Goal: Information Seeking & Learning: Find specific page/section

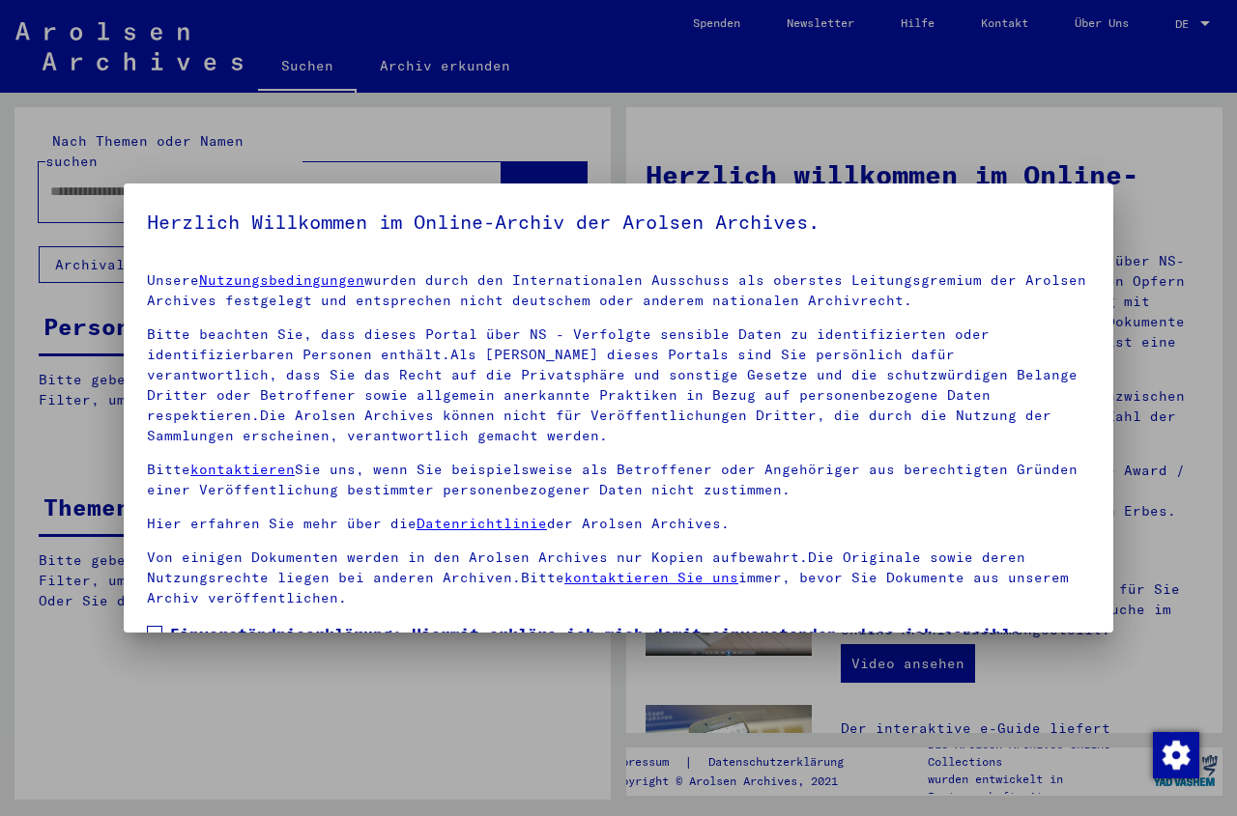
click at [159, 627] on span at bounding box center [154, 633] width 15 height 15
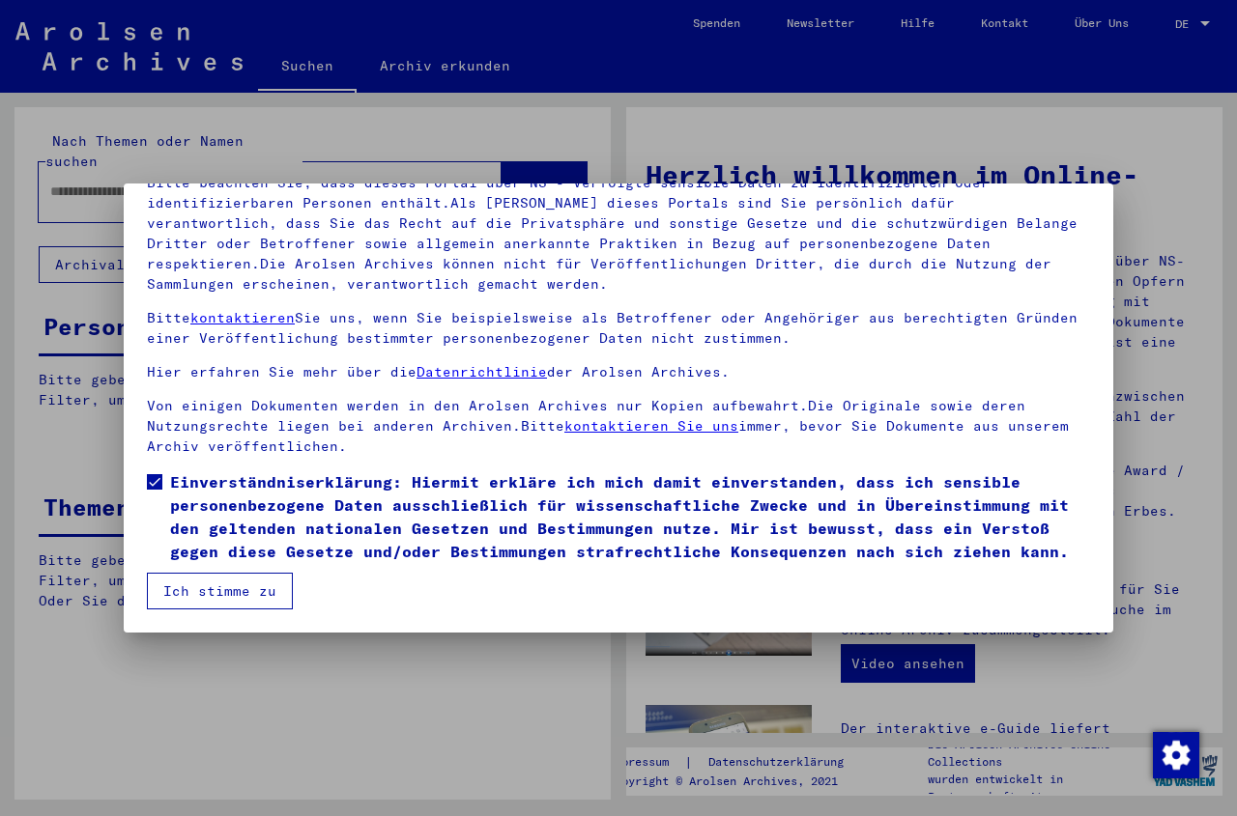
click at [221, 595] on button "Ich stimme zu" at bounding box center [220, 591] width 146 height 37
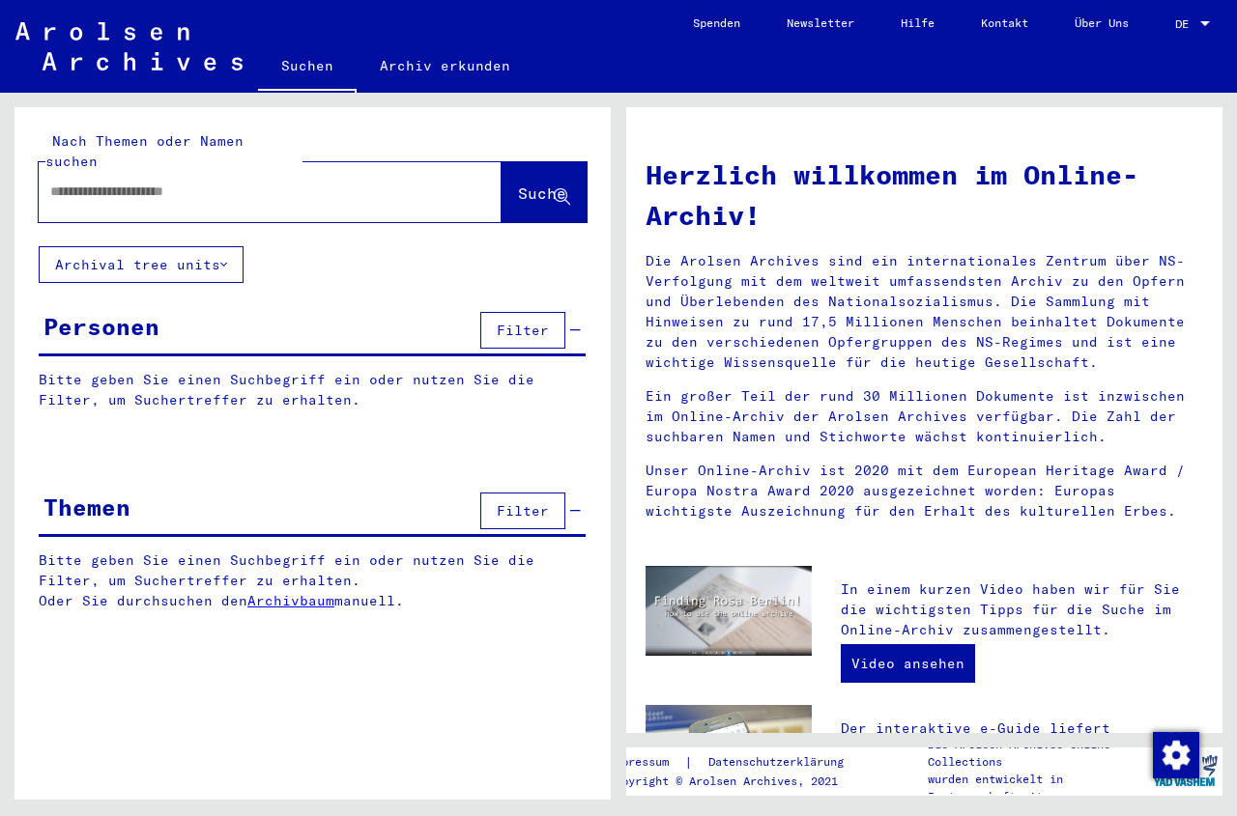
click at [54, 182] on input "text" at bounding box center [246, 192] width 393 height 20
type input "**********"
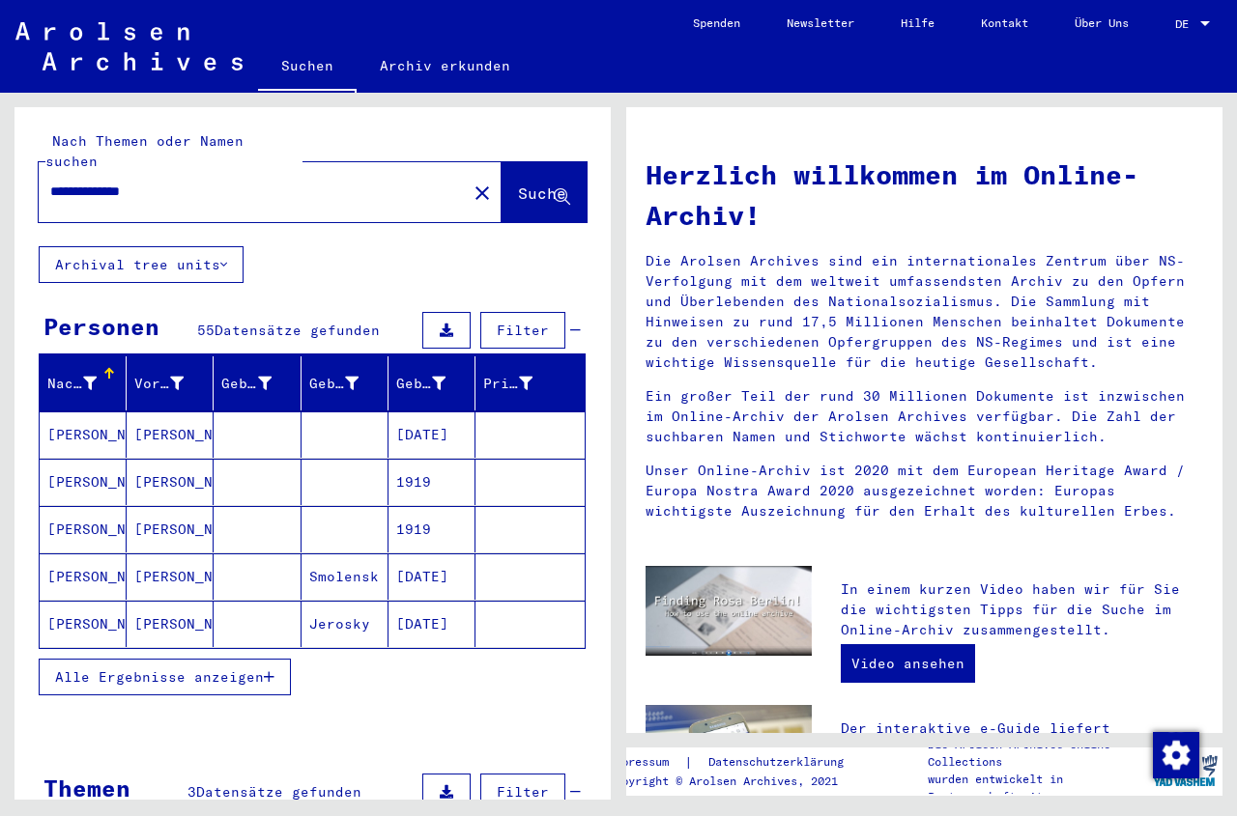
click at [417, 414] on mat-cell "[DATE]" at bounding box center [431, 435] width 87 height 46
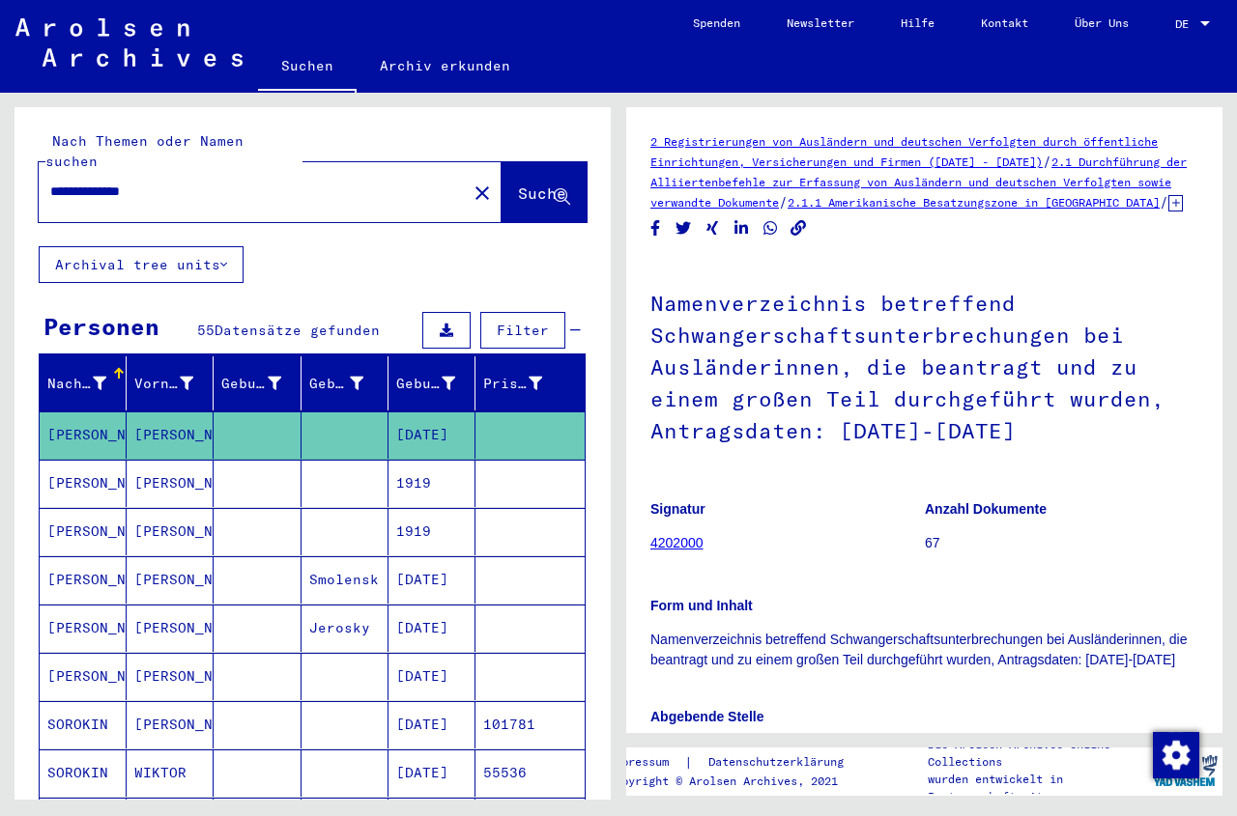
click at [417, 460] on mat-cell "1919" at bounding box center [431, 483] width 87 height 47
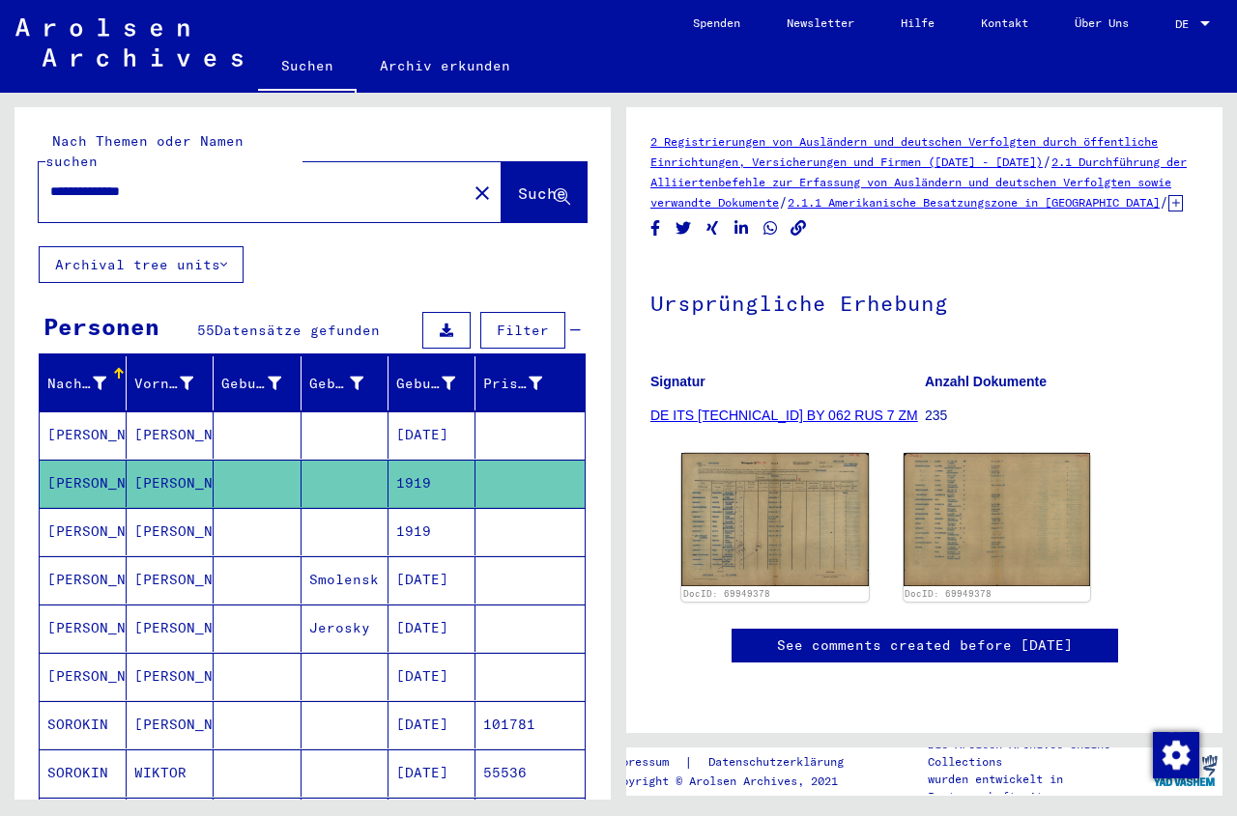
click at [429, 514] on mat-cell "1919" at bounding box center [431, 531] width 87 height 47
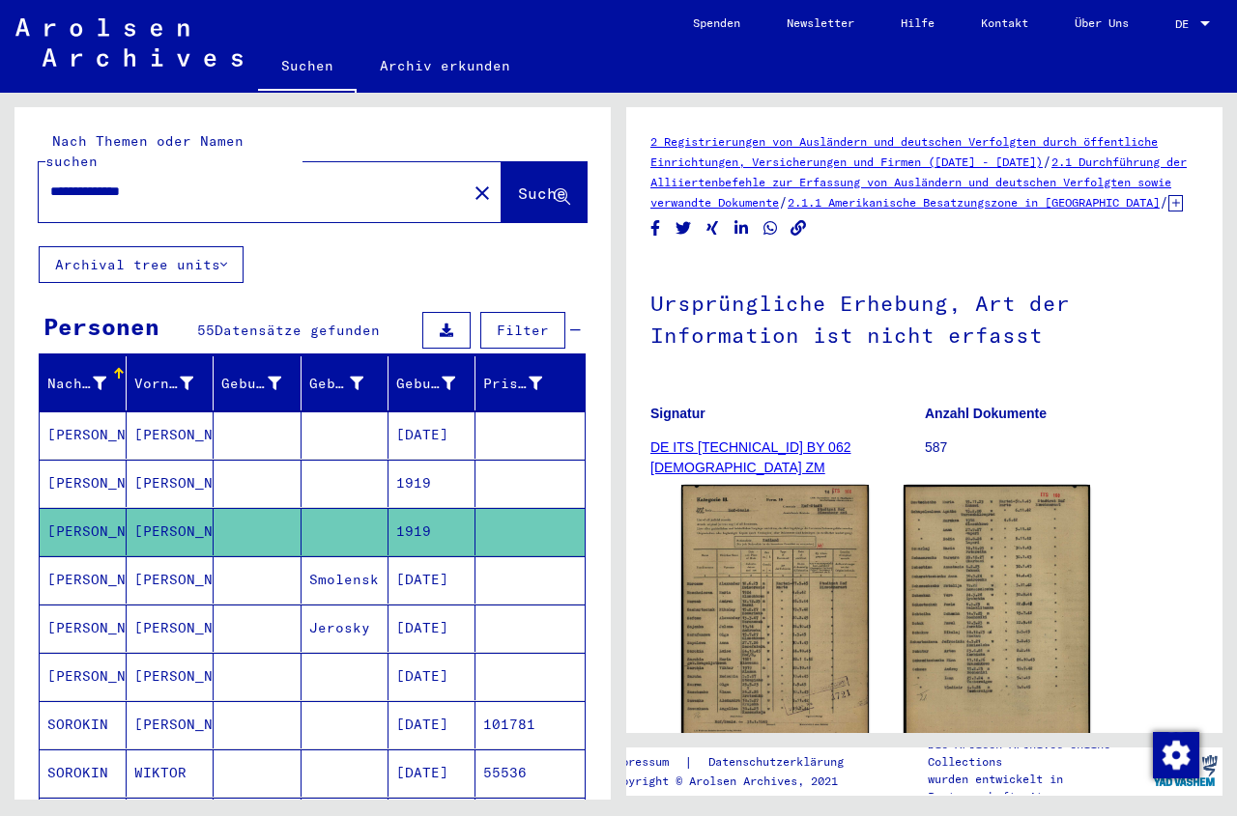
click at [438, 571] on mat-cell "[DATE]" at bounding box center [431, 580] width 87 height 47
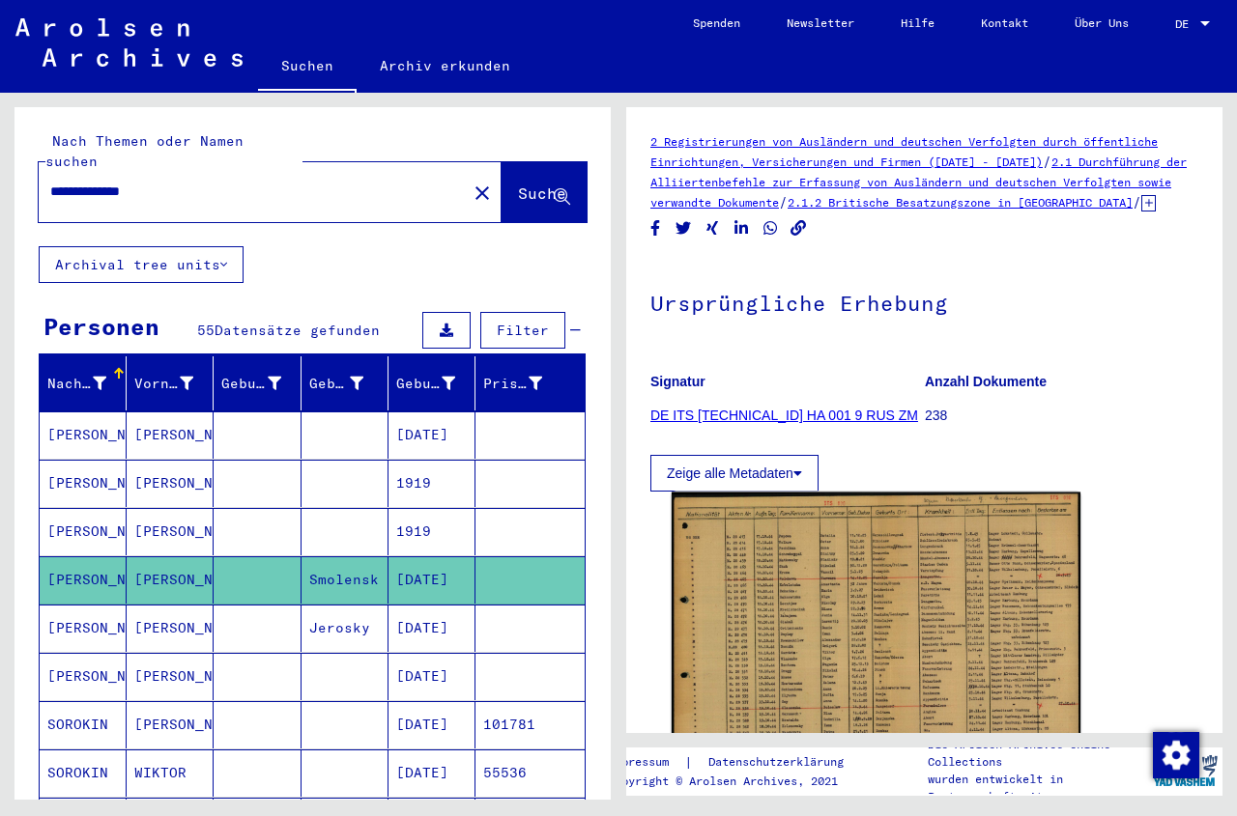
click at [804, 657] on img at bounding box center [876, 638] width 409 height 291
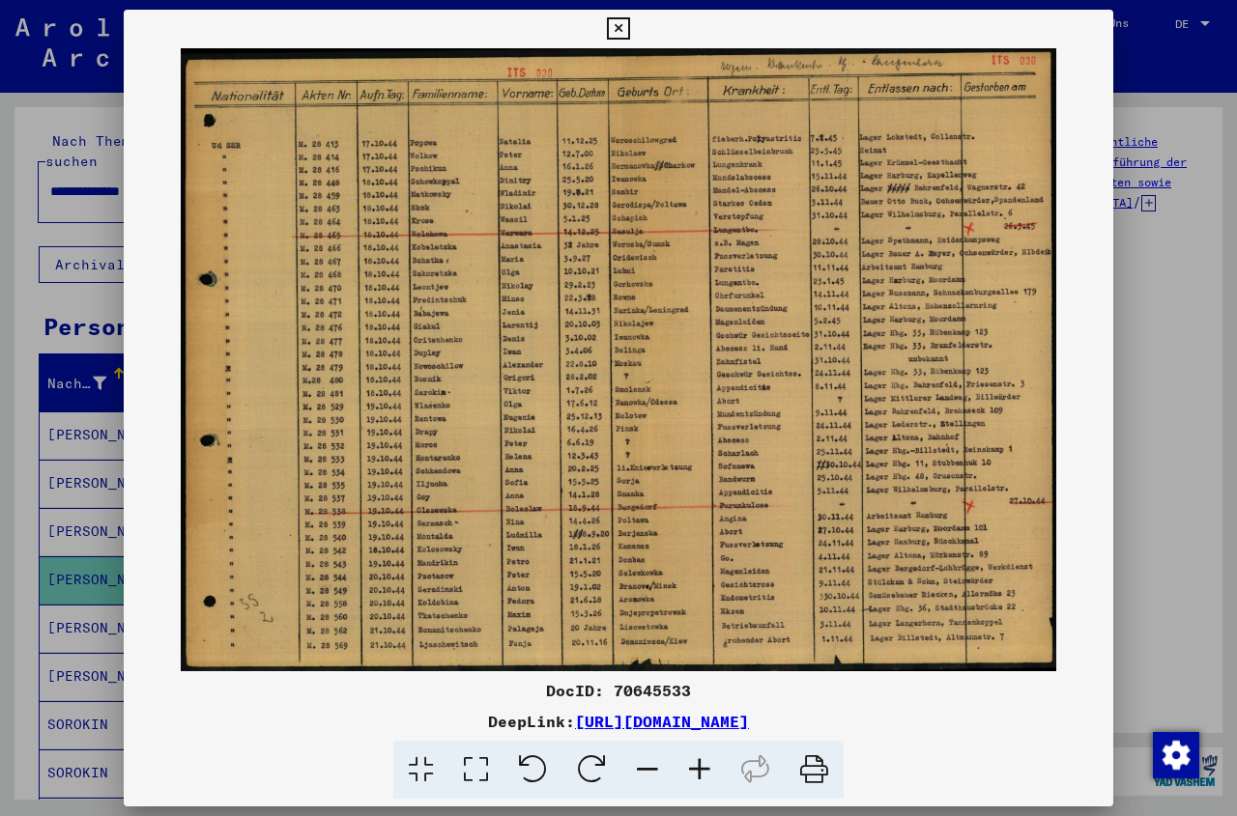
click at [701, 770] on icon at bounding box center [699, 770] width 52 height 59
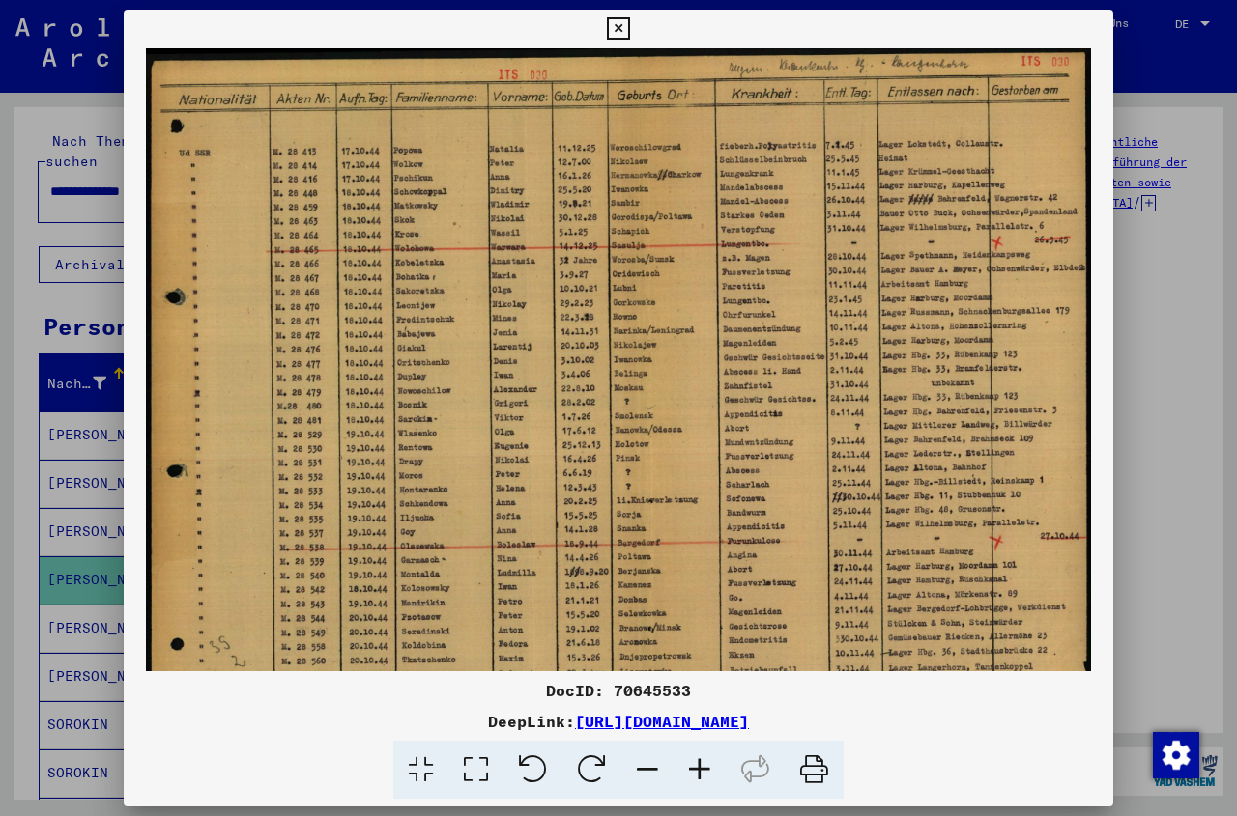
click at [701, 770] on icon at bounding box center [699, 770] width 52 height 59
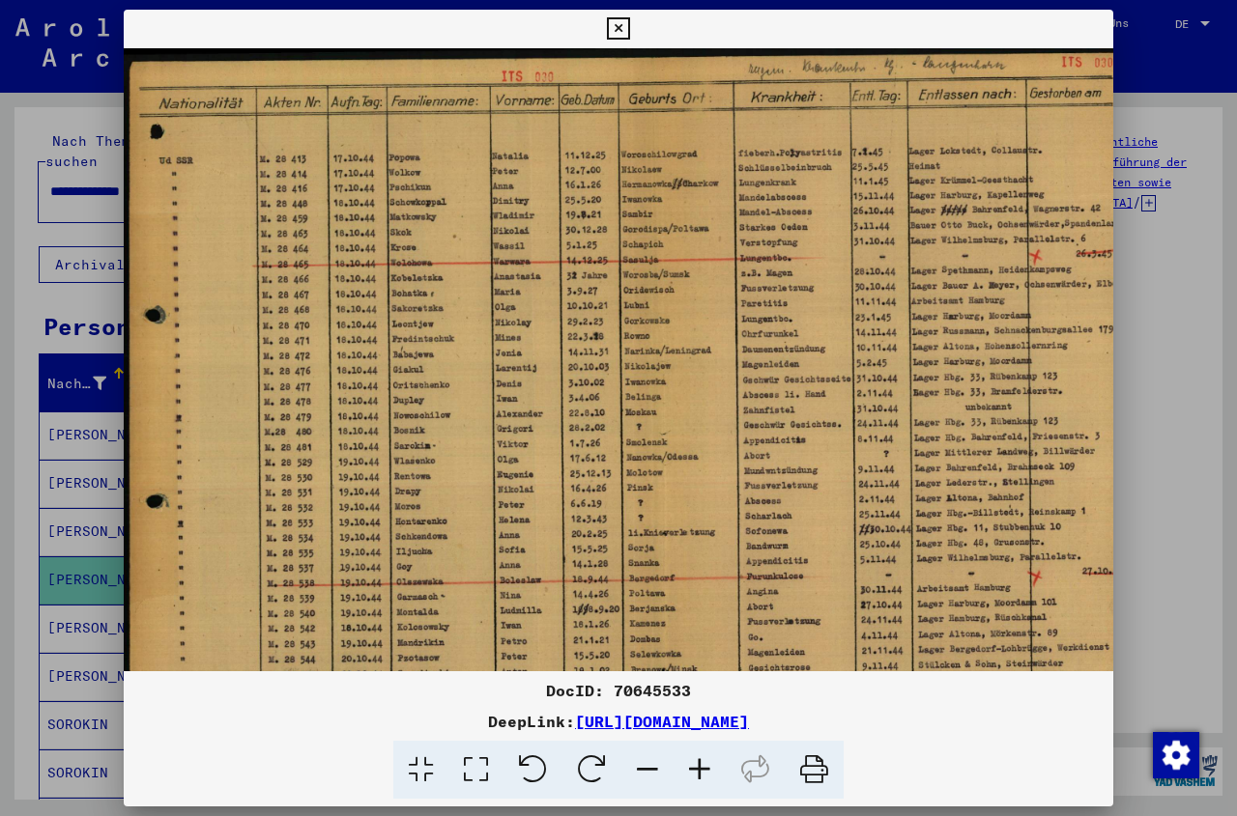
click at [701, 770] on icon at bounding box center [699, 770] width 52 height 59
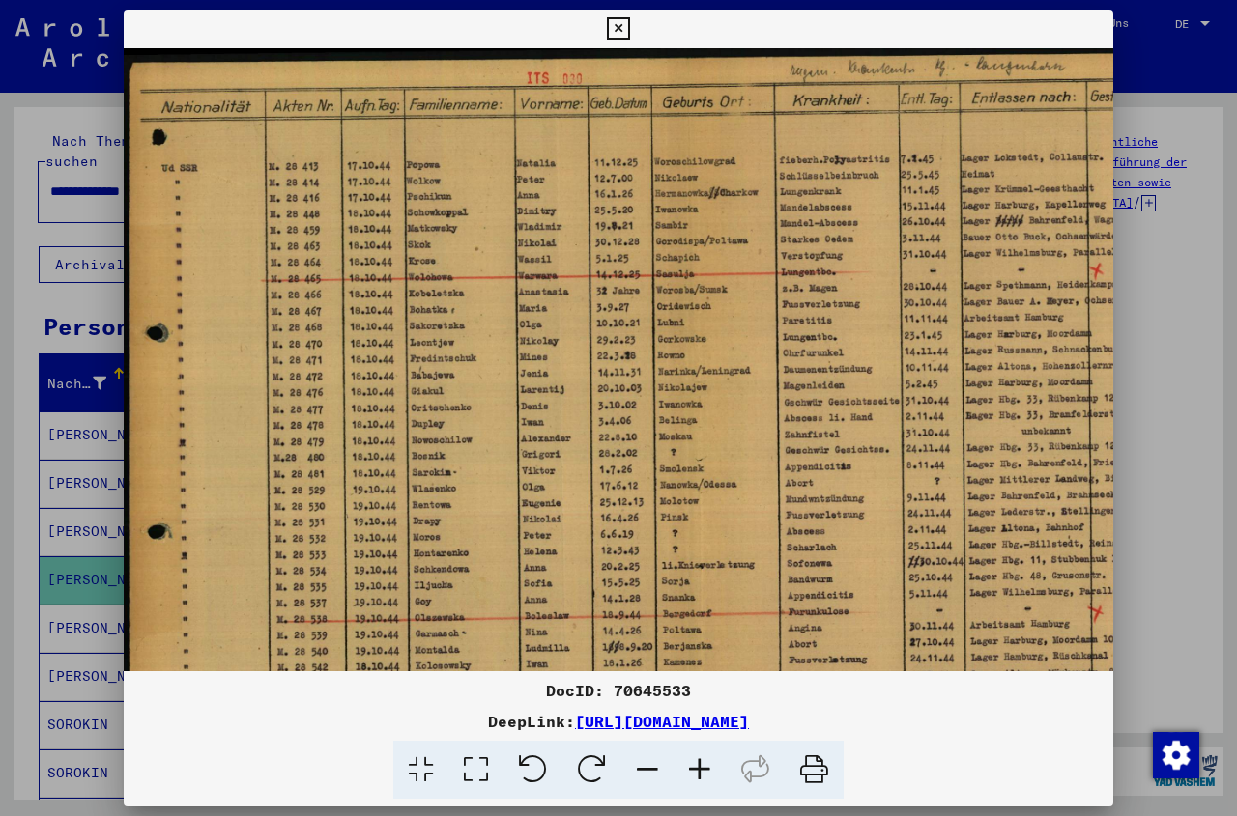
click at [701, 770] on icon at bounding box center [699, 770] width 52 height 59
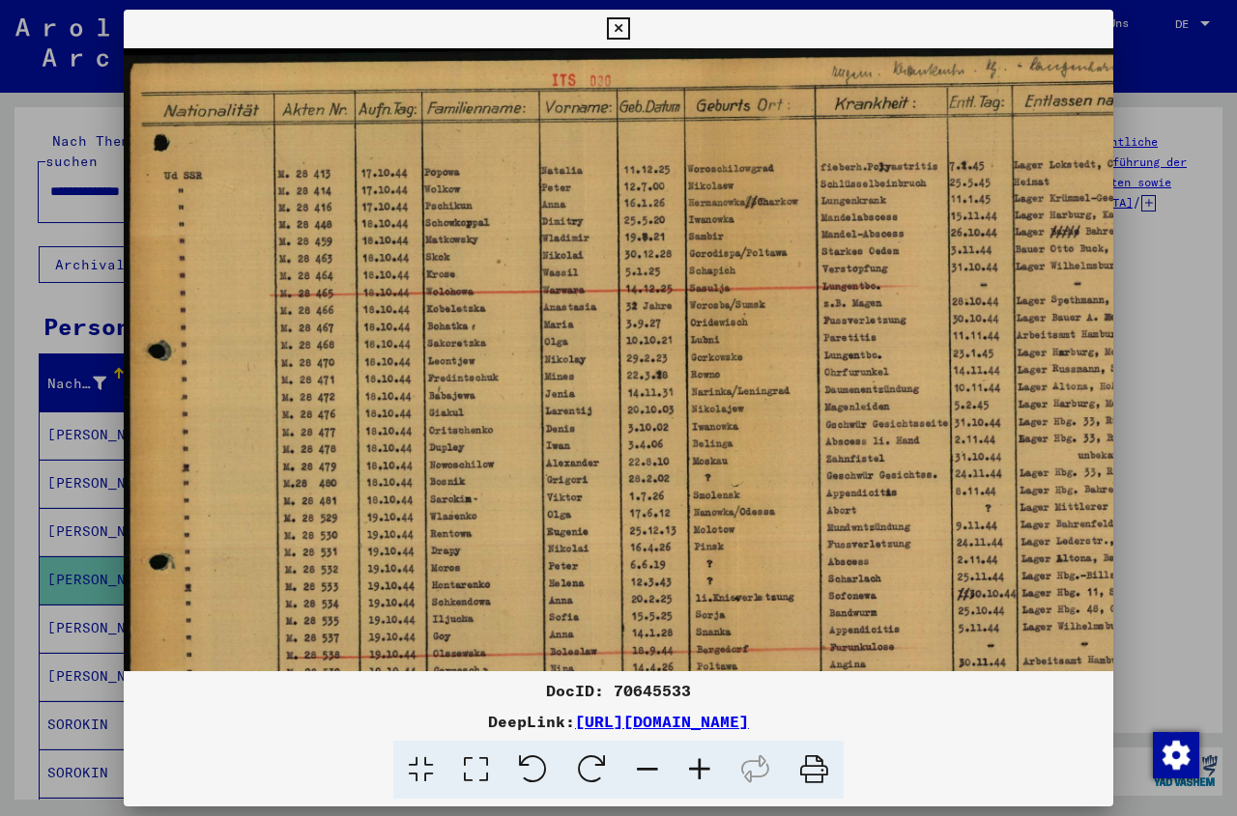
click at [701, 770] on icon at bounding box center [699, 770] width 52 height 59
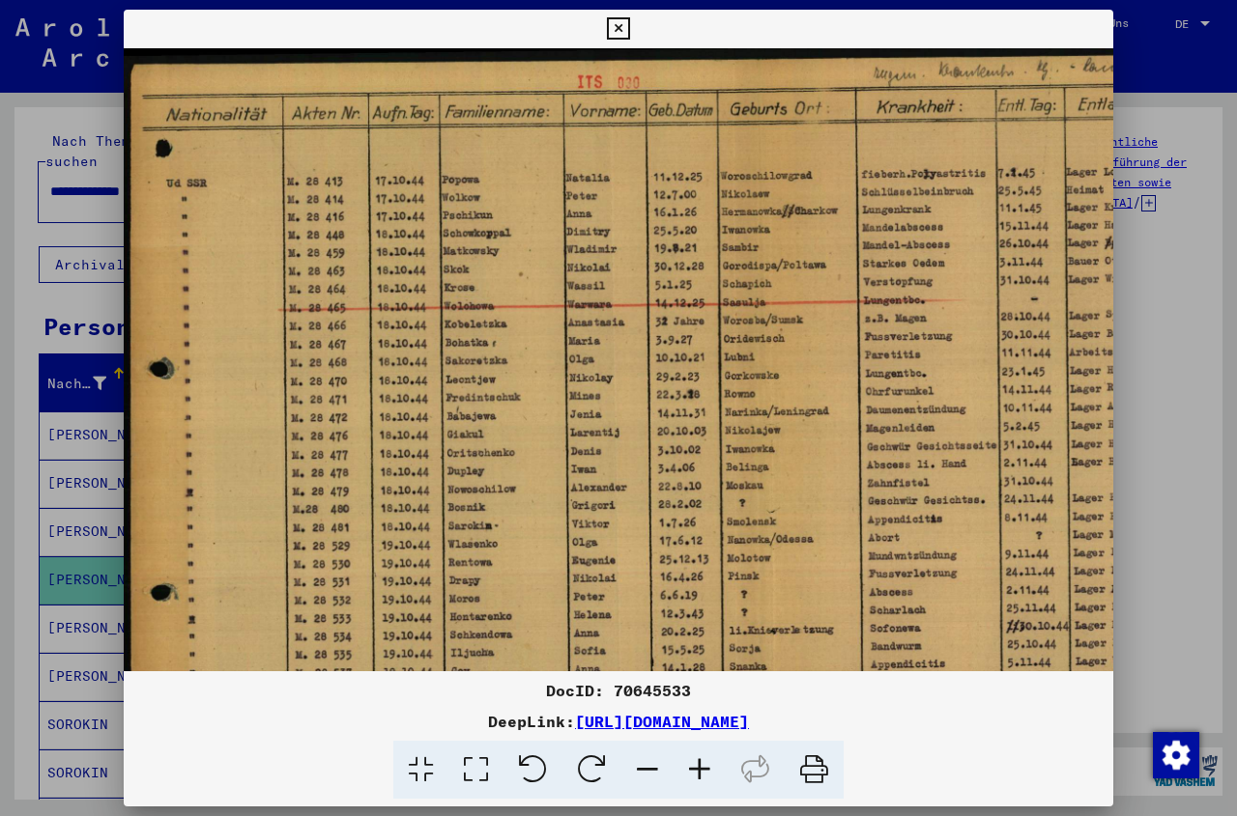
click at [701, 770] on icon at bounding box center [699, 770] width 52 height 59
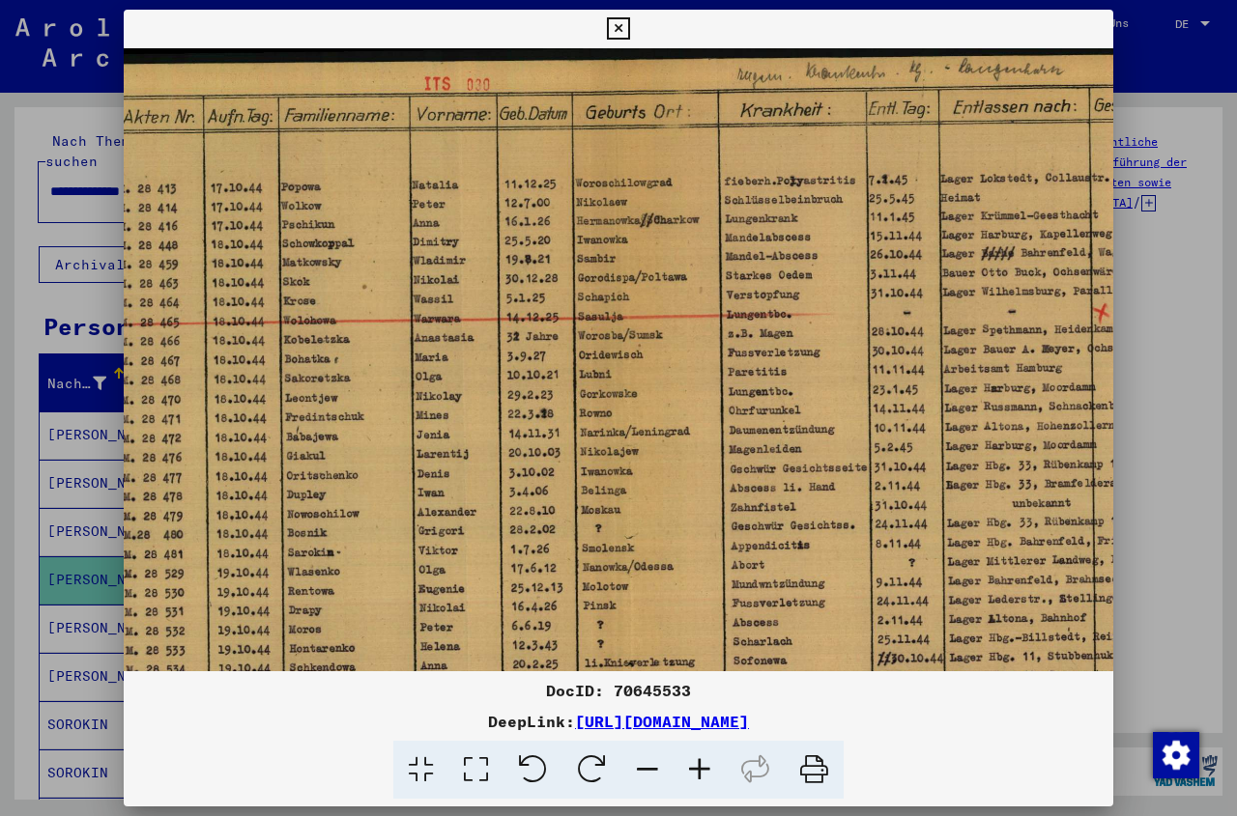
scroll to position [0, 202]
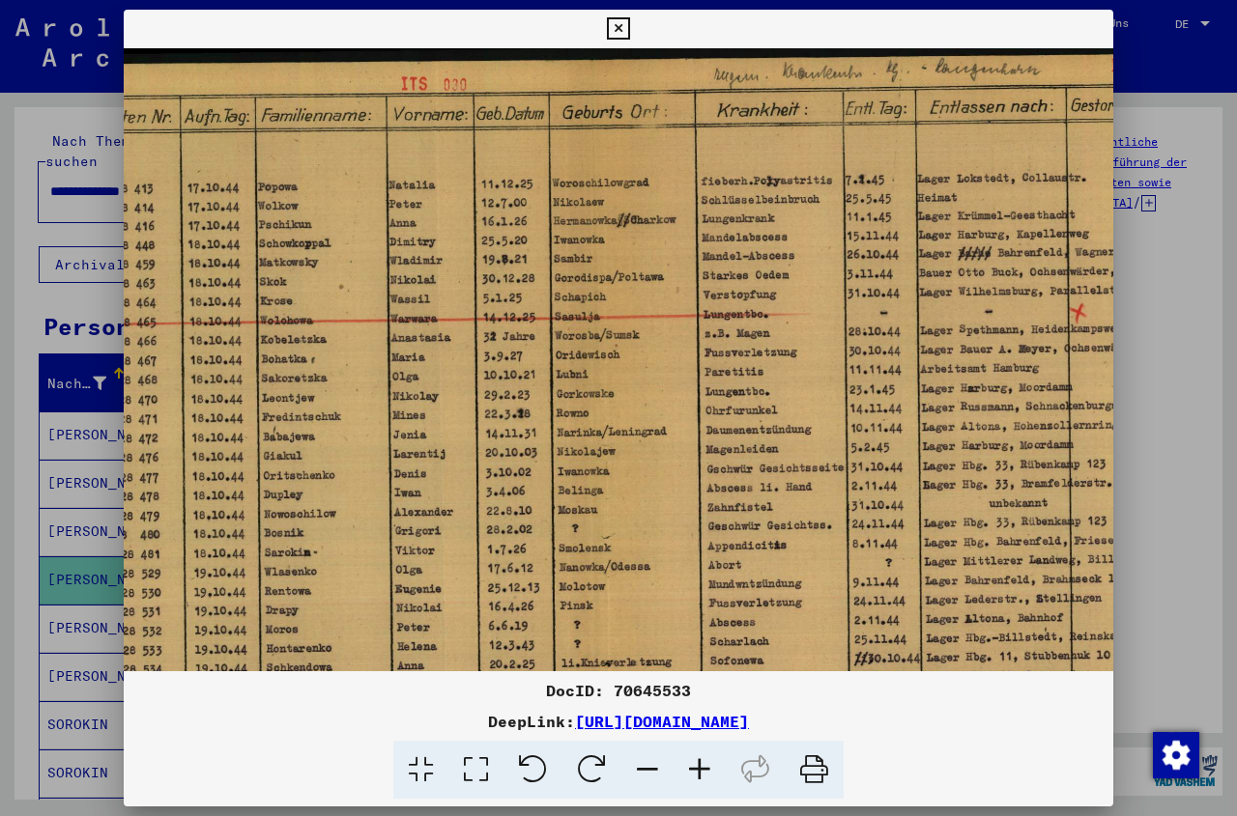
drag, startPoint x: 998, startPoint y: 324, endPoint x: 817, endPoint y: 388, distance: 191.9
click at [817, 388] on img at bounding box center [564, 504] width 1284 height 913
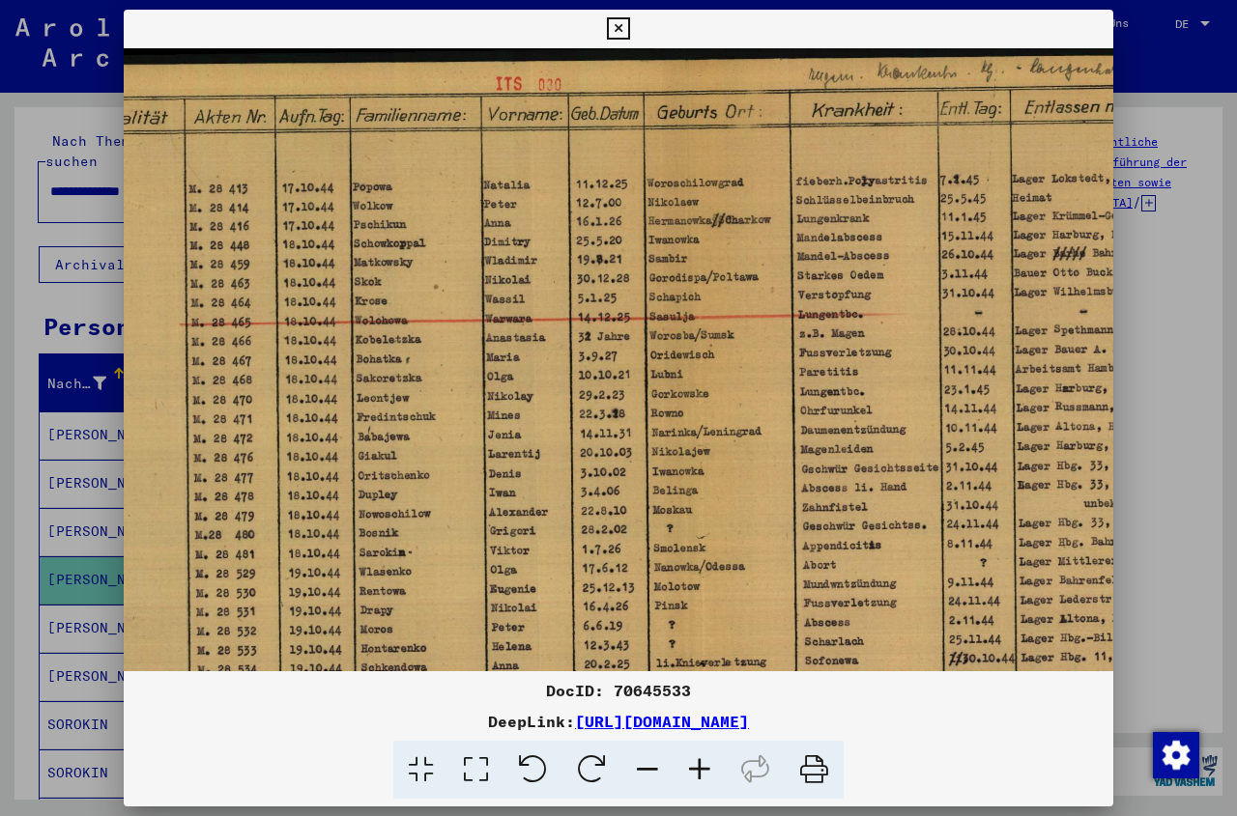
scroll to position [0, 79]
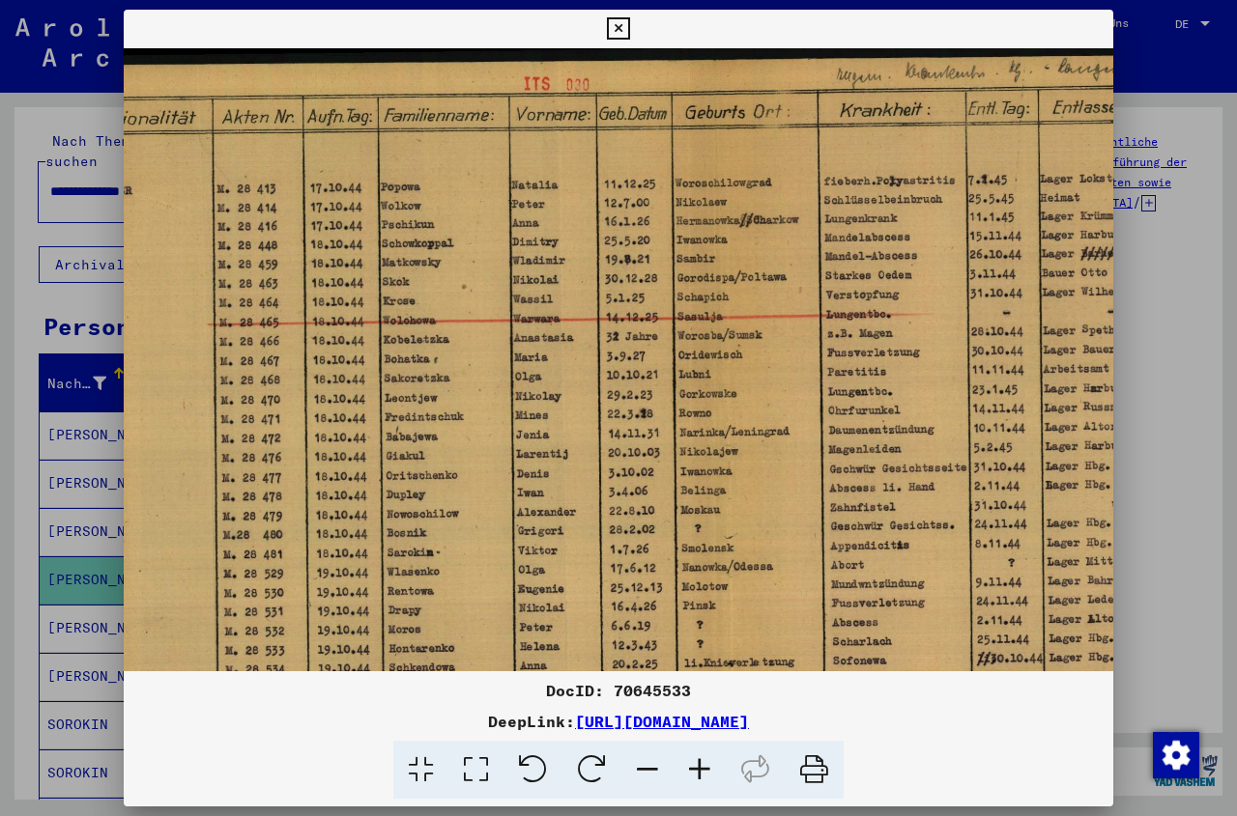
drag, startPoint x: 499, startPoint y: 257, endPoint x: 621, endPoint y: 257, distance: 122.7
click at [621, 257] on img at bounding box center [686, 504] width 1284 height 913
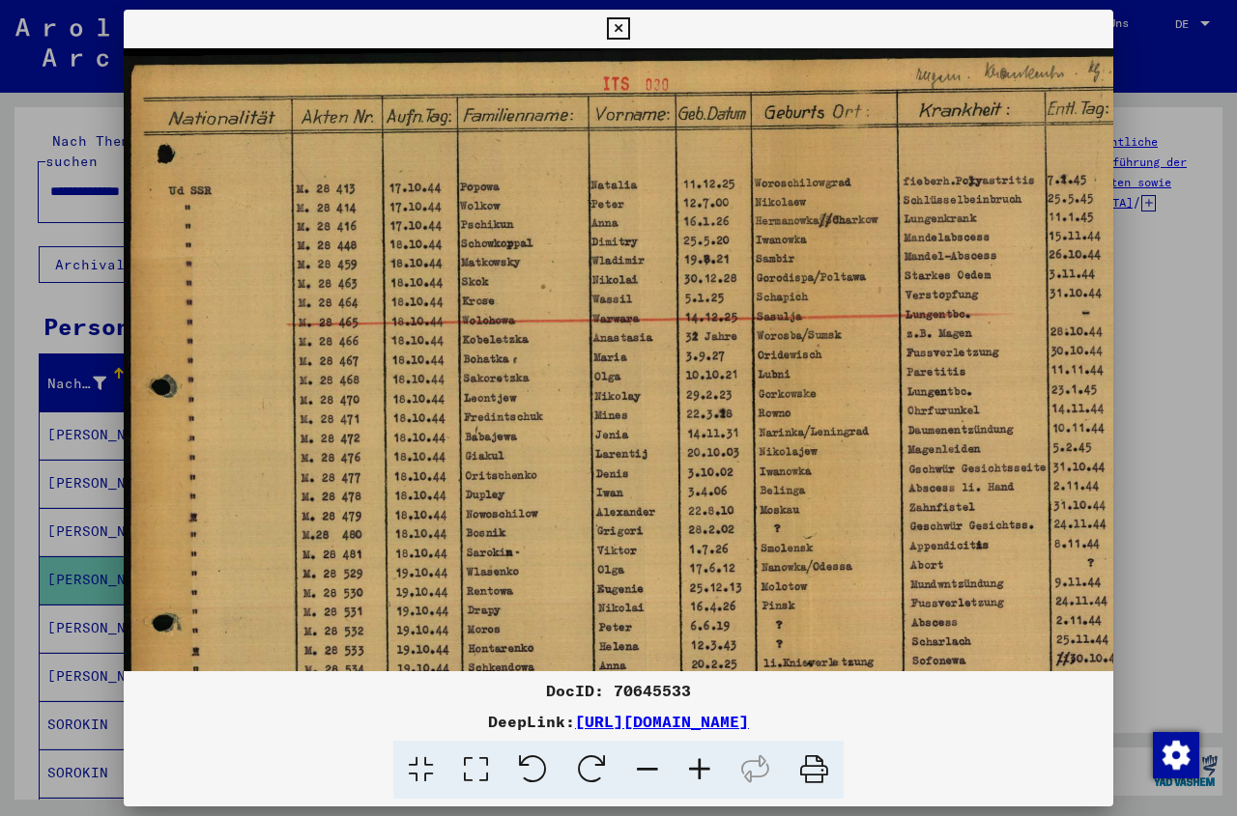
drag, startPoint x: 491, startPoint y: 461, endPoint x: 571, endPoint y: 465, distance: 80.3
click at [571, 465] on img at bounding box center [766, 504] width 1284 height 913
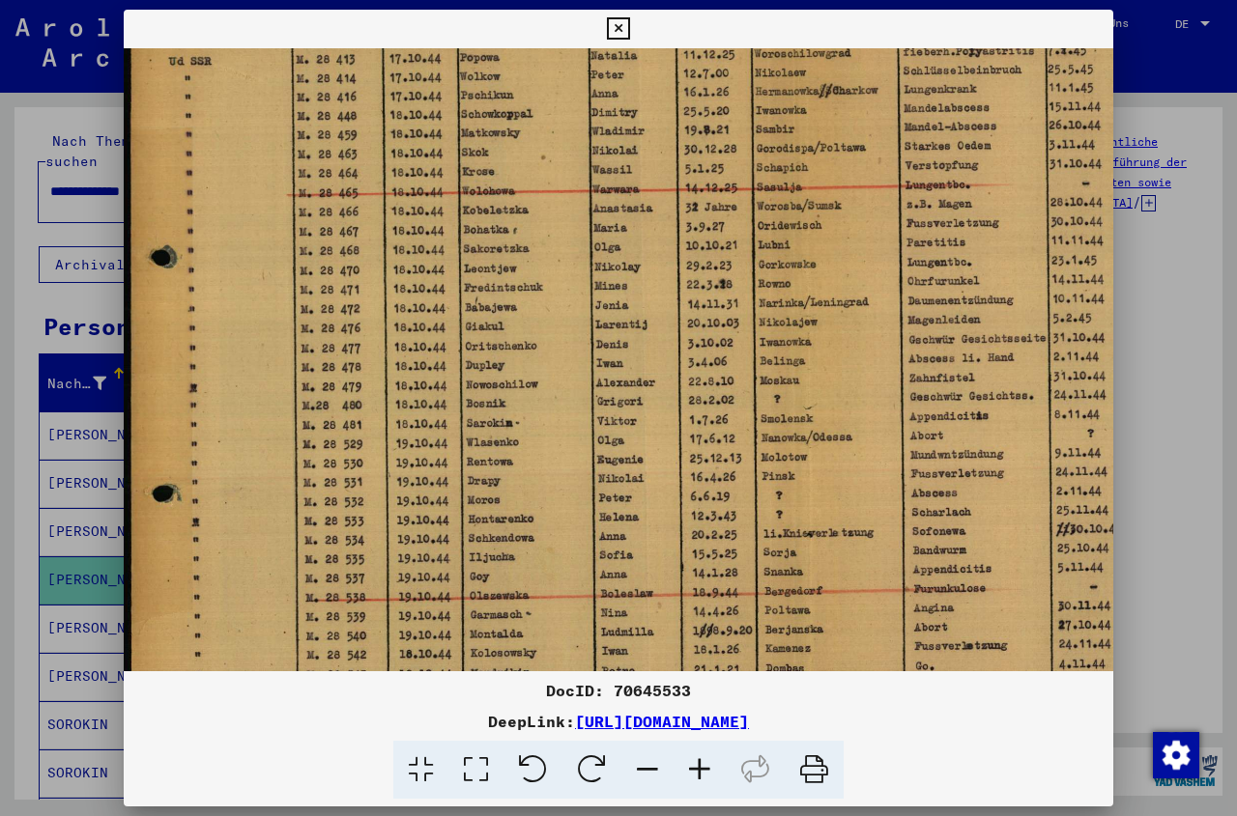
scroll to position [147, 0]
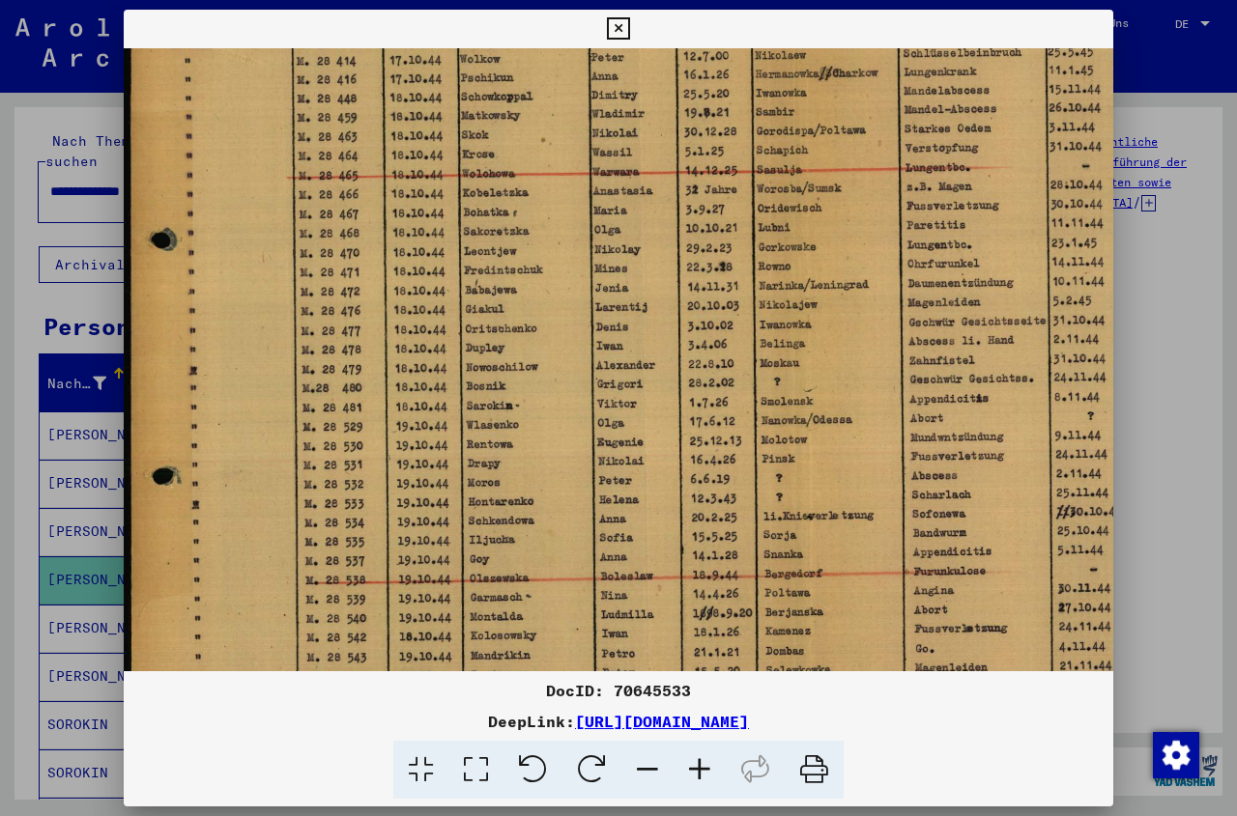
drag, startPoint x: 558, startPoint y: 491, endPoint x: 558, endPoint y: 351, distance: 140.1
click at [558, 351] on img at bounding box center [766, 357] width 1284 height 913
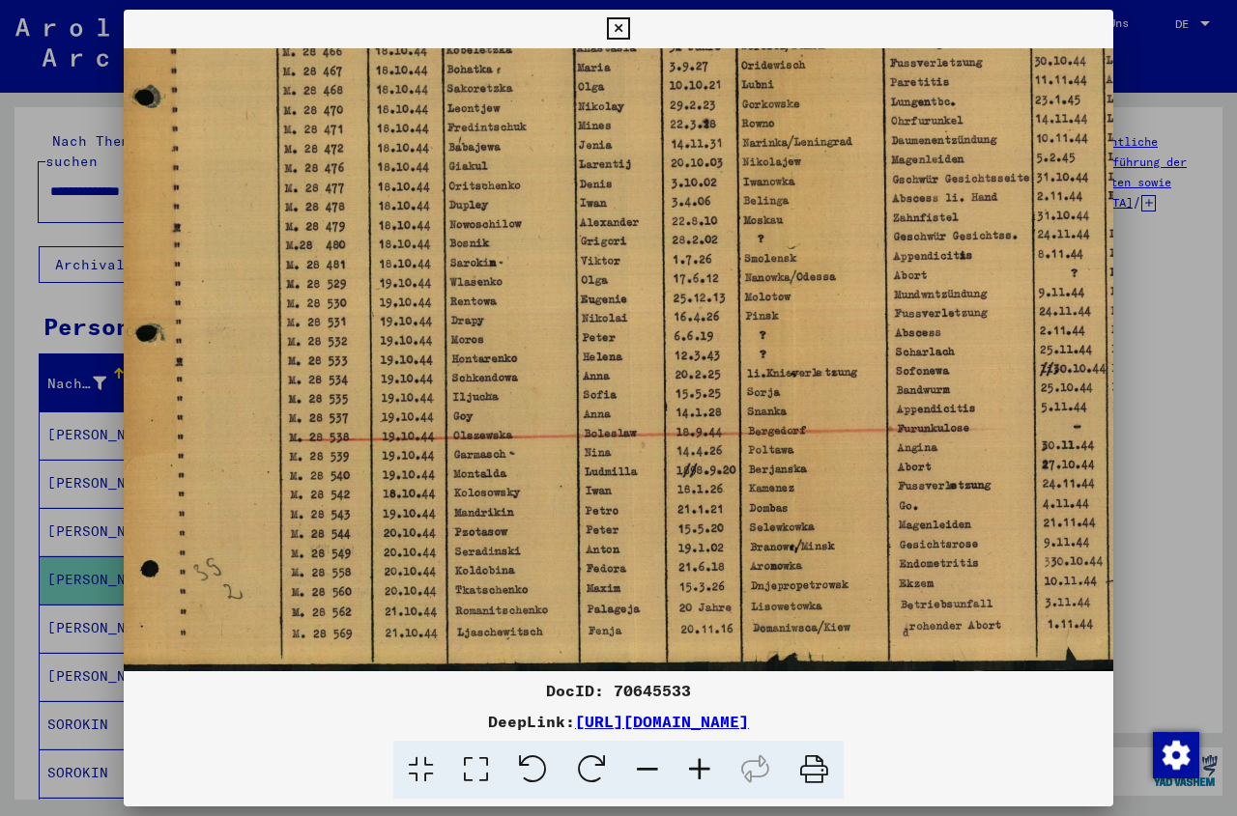
scroll to position [290, 14]
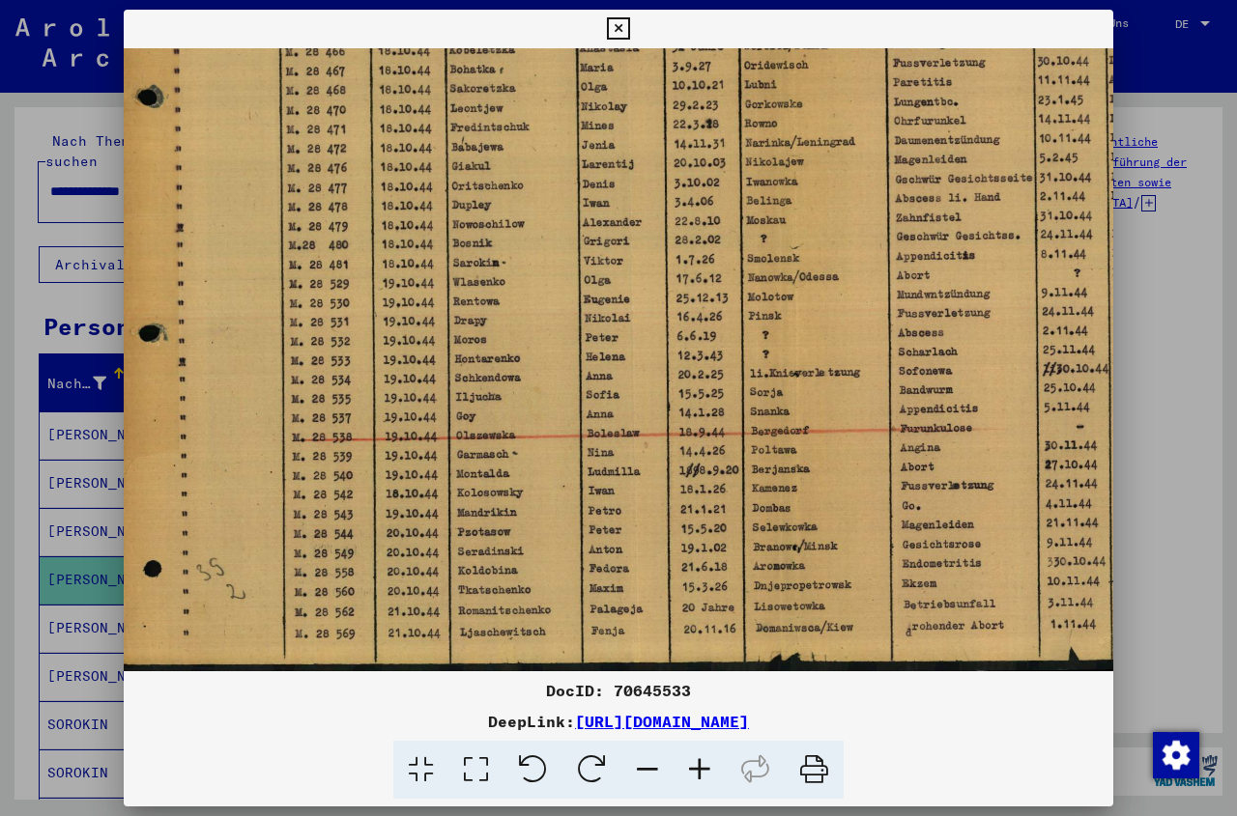
drag, startPoint x: 573, startPoint y: 632, endPoint x: 559, endPoint y: 341, distance: 291.2
click at [559, 341] on img at bounding box center [752, 214] width 1284 height 913
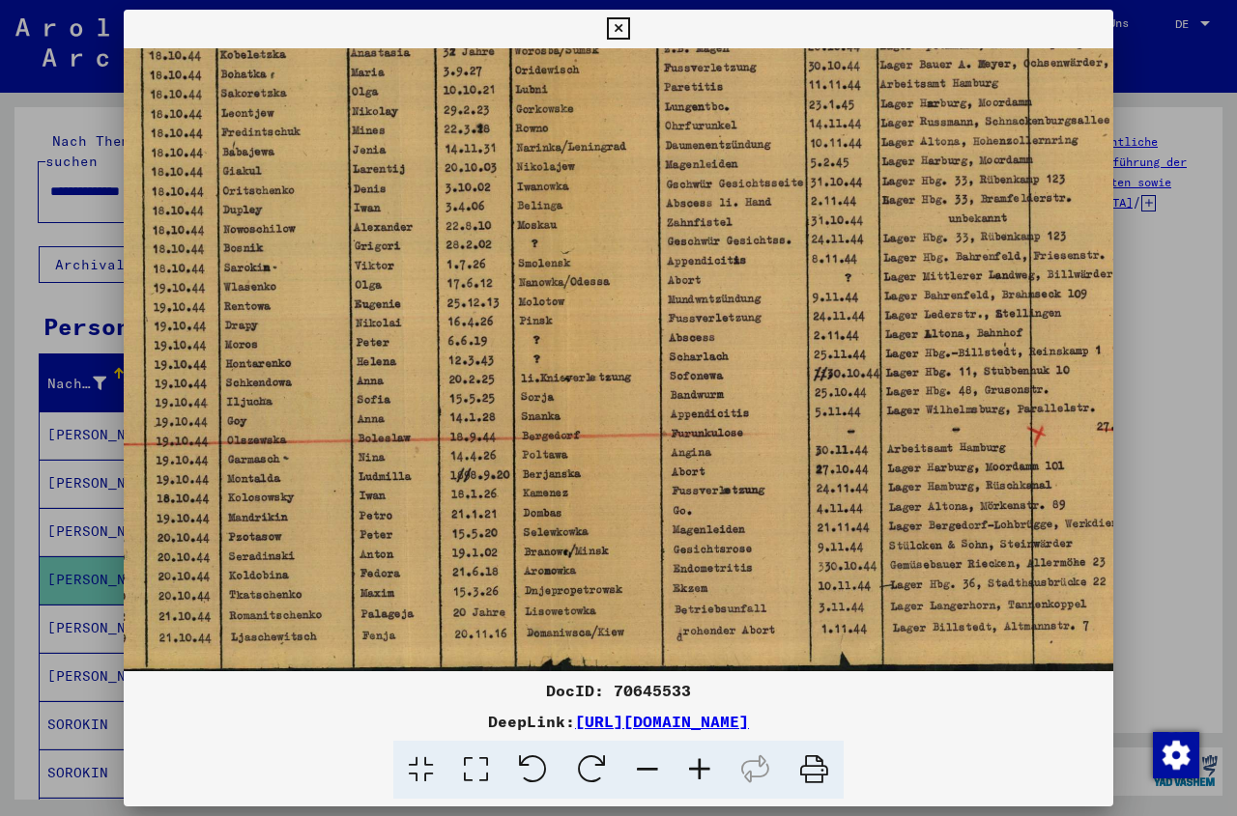
scroll to position [285, 255]
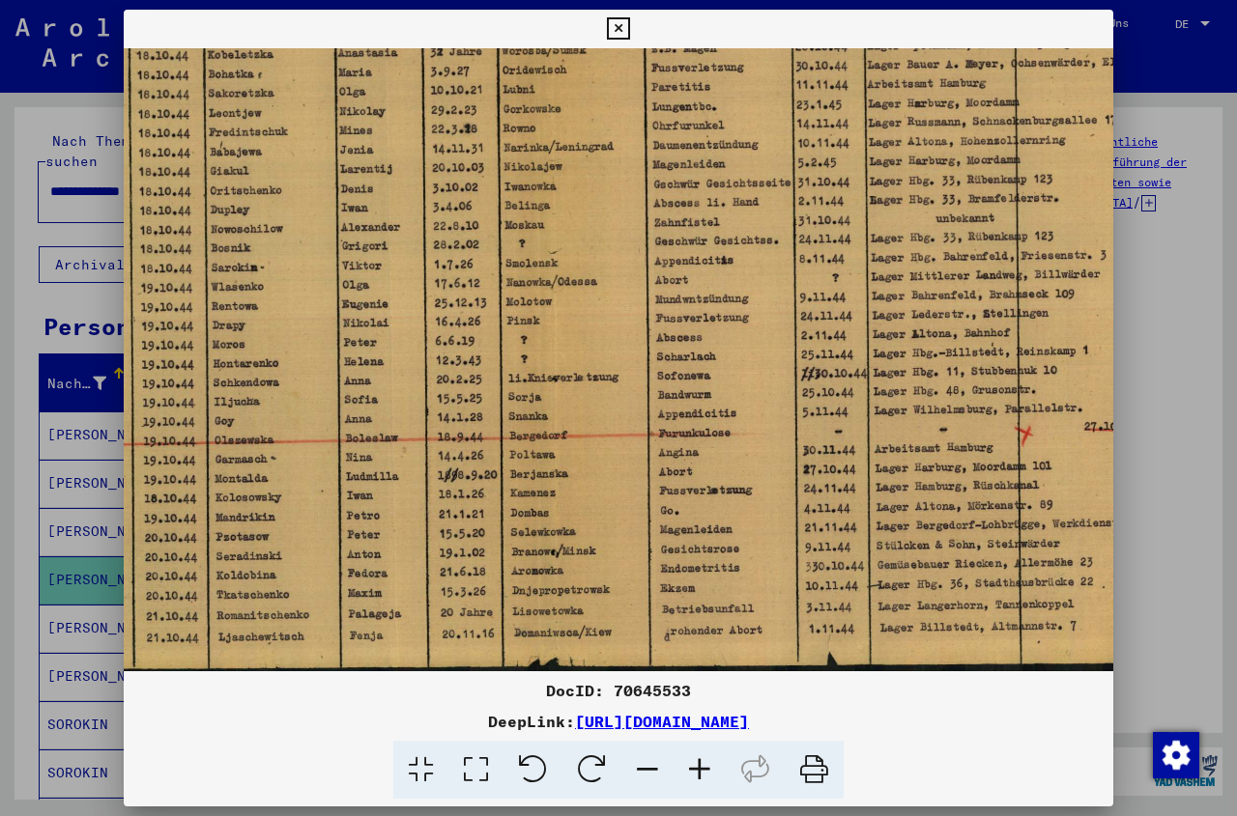
drag, startPoint x: 1068, startPoint y: 272, endPoint x: 826, endPoint y: 277, distance: 241.6
click at [826, 277] on img at bounding box center [511, 219] width 1284 height 913
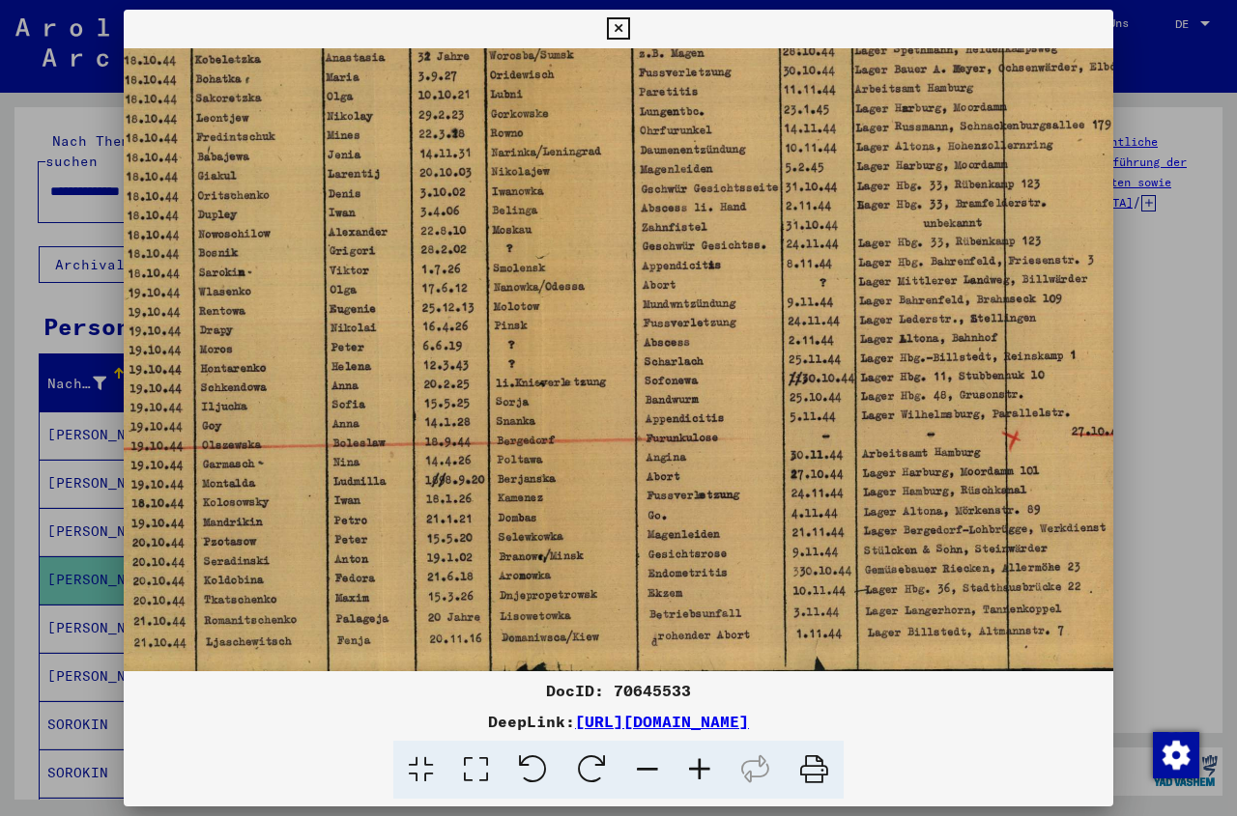
scroll to position [277, 295]
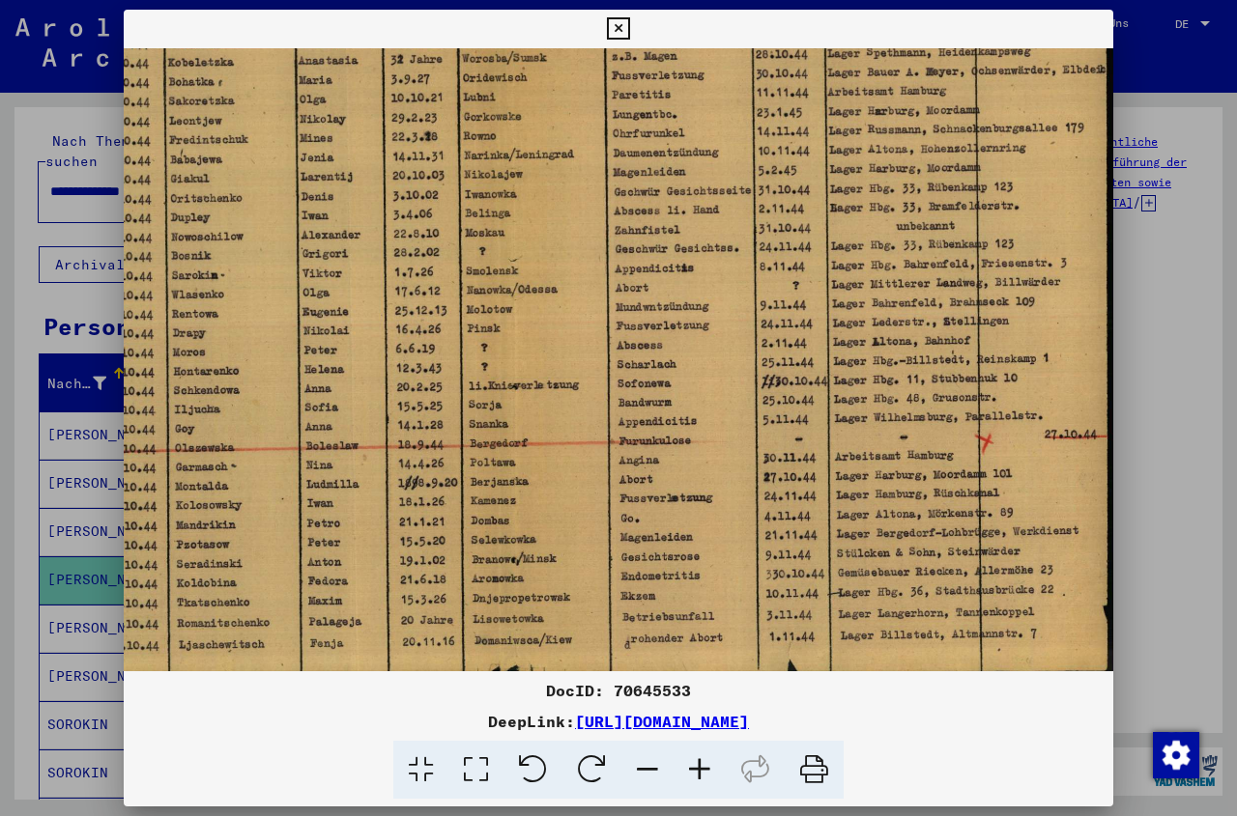
drag, startPoint x: 984, startPoint y: 268, endPoint x: 857, endPoint y: 275, distance: 126.8
click at [857, 275] on img at bounding box center [471, 227] width 1284 height 913
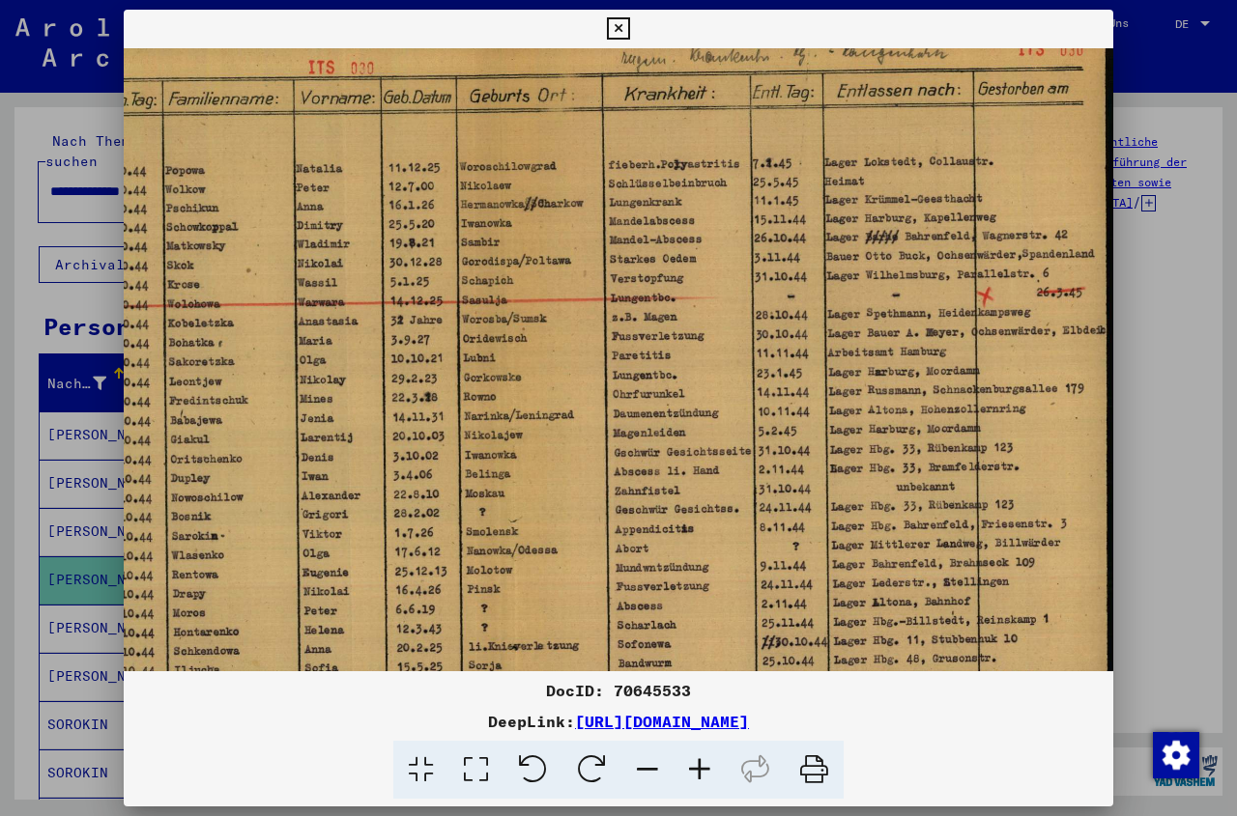
scroll to position [0, 295]
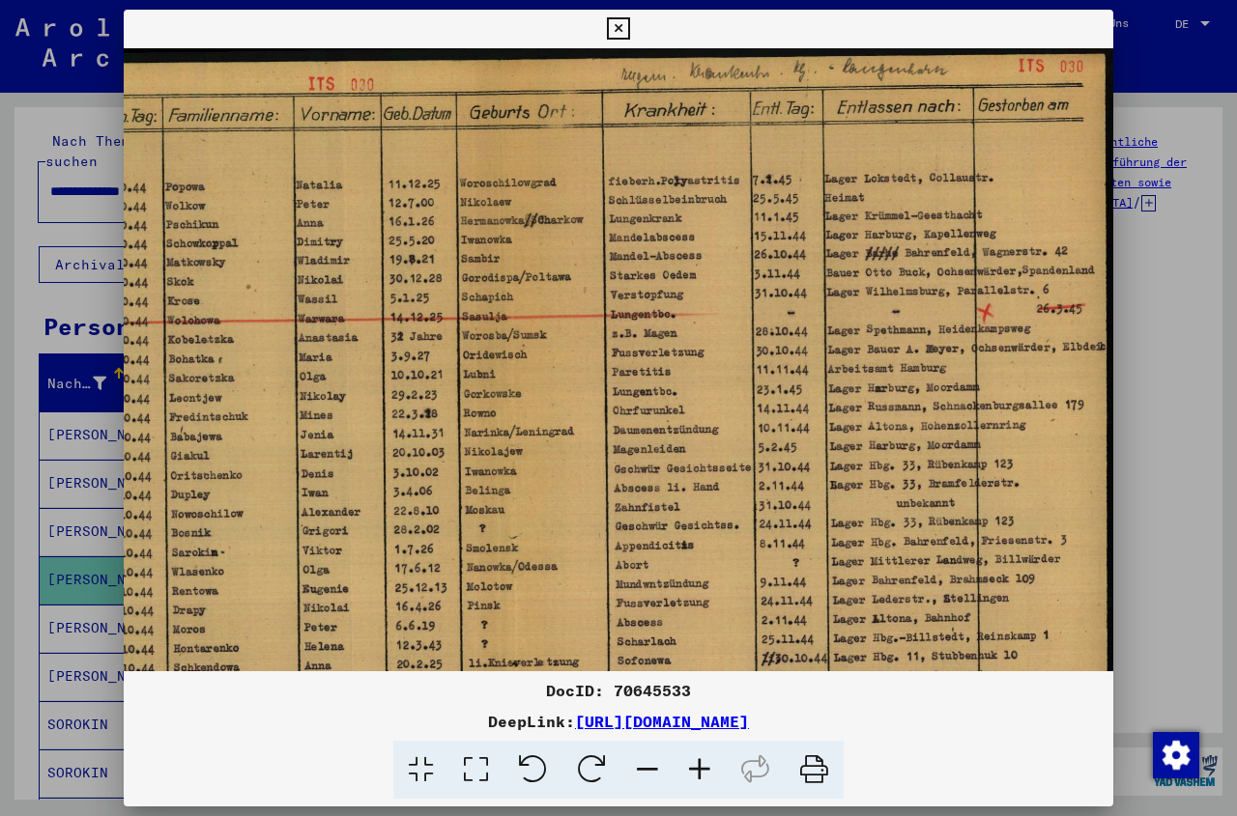
drag, startPoint x: 791, startPoint y: 181, endPoint x: 783, endPoint y: 466, distance: 285.2
click at [783, 466] on img at bounding box center [471, 504] width 1284 height 913
click at [629, 25] on icon at bounding box center [618, 28] width 22 height 23
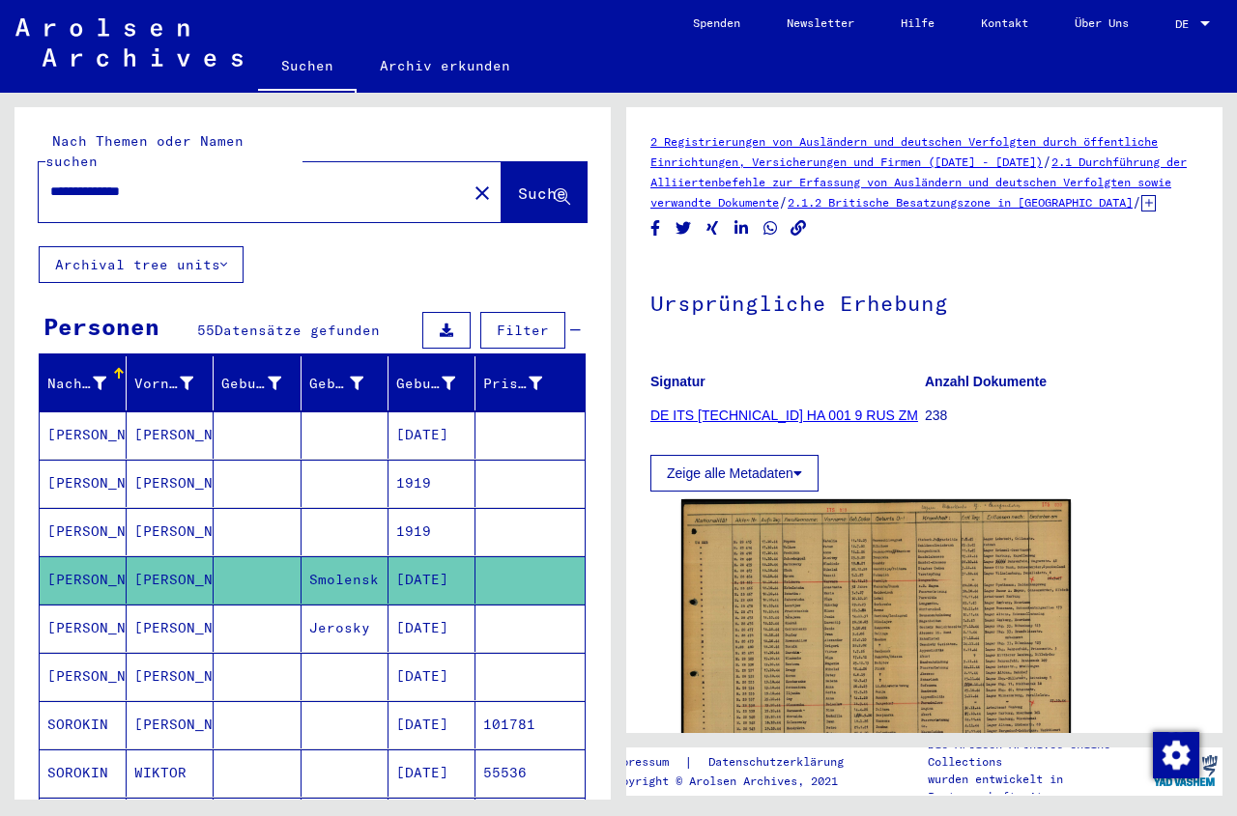
click at [360, 615] on mat-cell "Jerosky" at bounding box center [344, 628] width 87 height 47
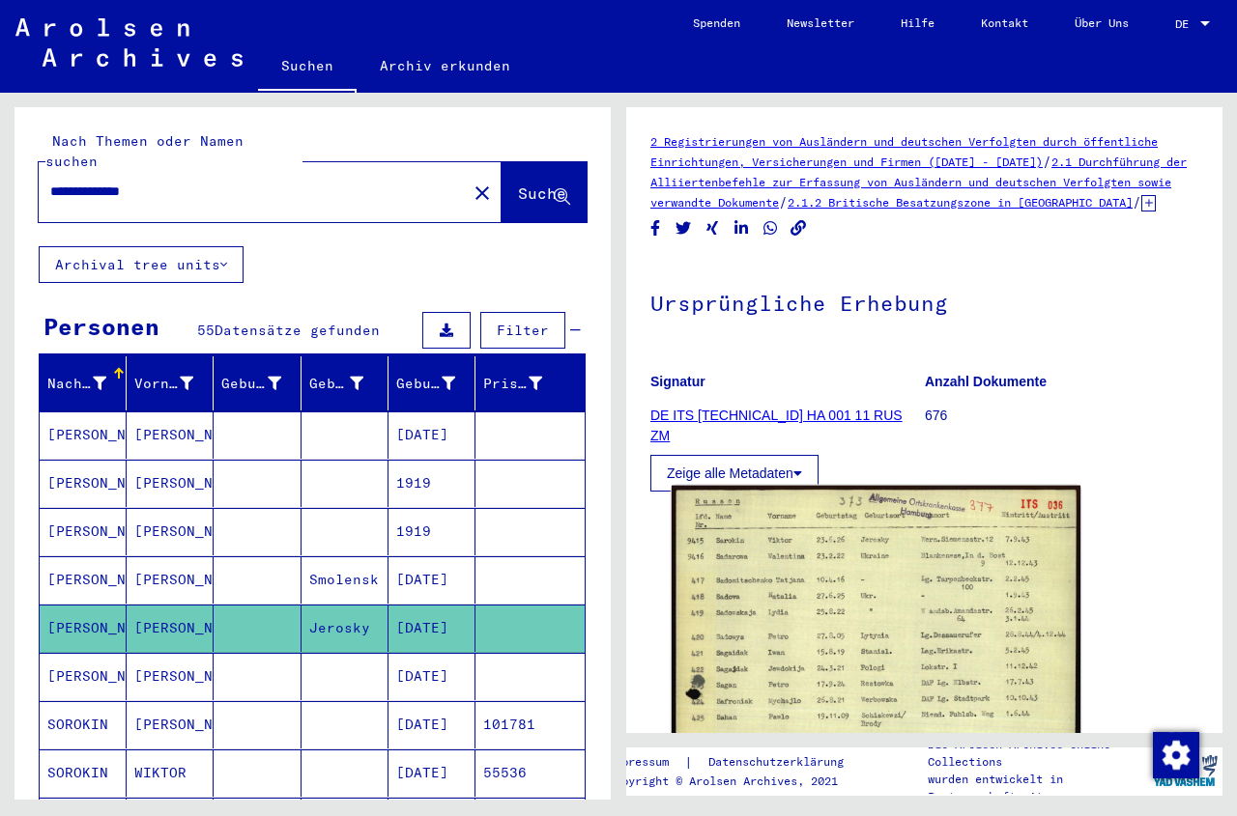
click at [855, 658] on img at bounding box center [876, 768] width 409 height 565
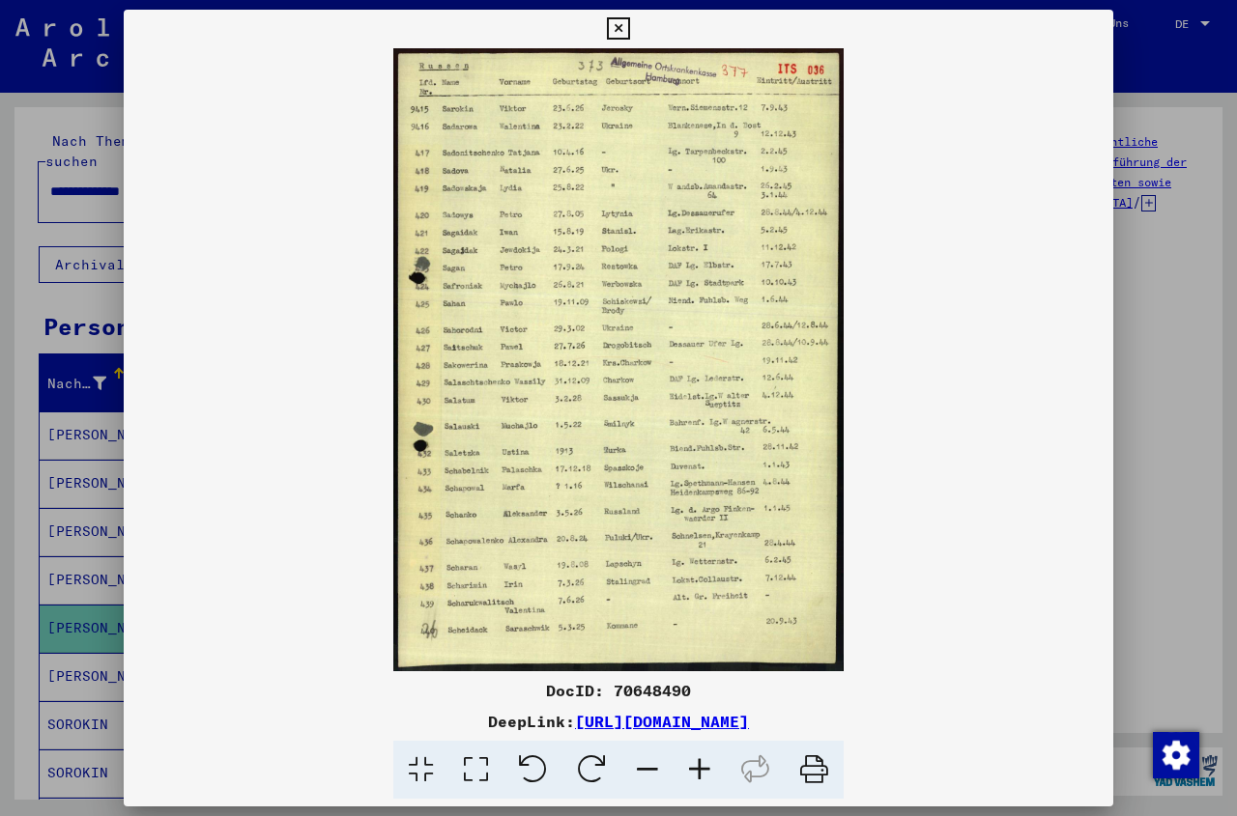
click at [693, 774] on icon at bounding box center [699, 770] width 52 height 59
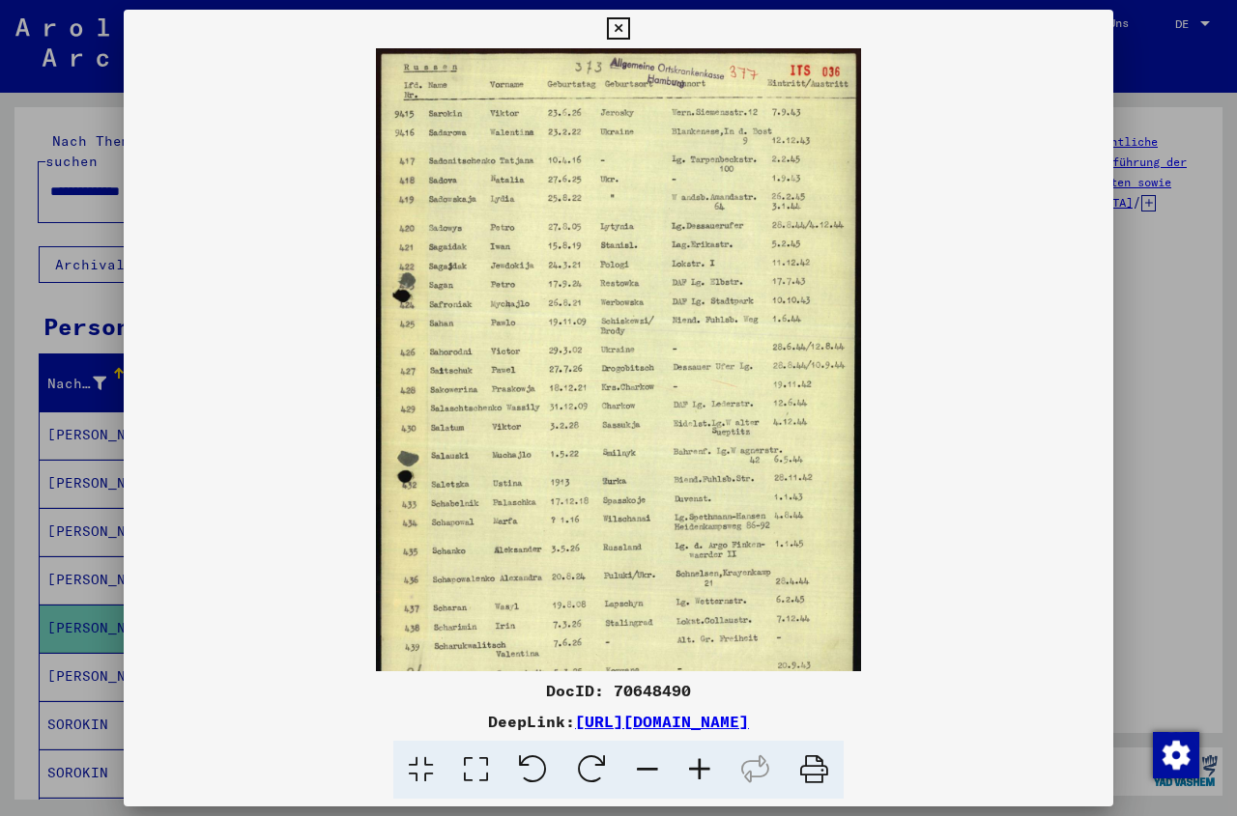
click at [693, 774] on icon at bounding box center [699, 770] width 52 height 59
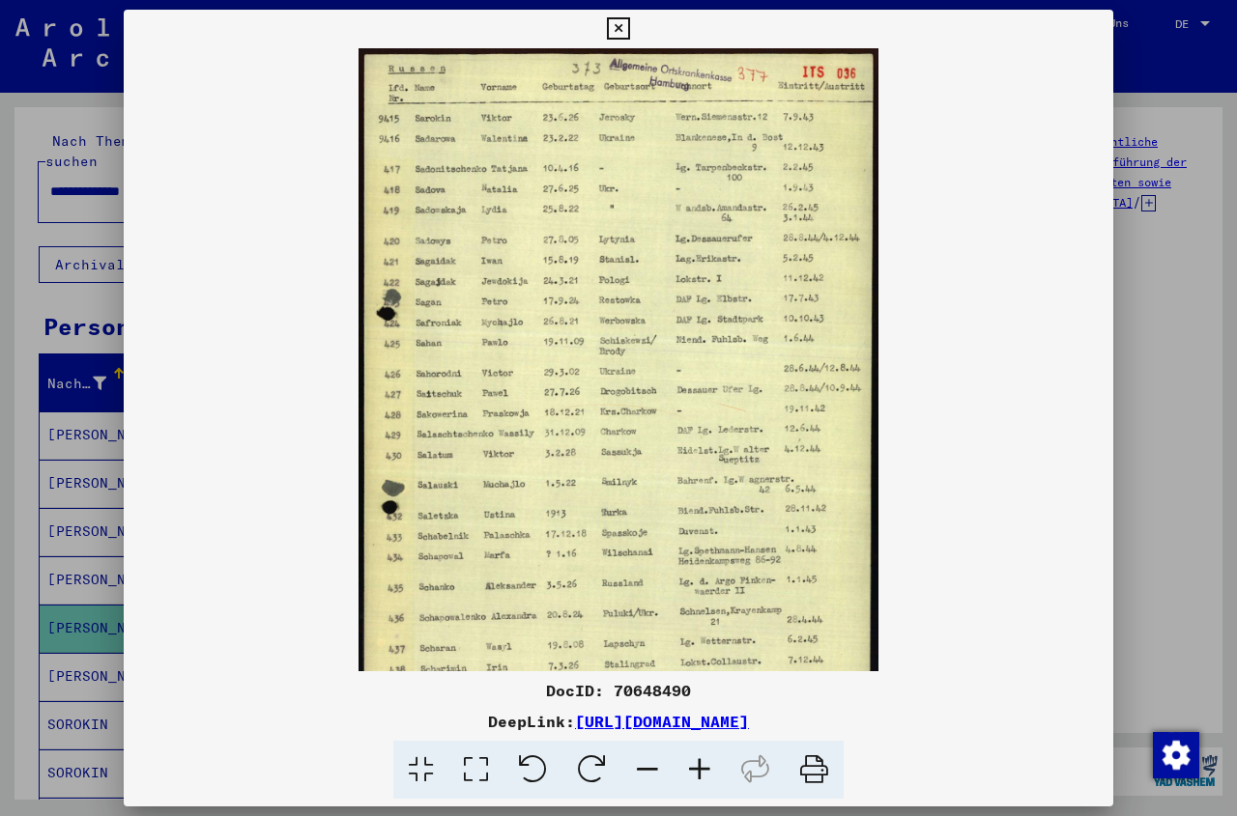
click at [693, 774] on icon at bounding box center [699, 770] width 52 height 59
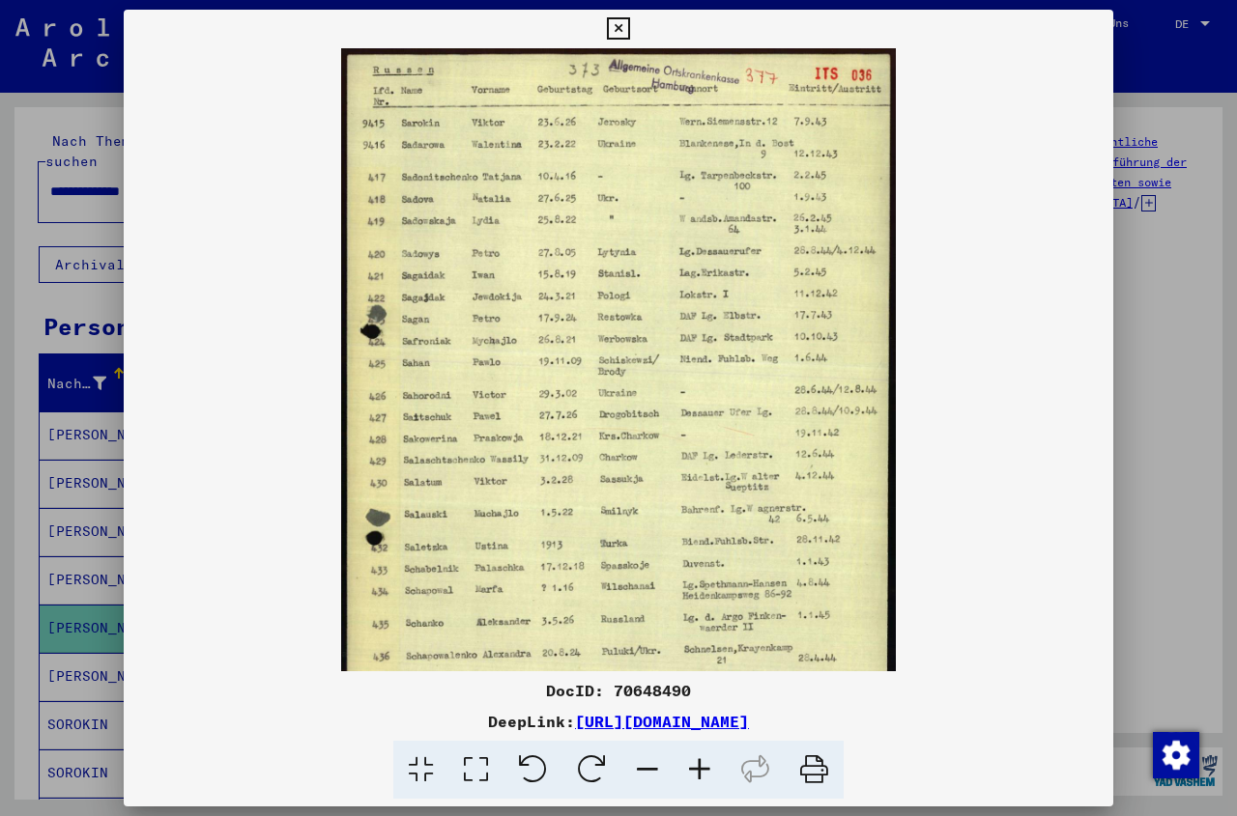
click at [693, 774] on icon at bounding box center [699, 770] width 52 height 59
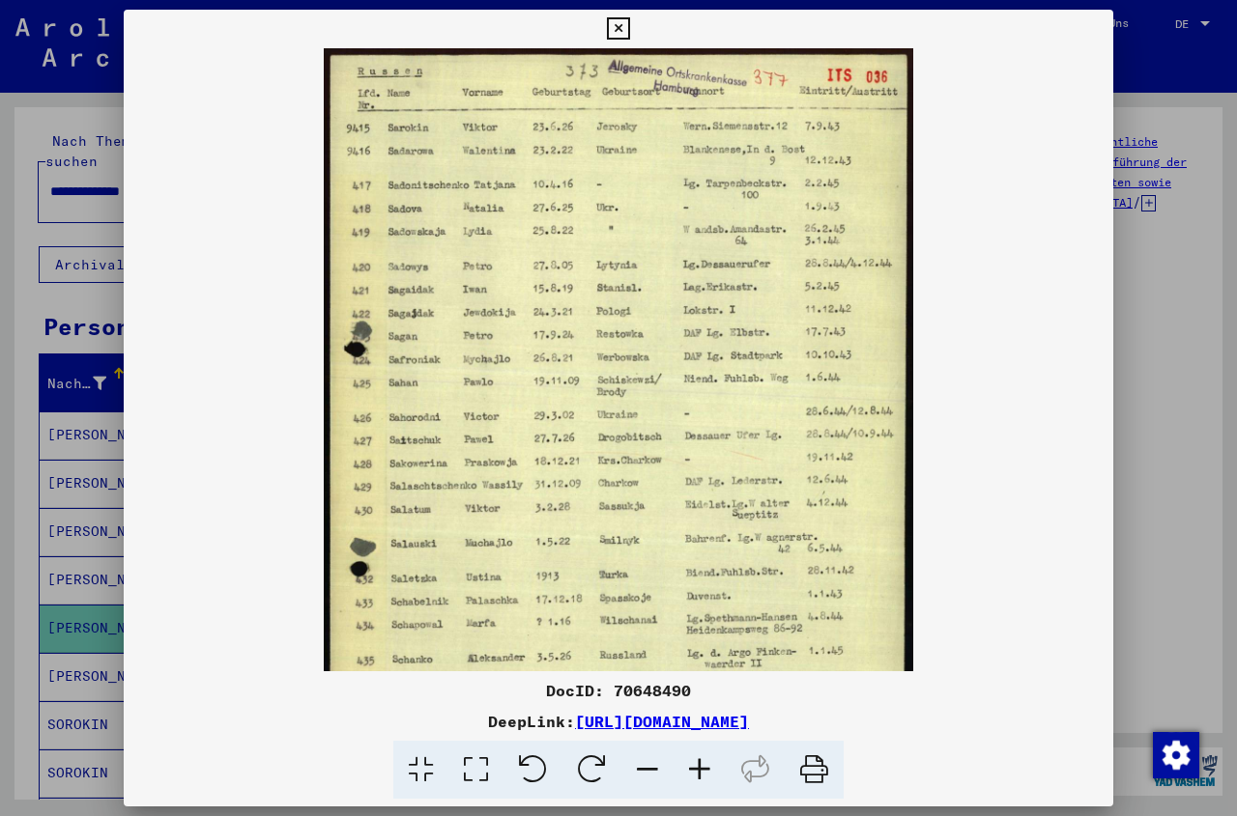
click at [693, 774] on icon at bounding box center [699, 770] width 52 height 59
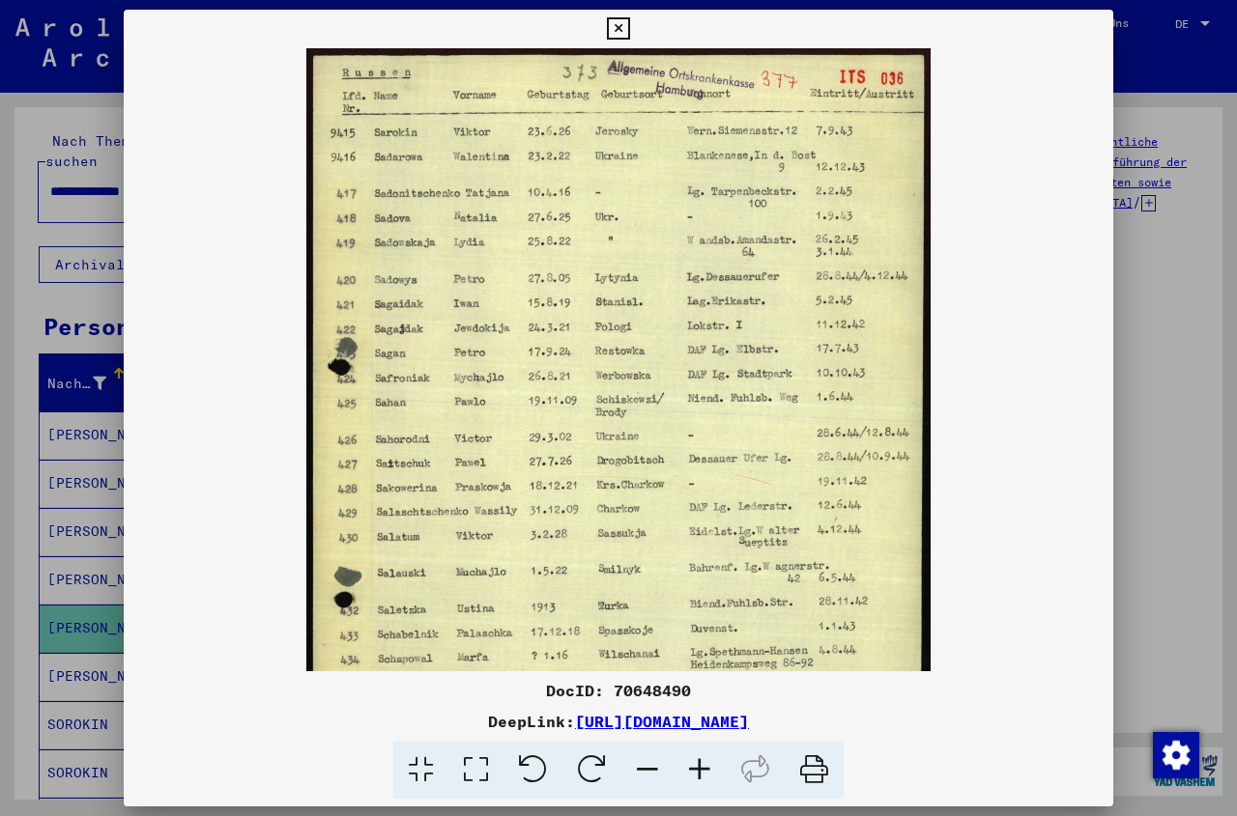
click at [693, 774] on icon at bounding box center [699, 770] width 52 height 59
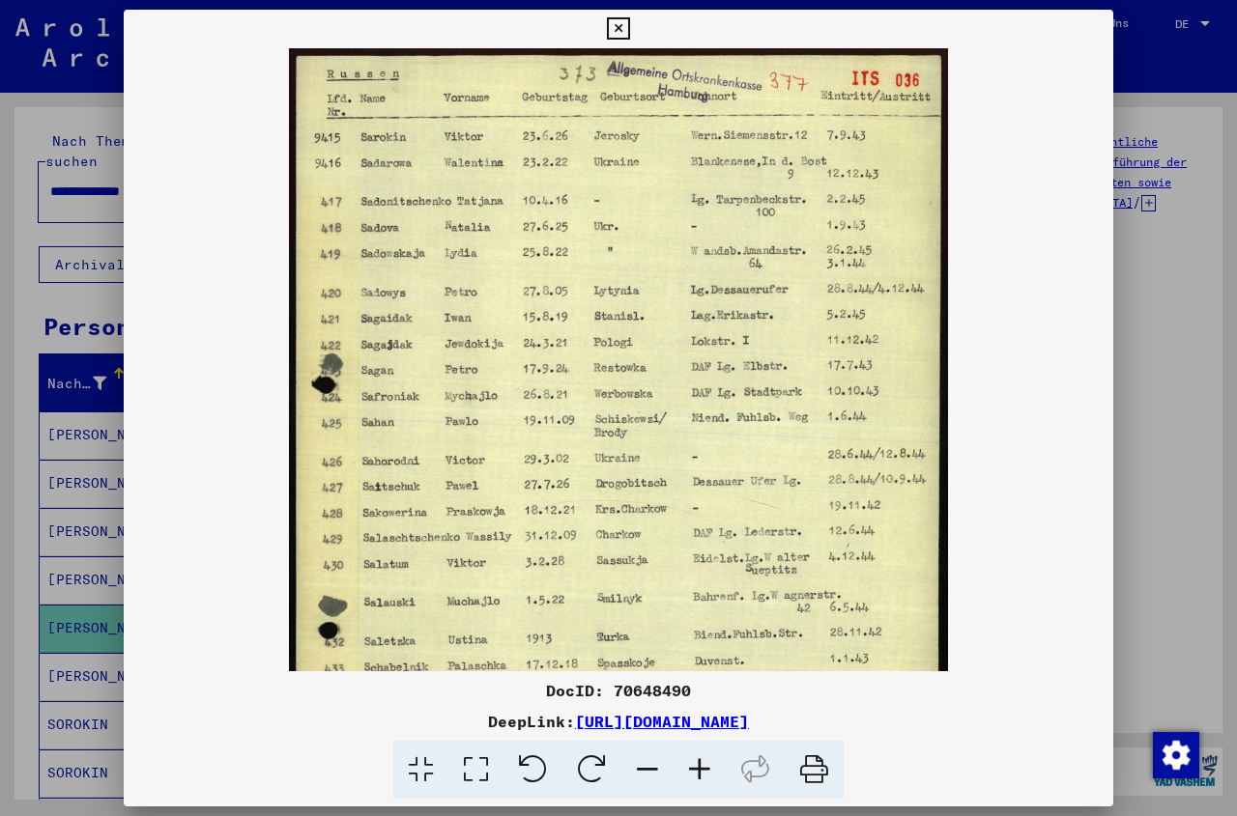
click at [693, 774] on icon at bounding box center [699, 770] width 52 height 59
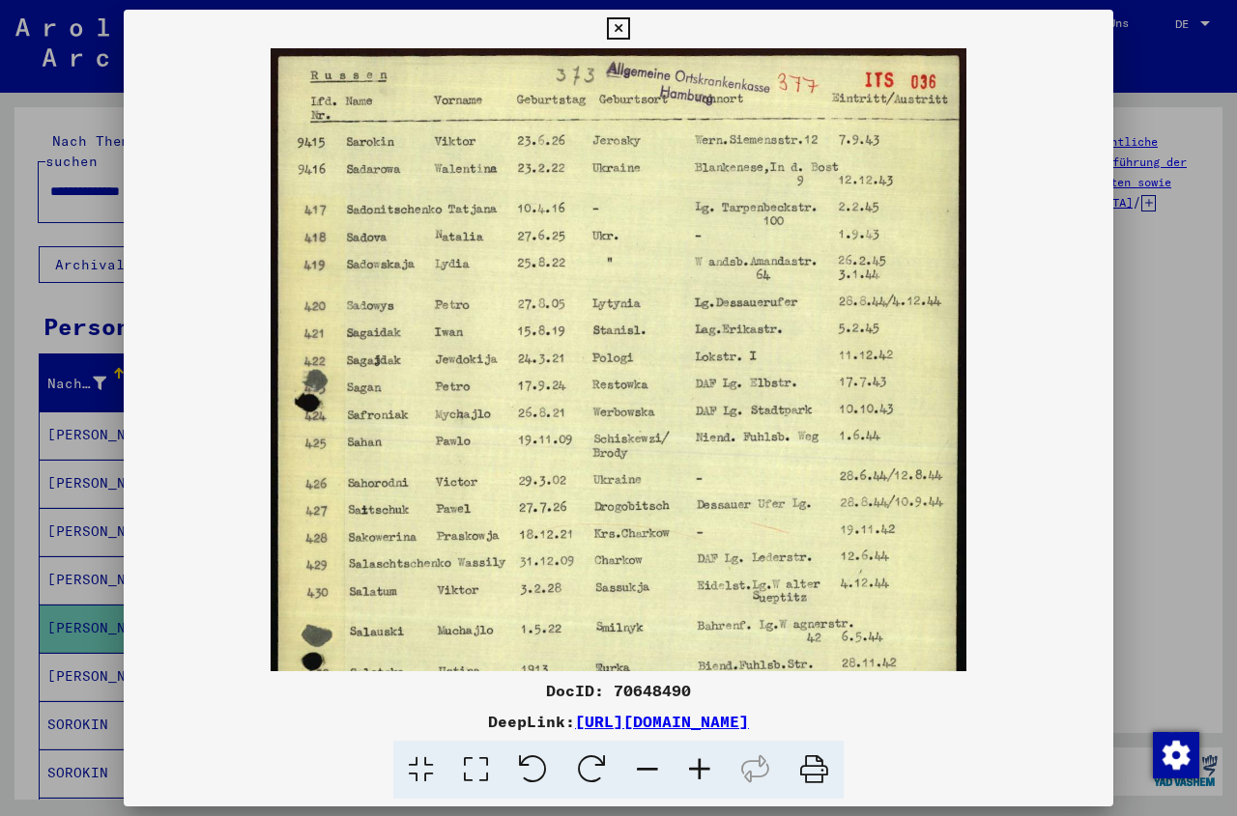
click at [693, 774] on icon at bounding box center [699, 770] width 52 height 59
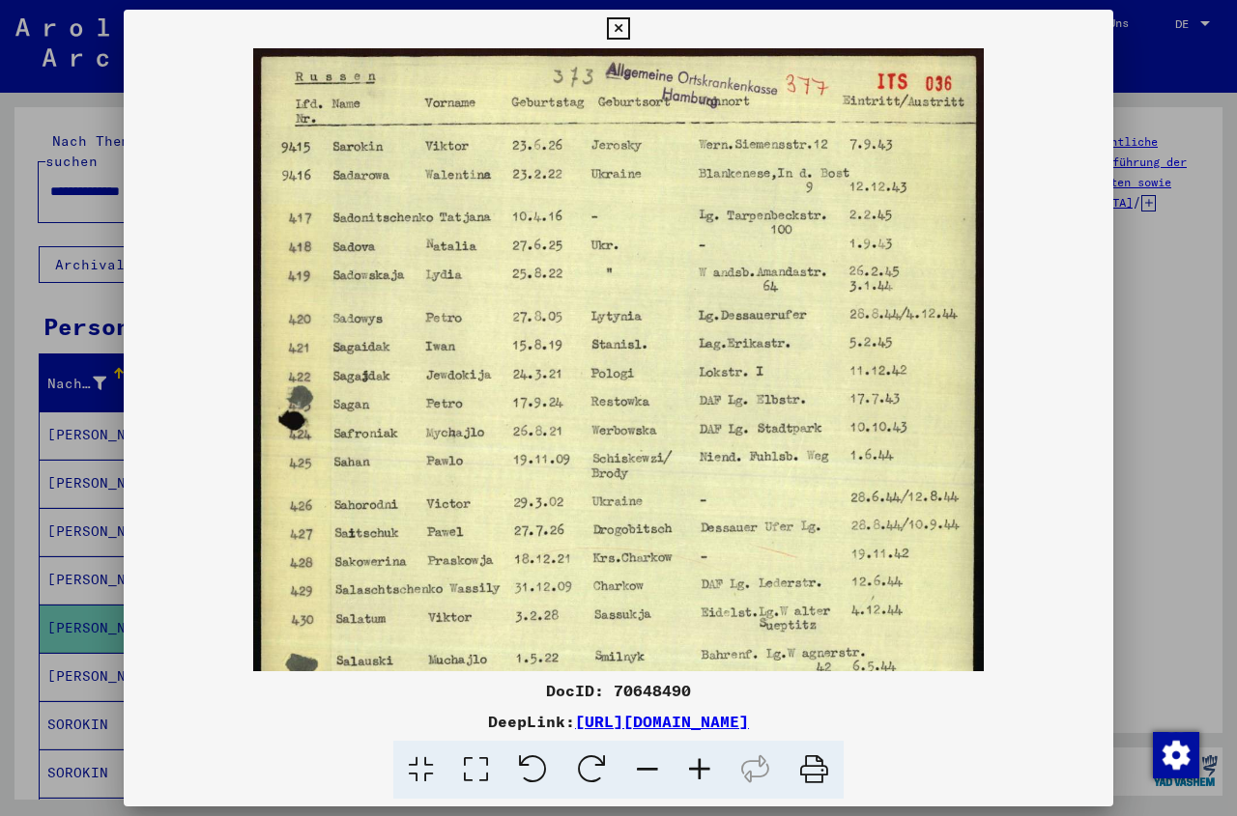
click at [629, 26] on icon at bounding box center [618, 28] width 22 height 23
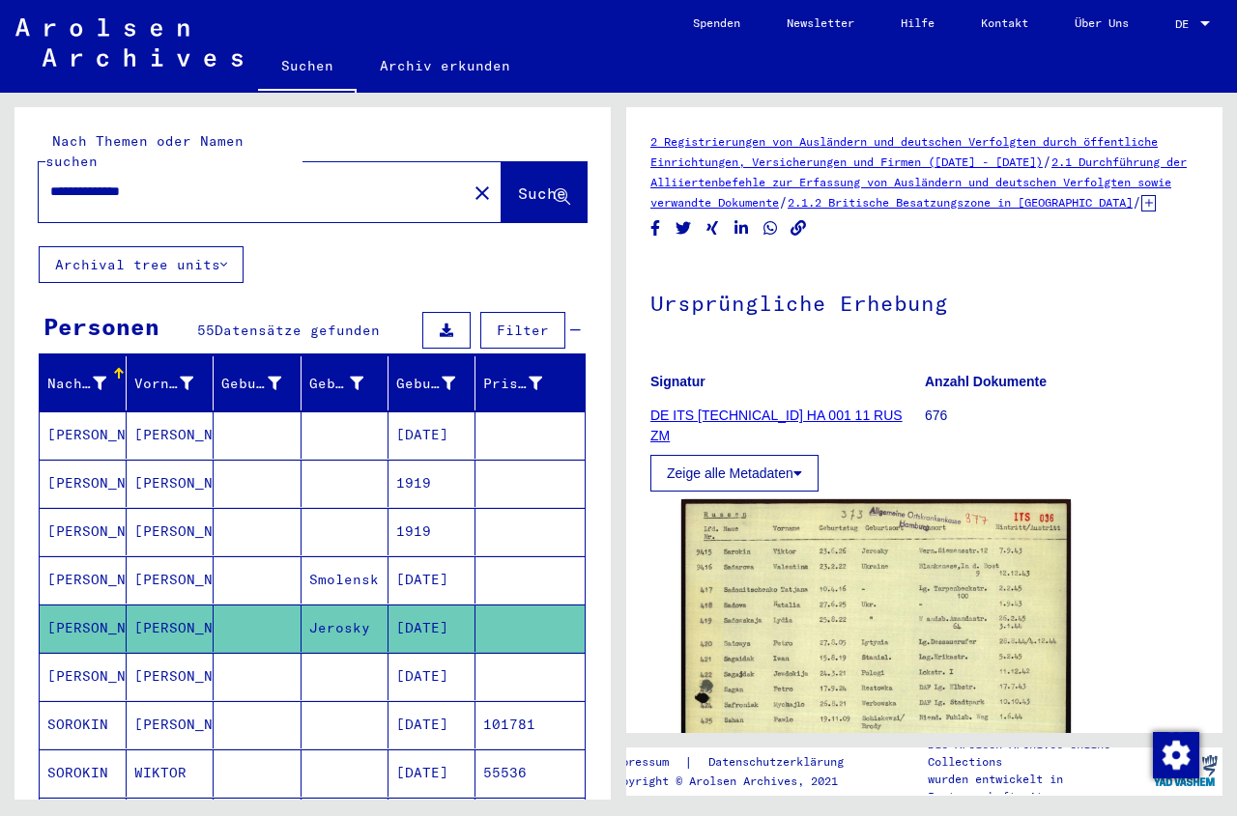
click at [429, 661] on mat-cell "[DATE]" at bounding box center [431, 676] width 87 height 47
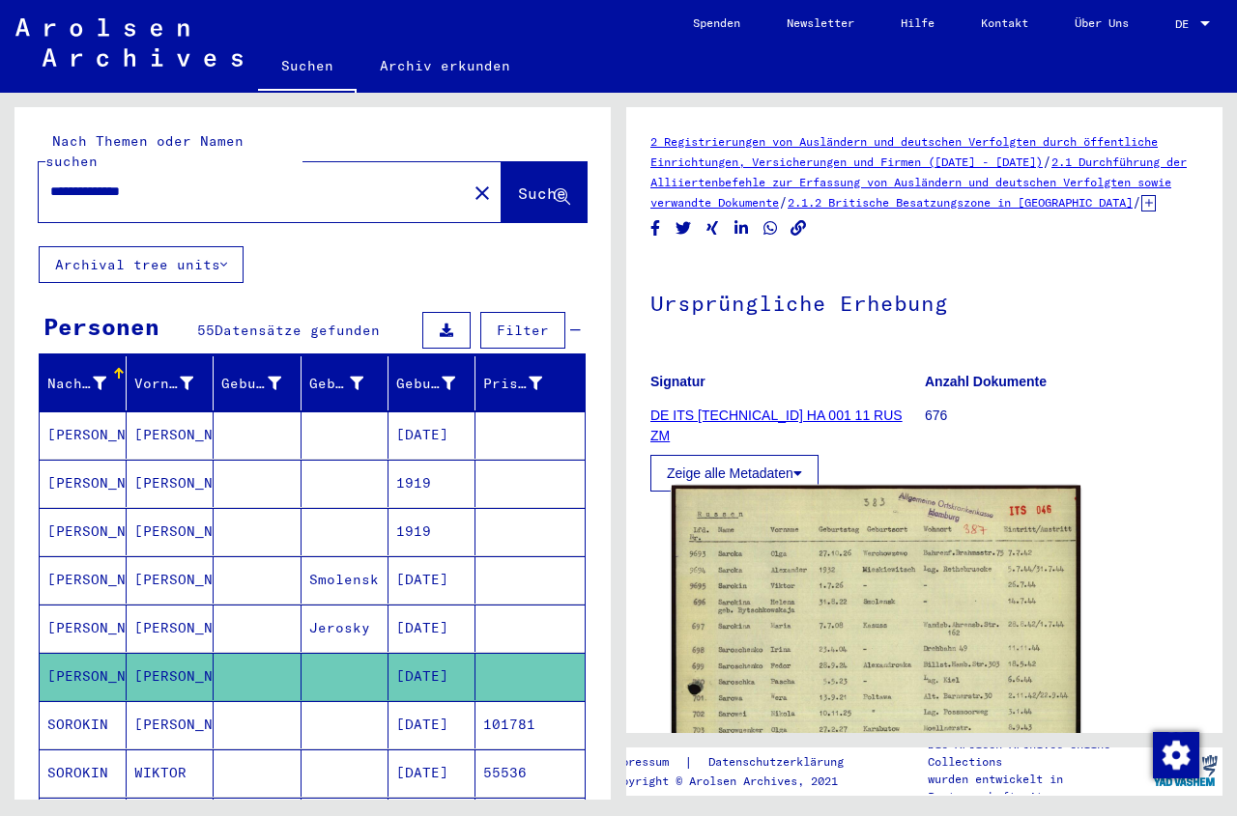
click at [809, 697] on img at bounding box center [876, 771] width 409 height 571
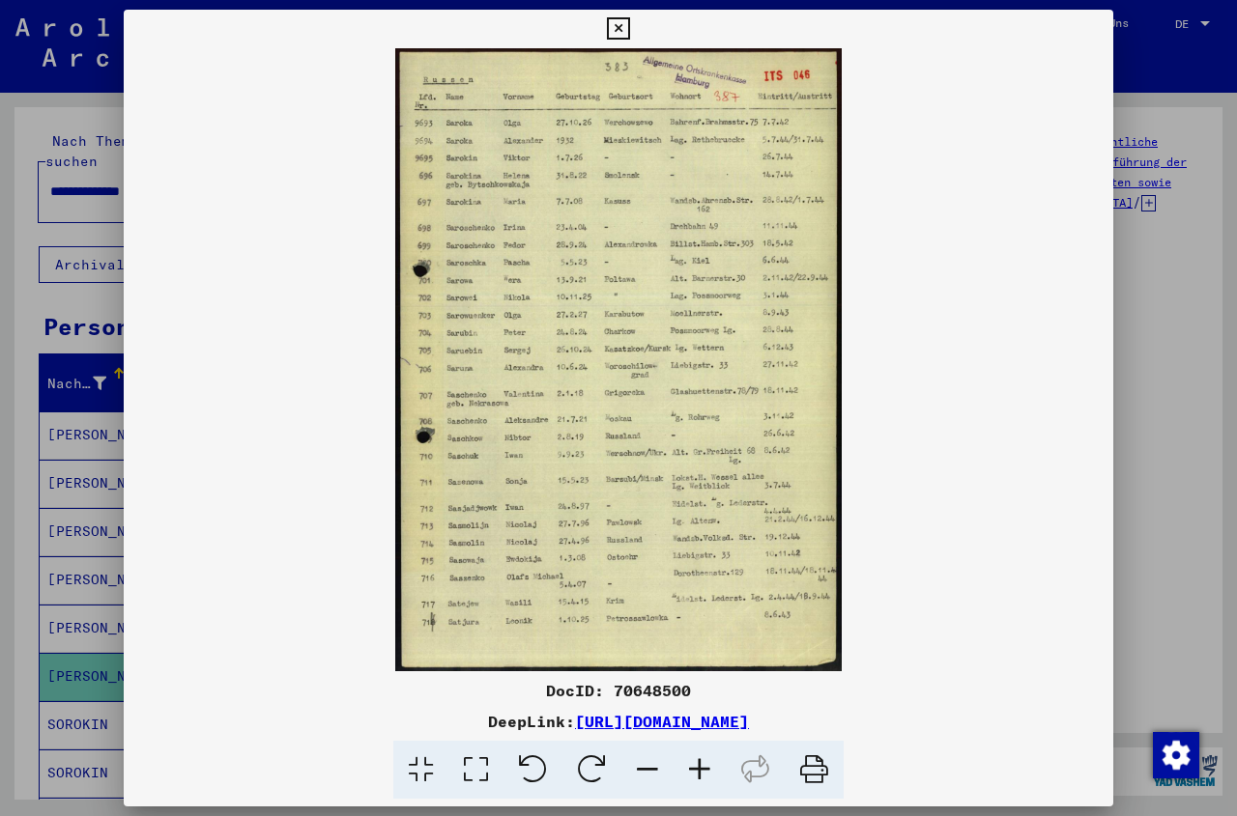
click at [629, 29] on icon at bounding box center [618, 28] width 22 height 23
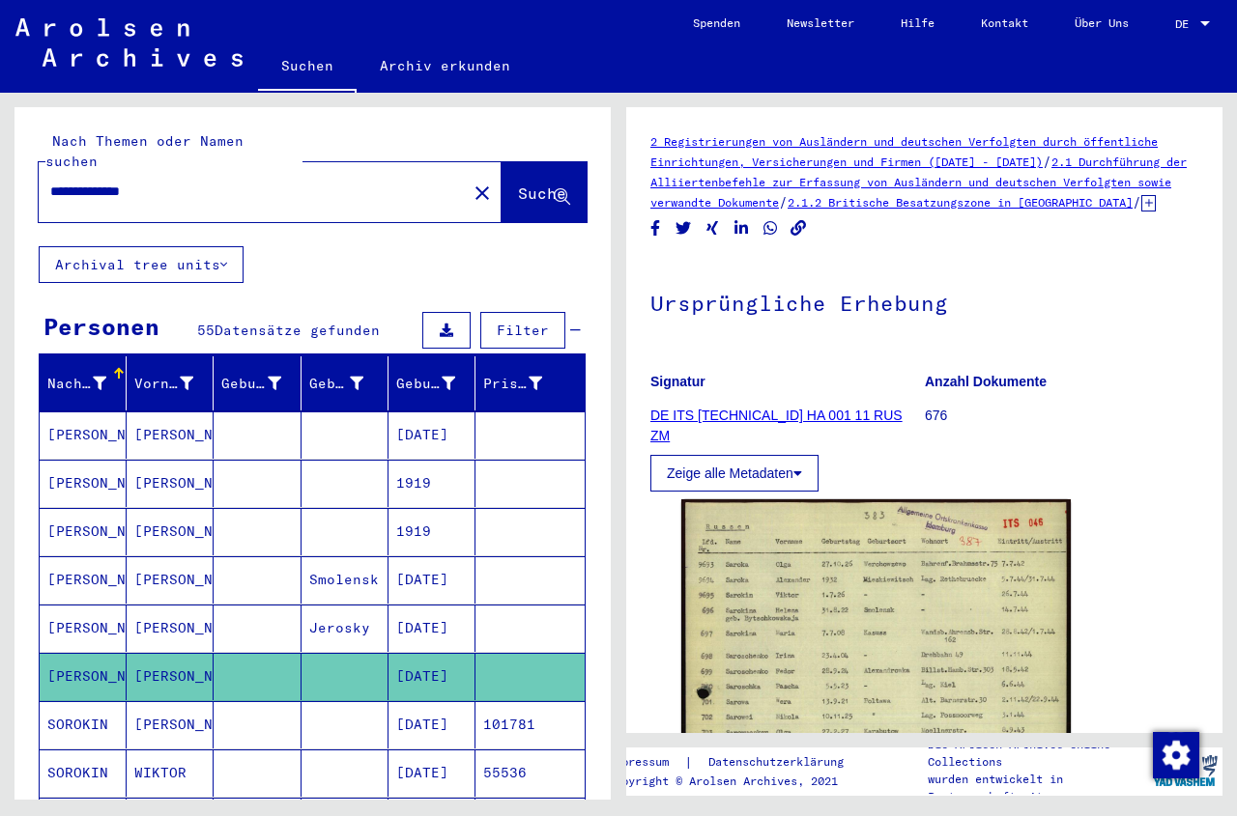
click at [393, 711] on mat-cell "[DATE]" at bounding box center [431, 724] width 87 height 47
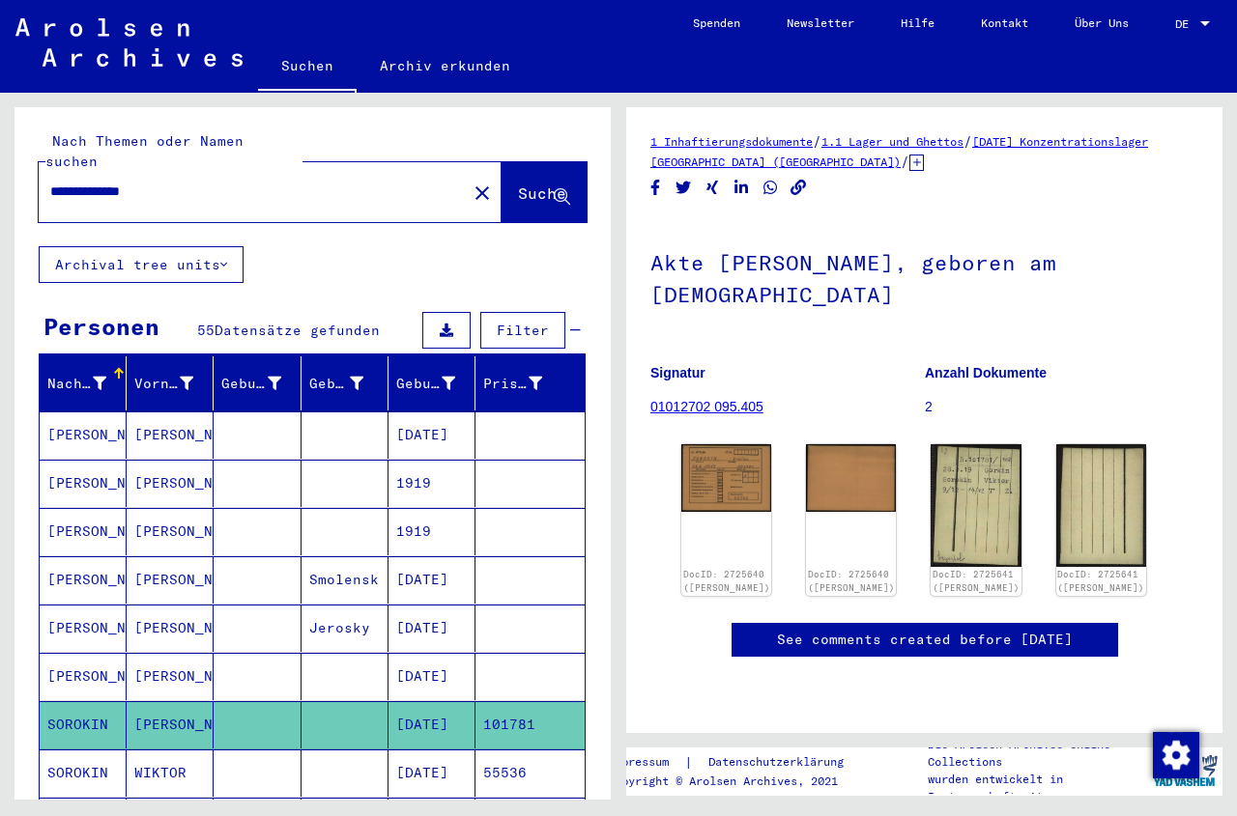
click at [415, 754] on mat-cell "[DATE]" at bounding box center [431, 773] width 87 height 47
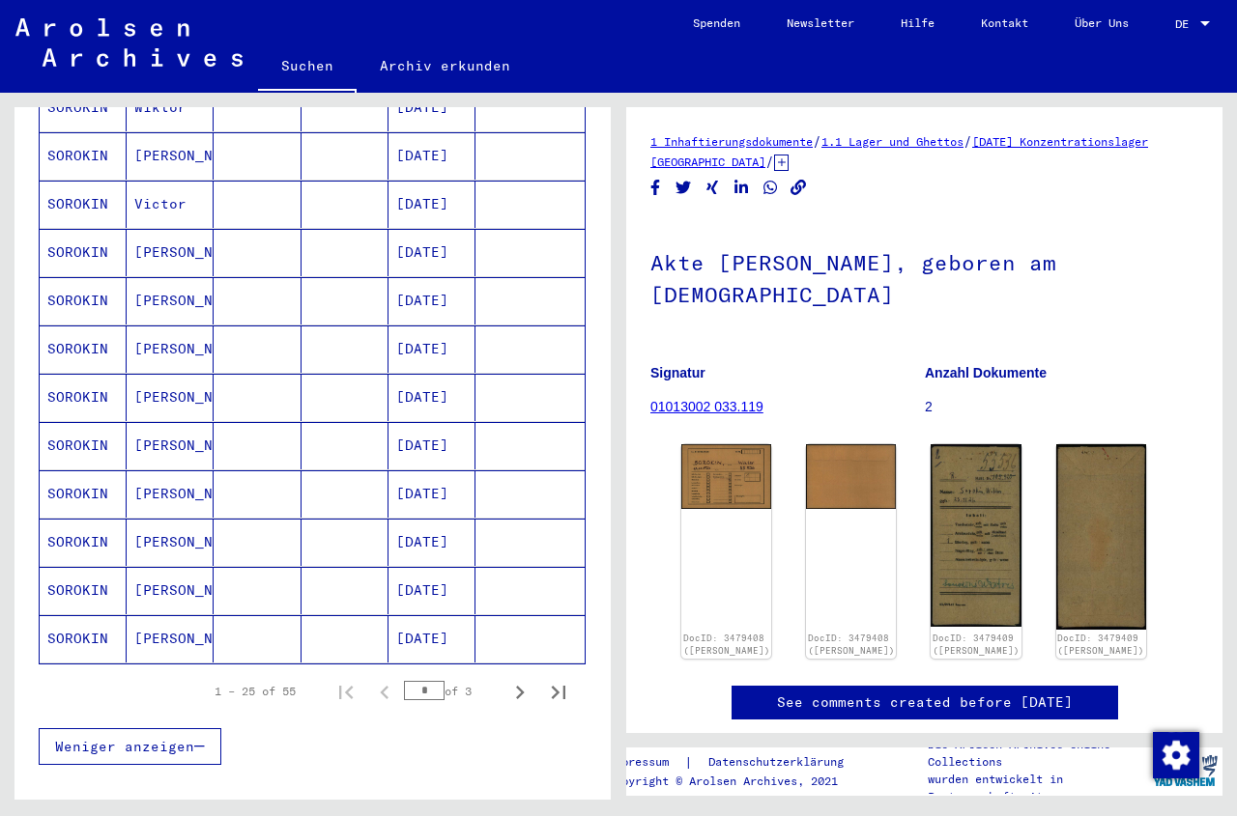
scroll to position [959, 0]
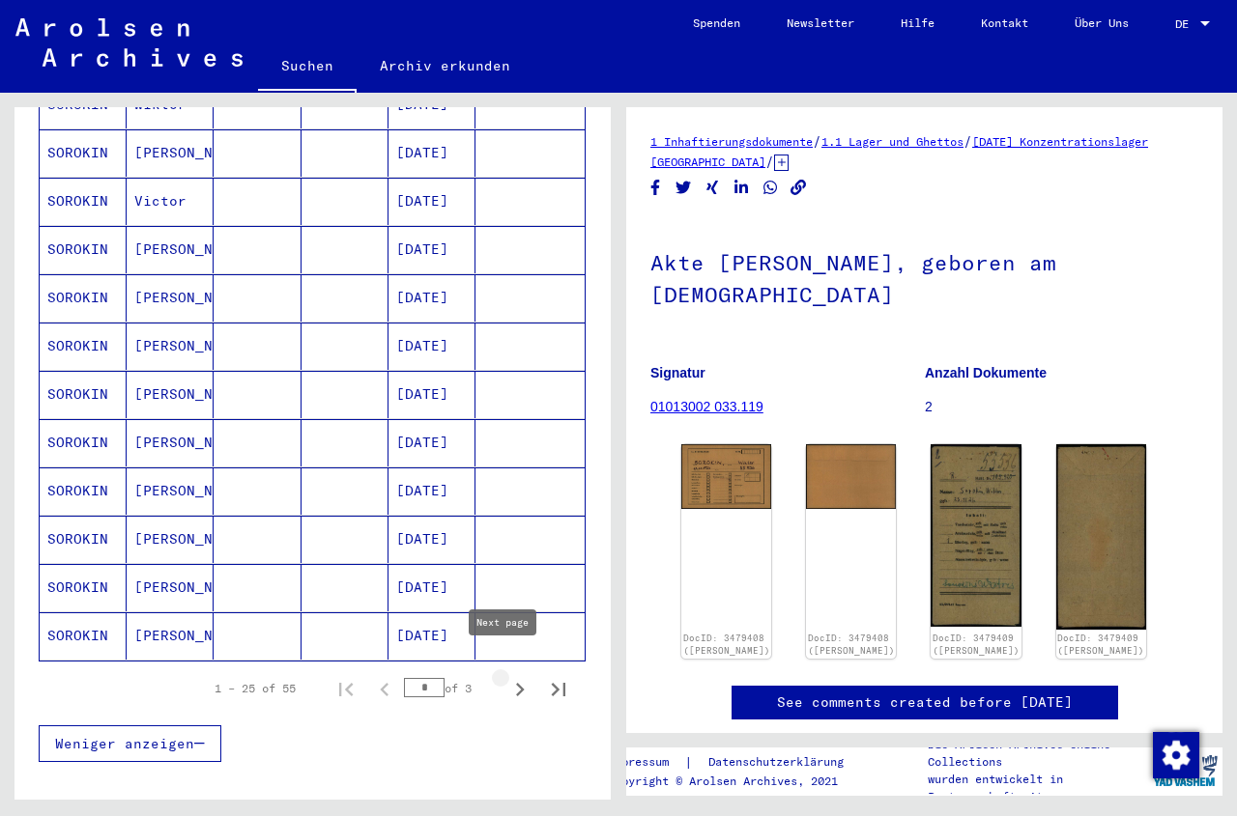
click at [506, 676] on icon "Next page" at bounding box center [519, 689] width 27 height 27
type input "*"
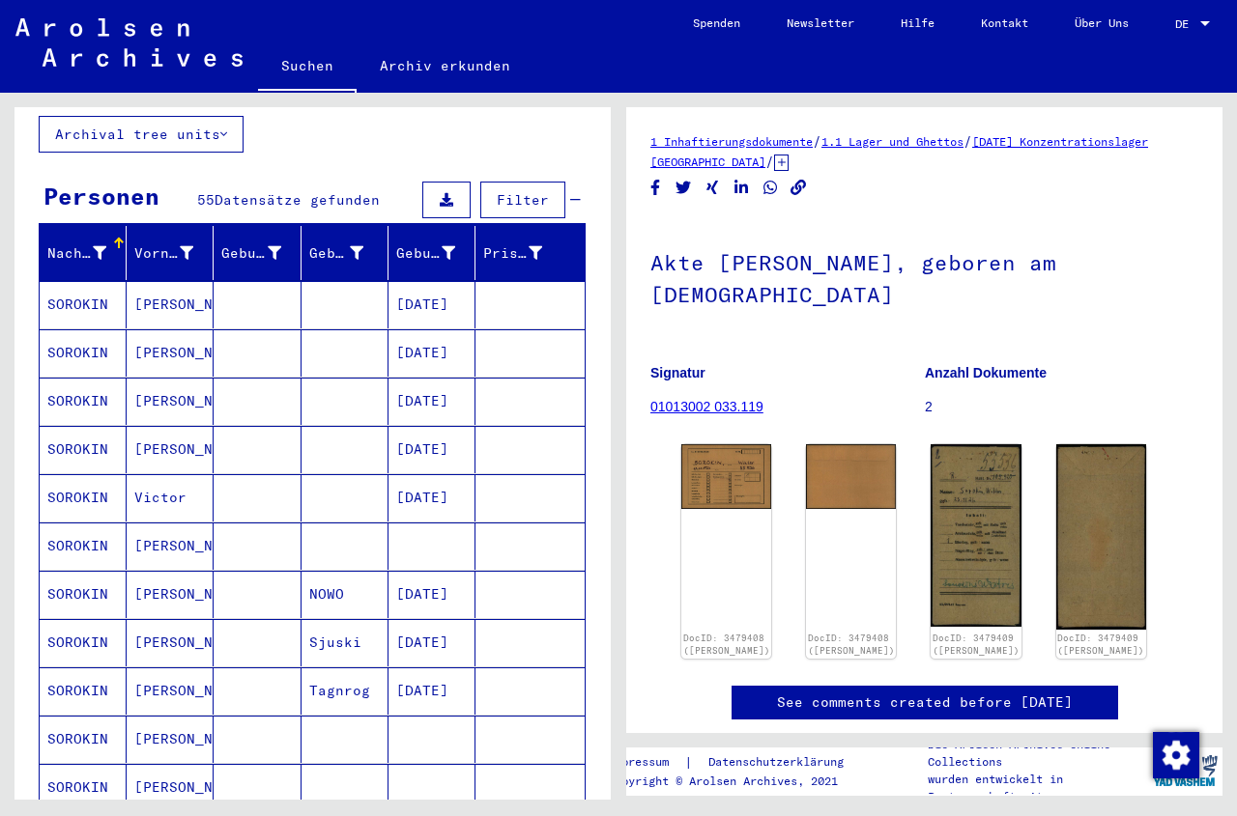
scroll to position [125, 0]
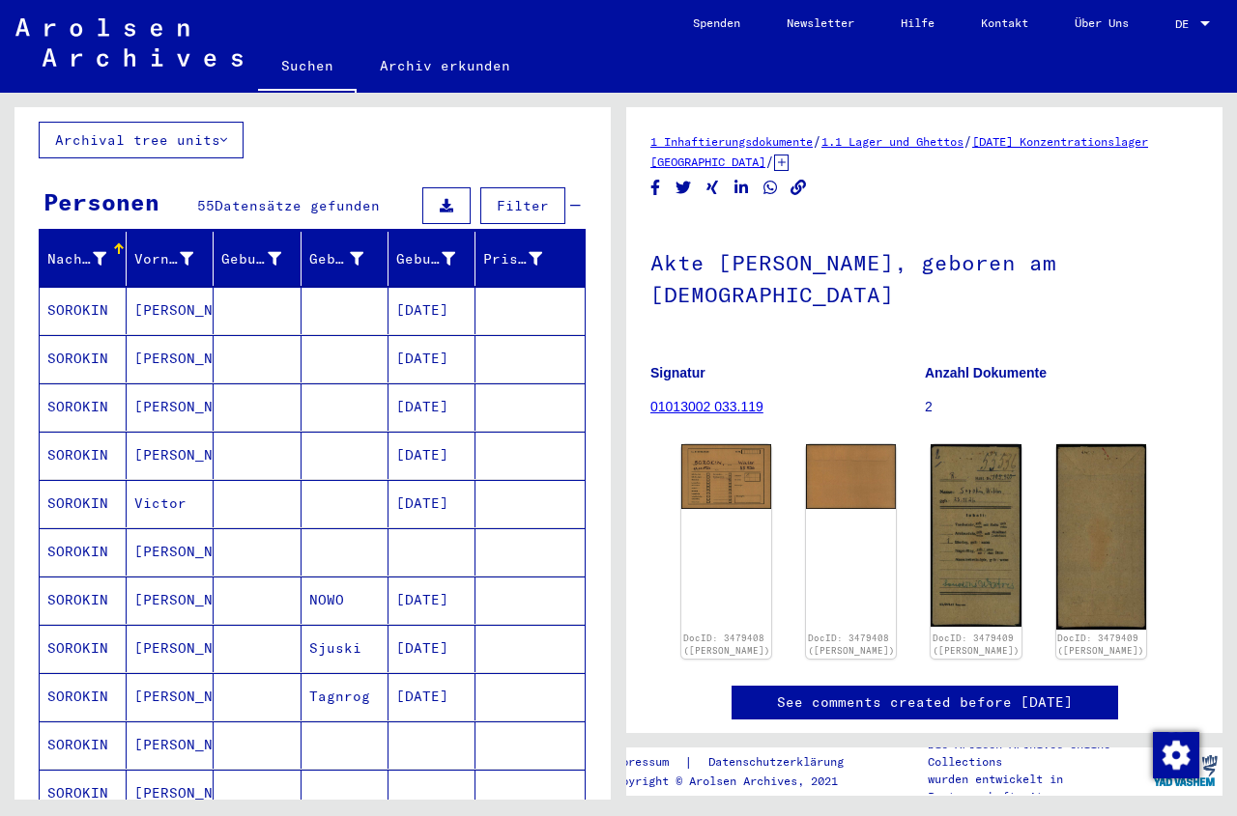
click at [444, 541] on mat-cell at bounding box center [431, 552] width 87 height 47
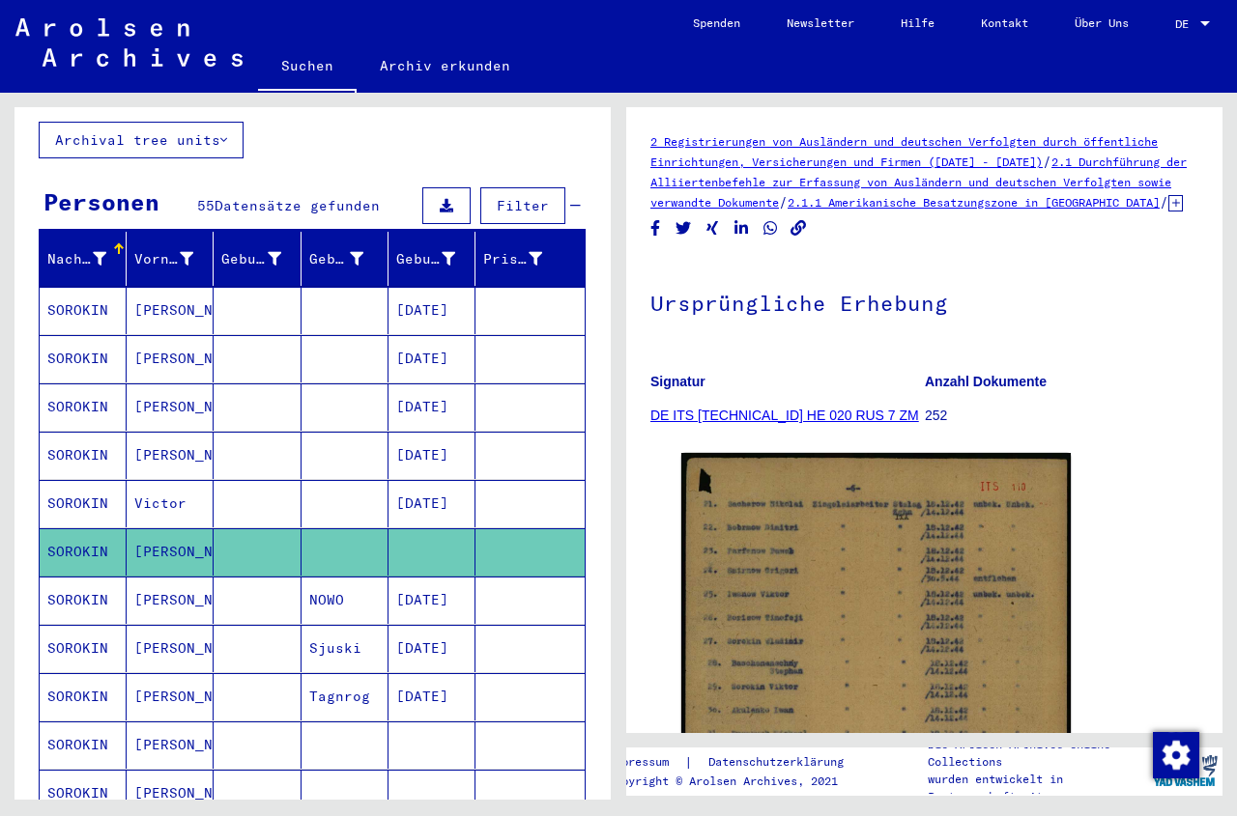
click at [431, 722] on mat-cell at bounding box center [431, 745] width 87 height 47
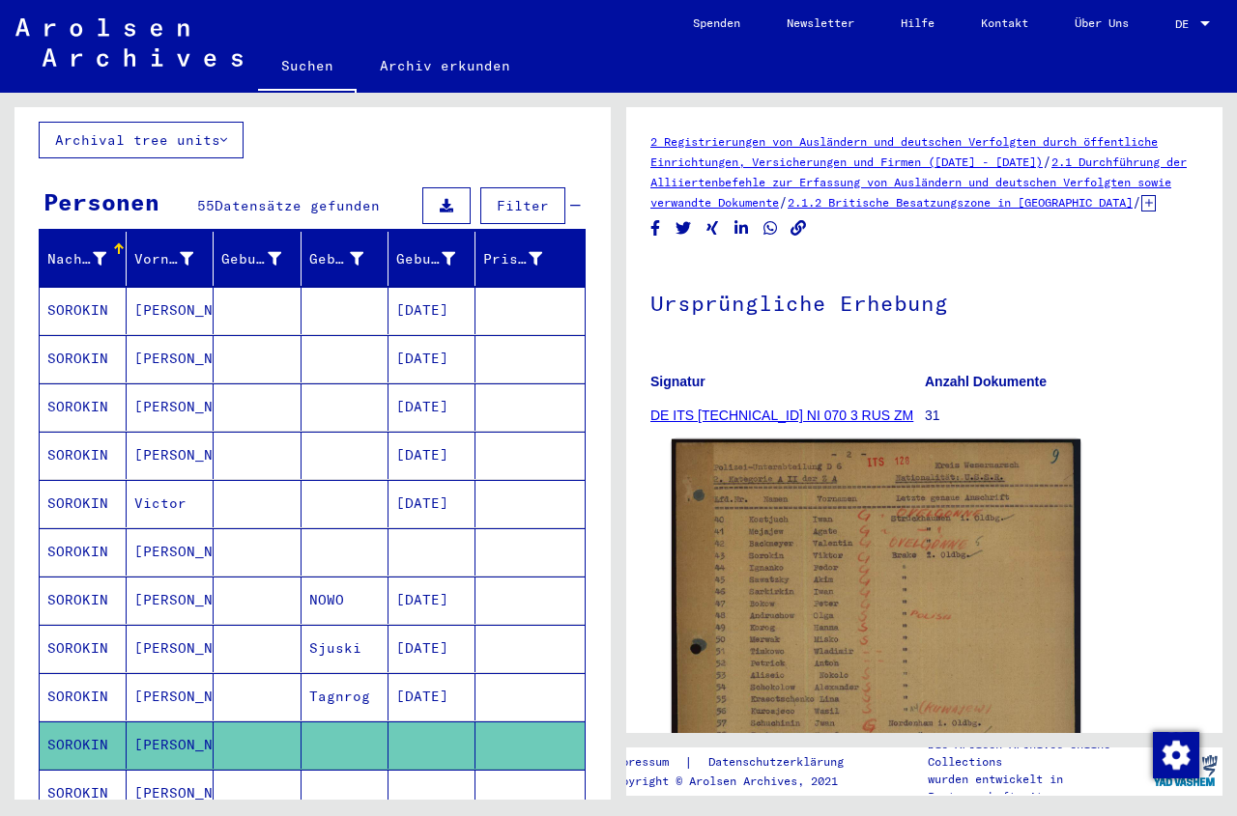
click at [827, 651] on img at bounding box center [876, 723] width 409 height 567
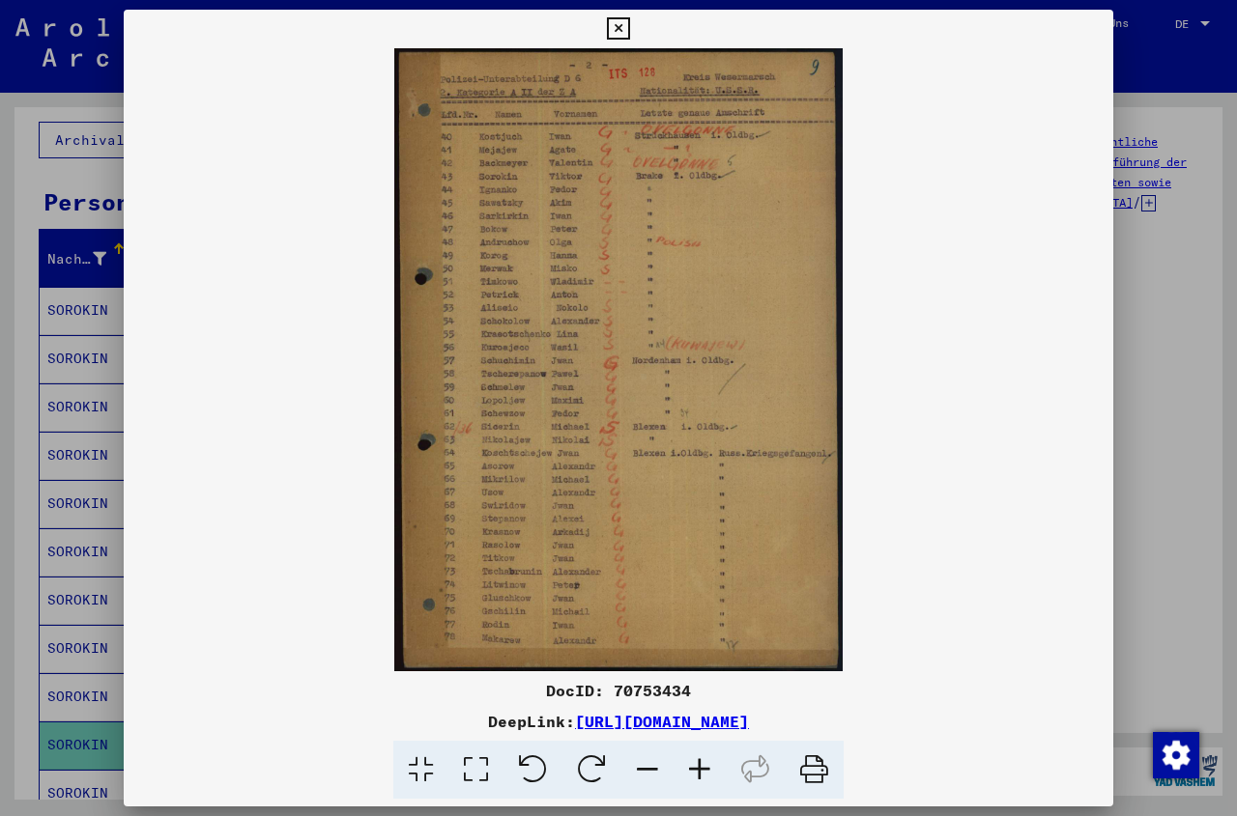
click at [629, 24] on icon at bounding box center [618, 28] width 22 height 23
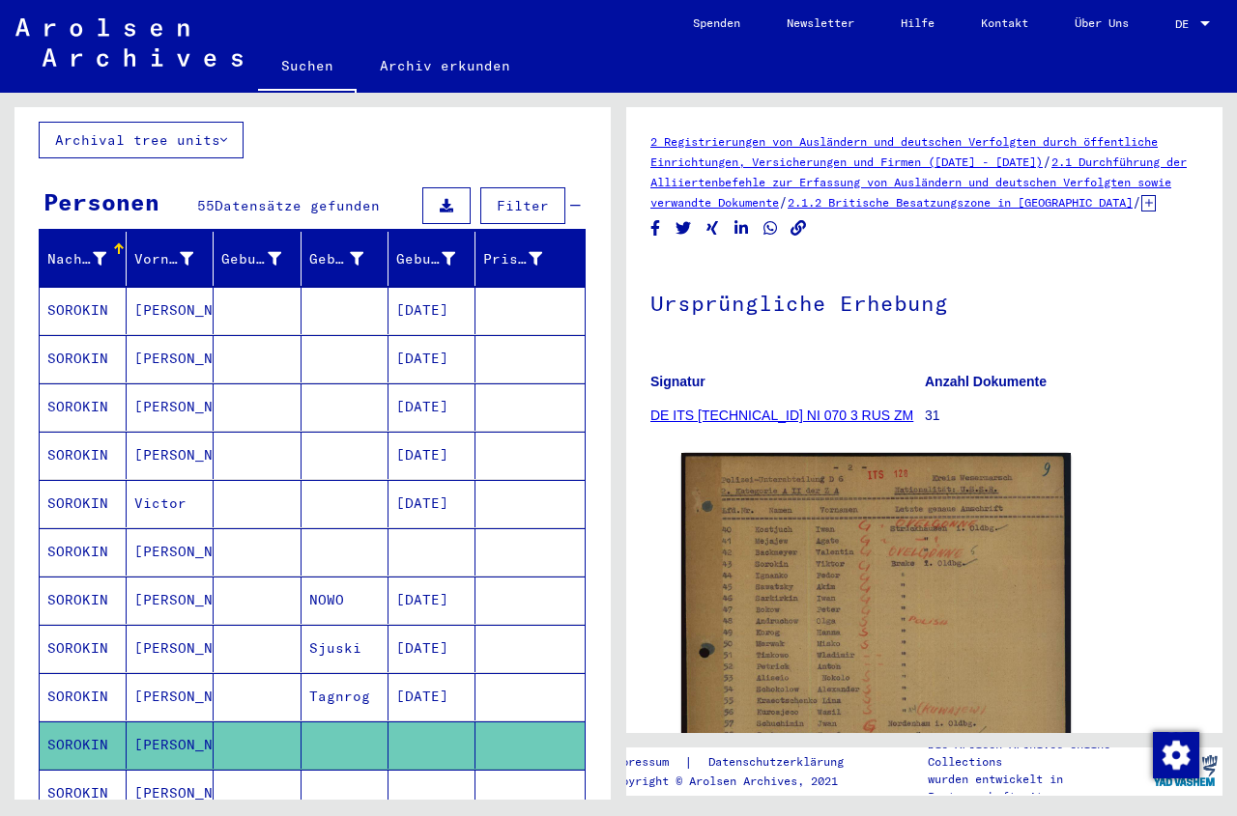
click at [404, 770] on mat-cell at bounding box center [431, 793] width 87 height 47
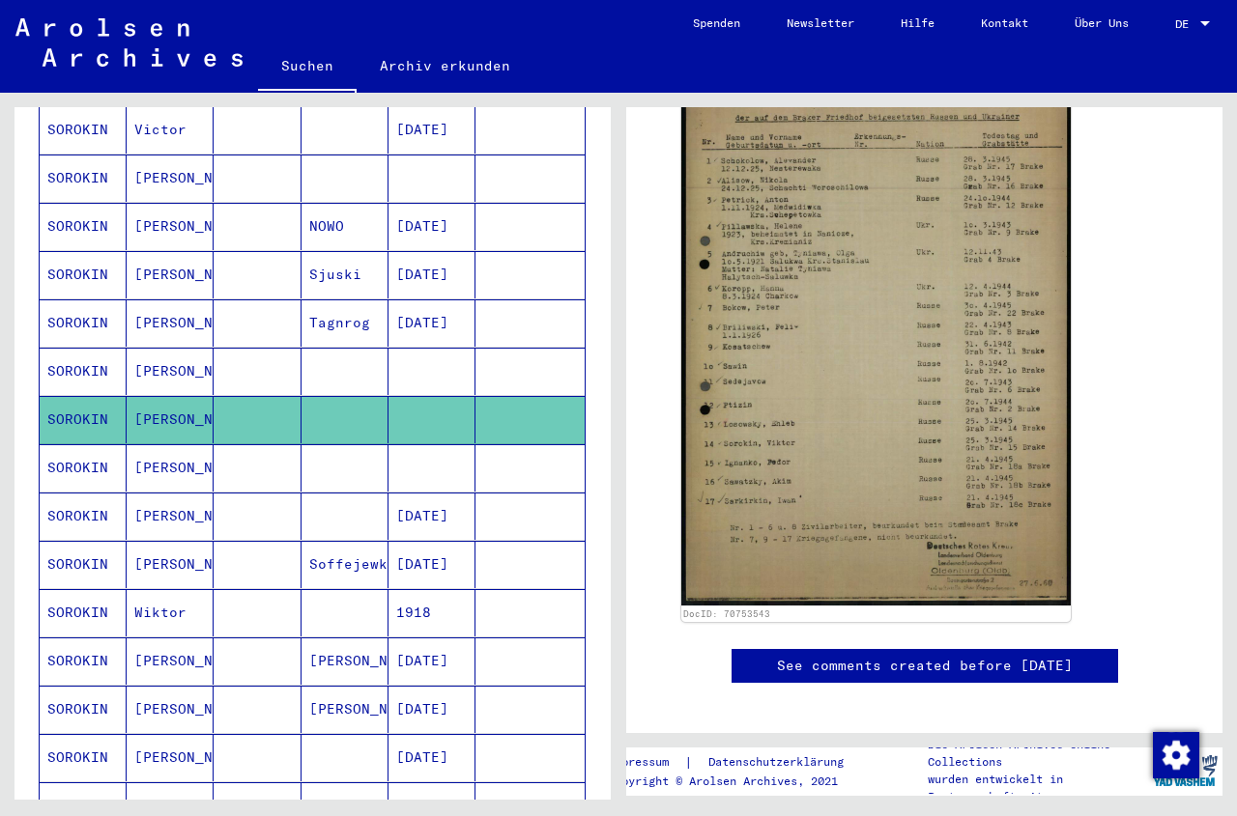
scroll to position [852, 0]
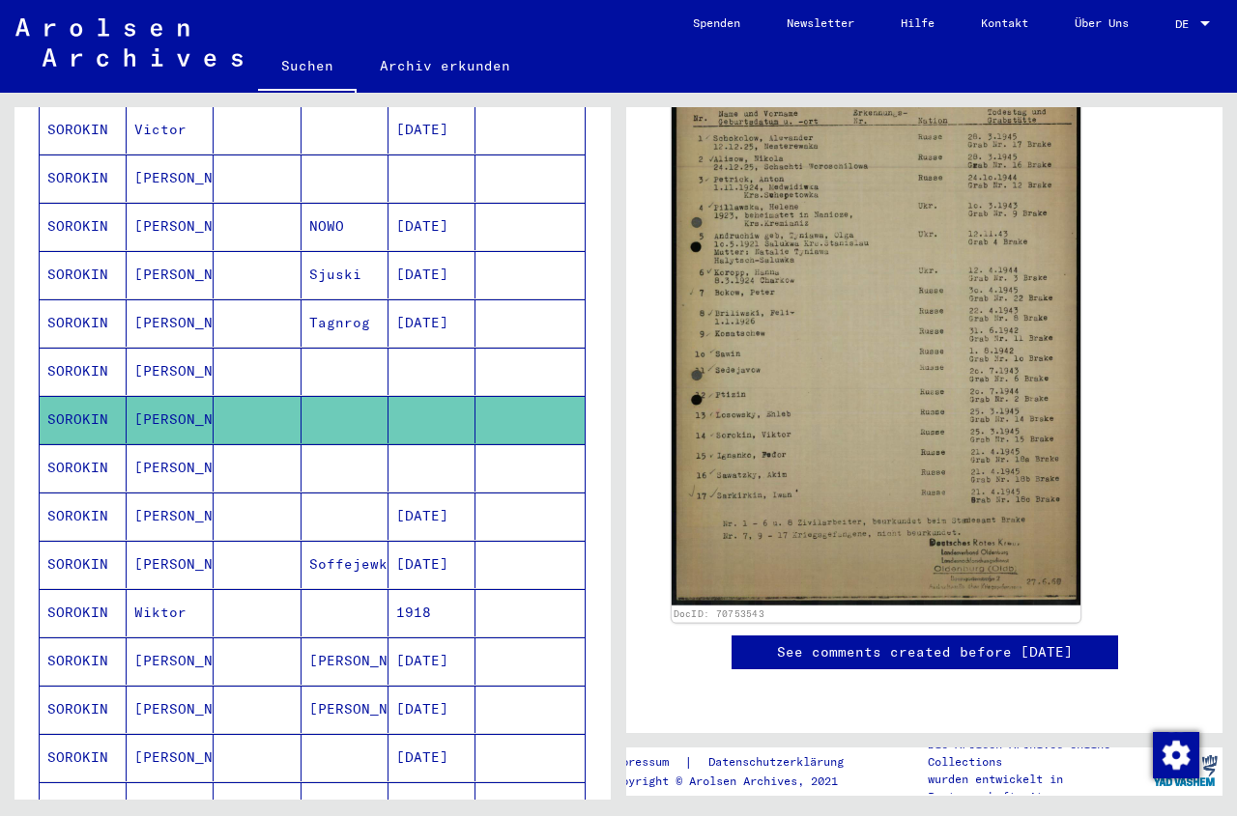
click at [878, 399] on img at bounding box center [876, 319] width 409 height 575
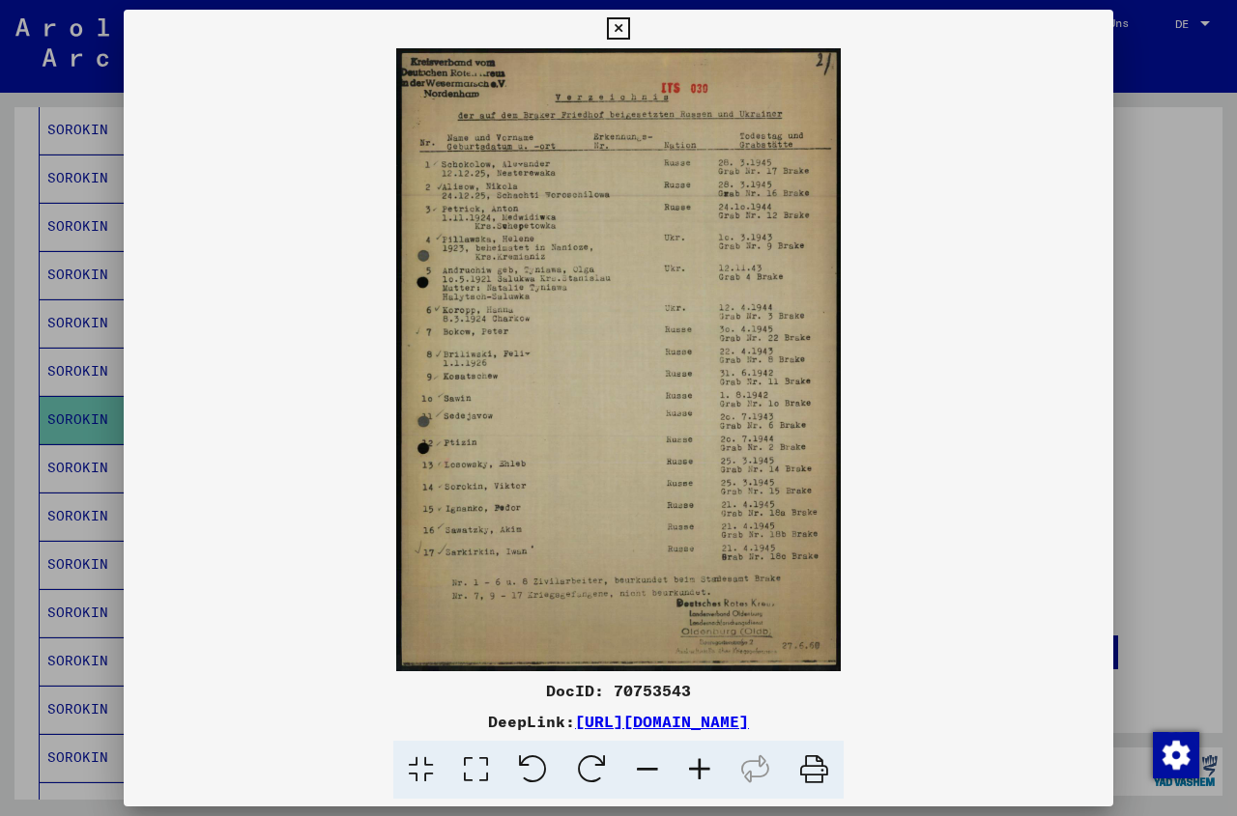
click at [705, 768] on icon at bounding box center [699, 770] width 52 height 59
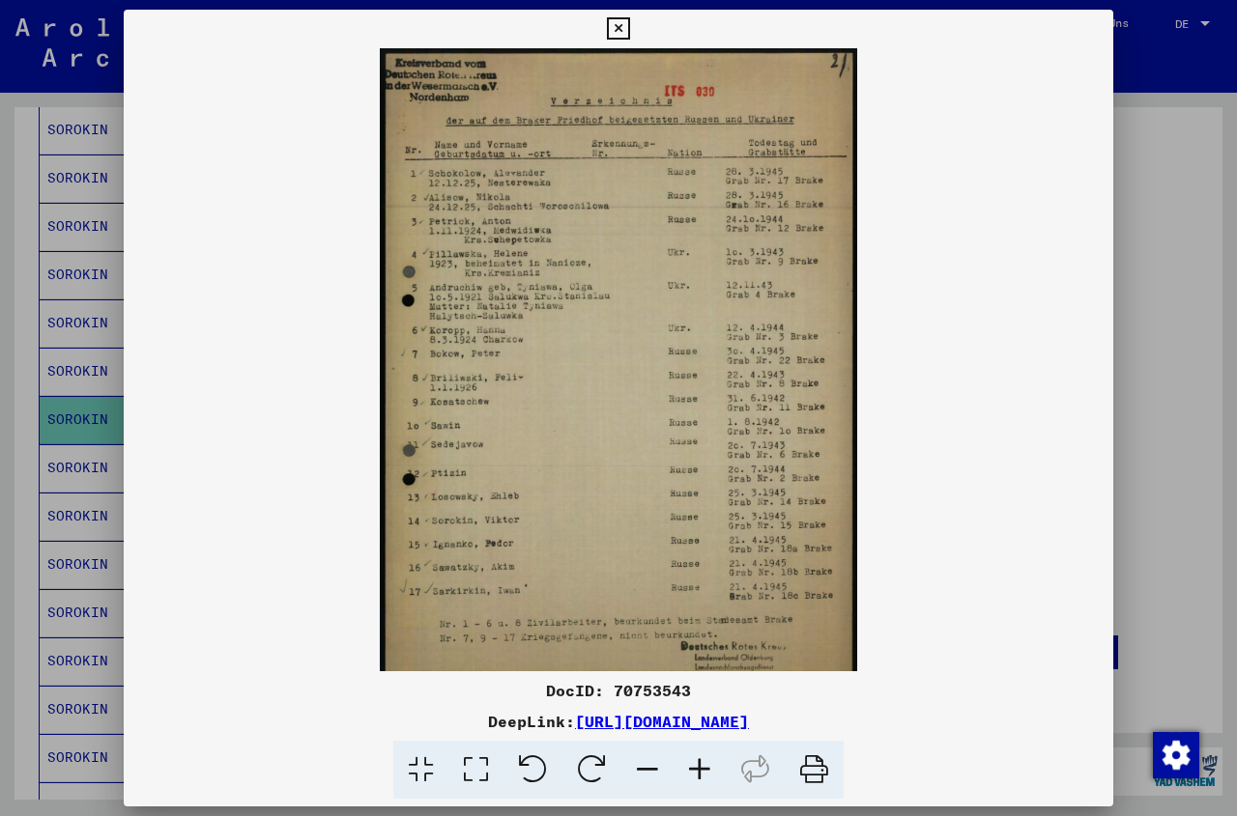
click at [704, 768] on icon at bounding box center [699, 770] width 52 height 59
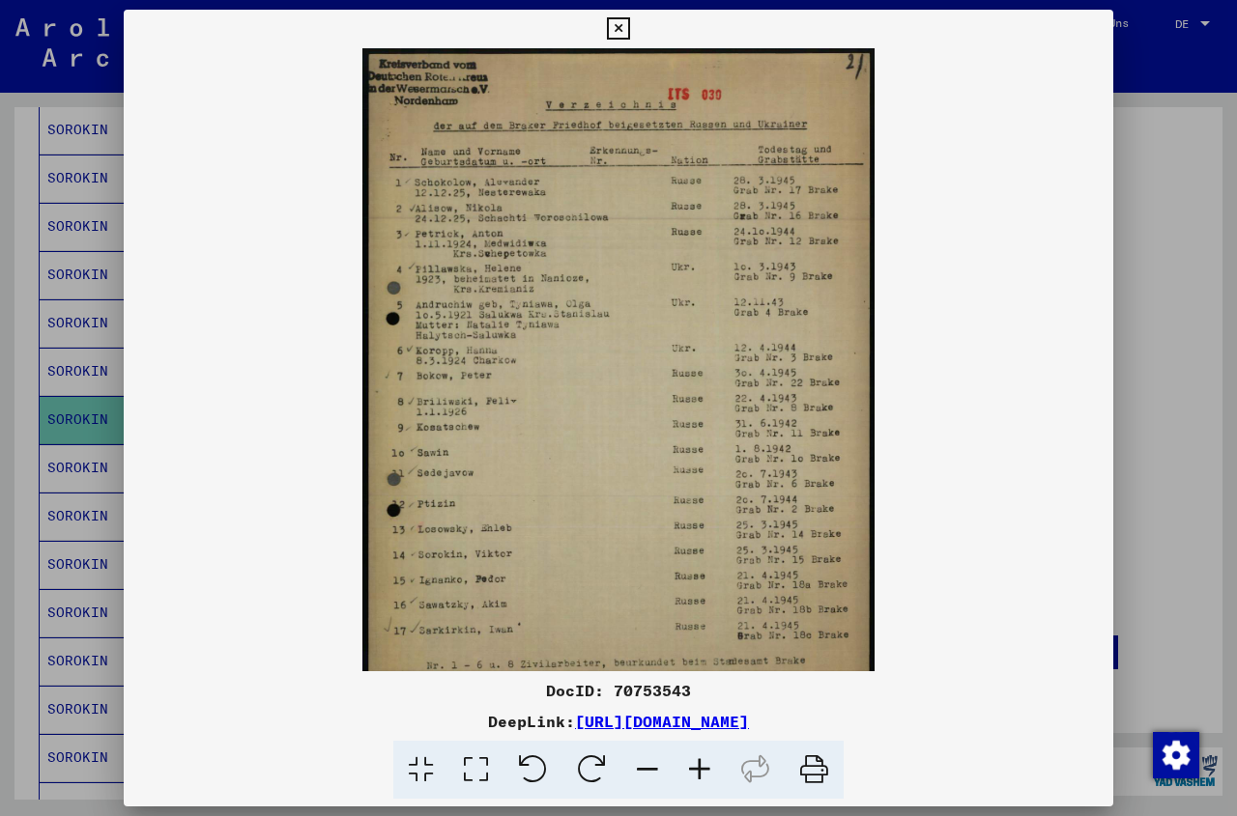
click at [704, 768] on icon at bounding box center [699, 770] width 52 height 59
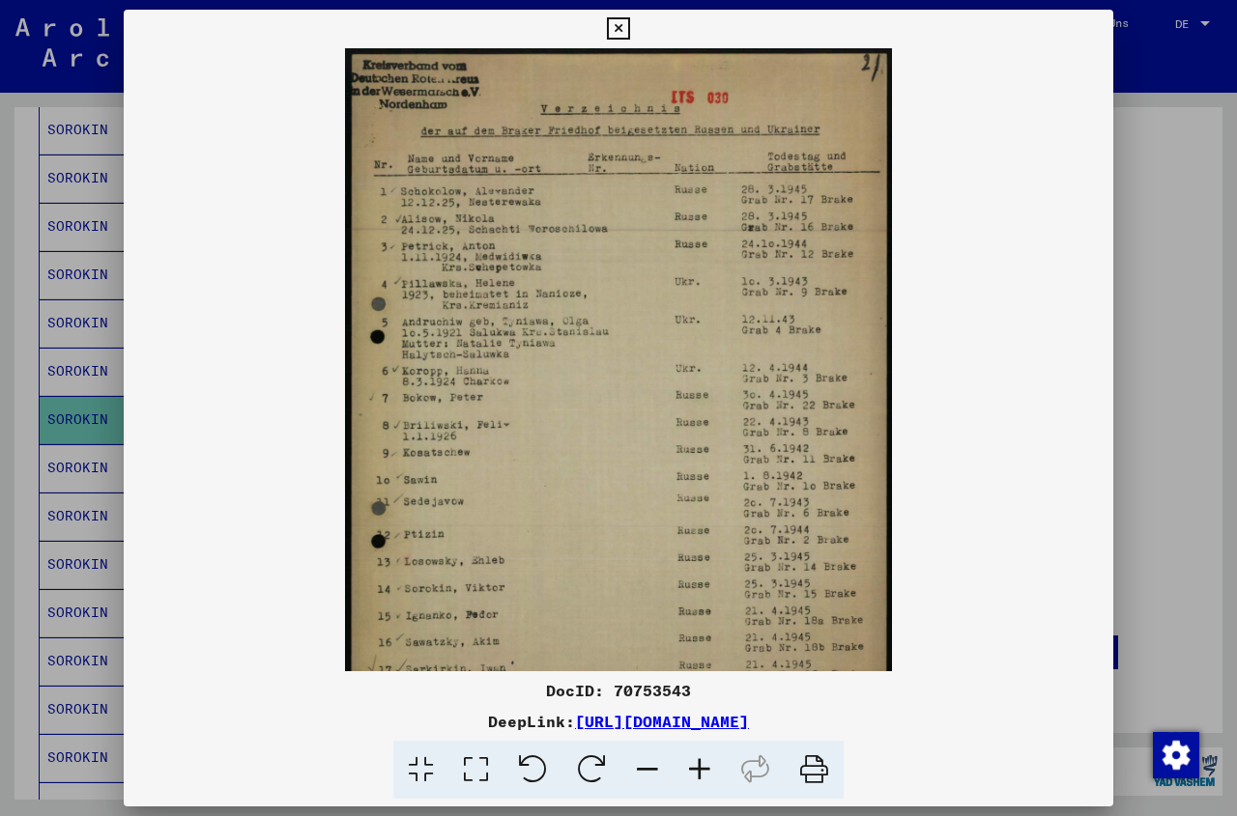
click at [704, 768] on icon at bounding box center [699, 770] width 52 height 59
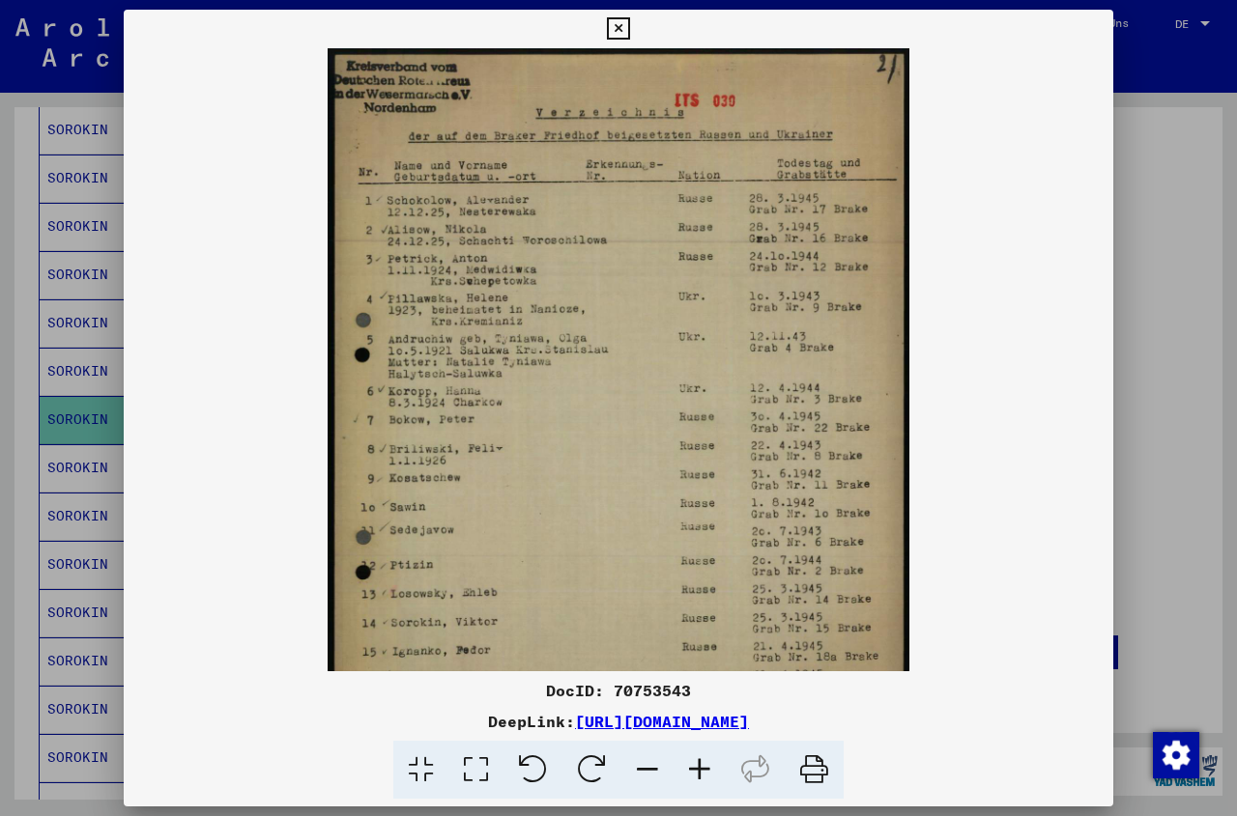
click at [704, 768] on icon at bounding box center [699, 770] width 52 height 59
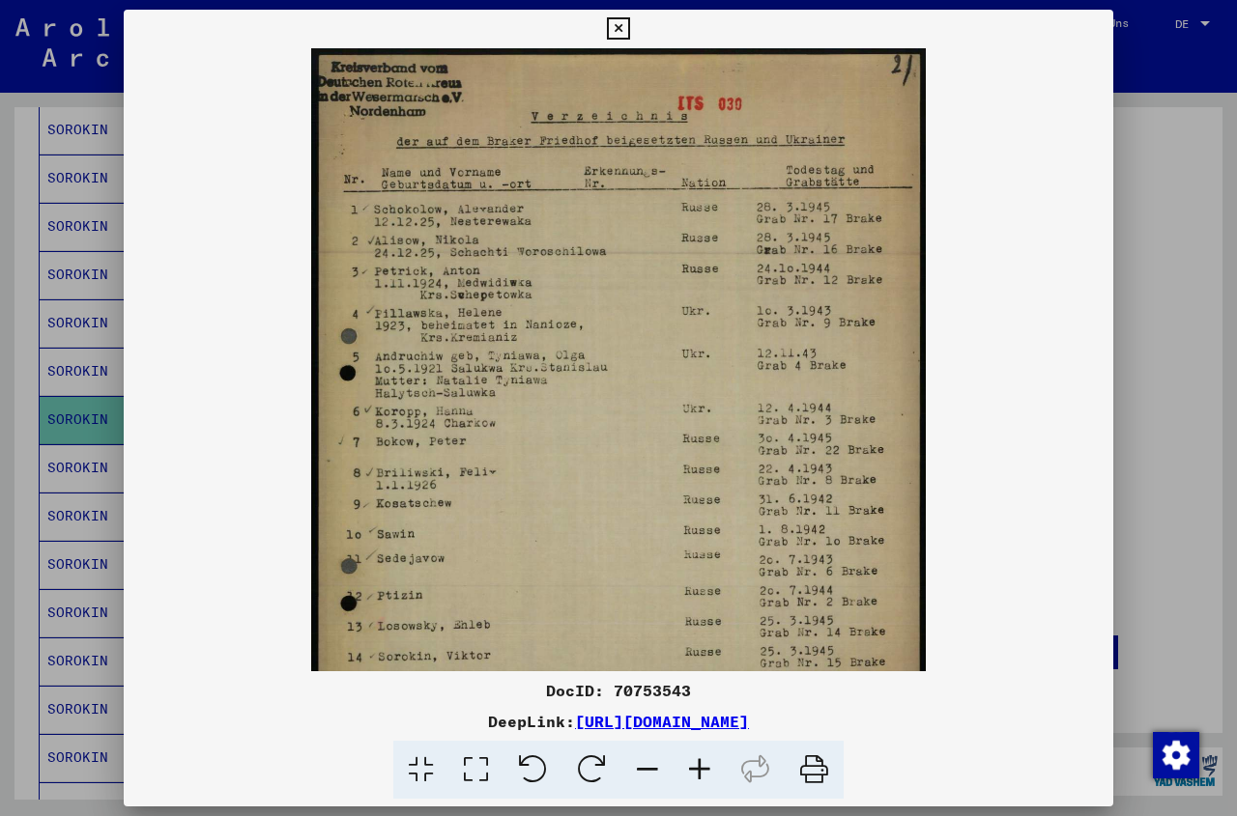
click at [704, 768] on icon at bounding box center [699, 770] width 52 height 59
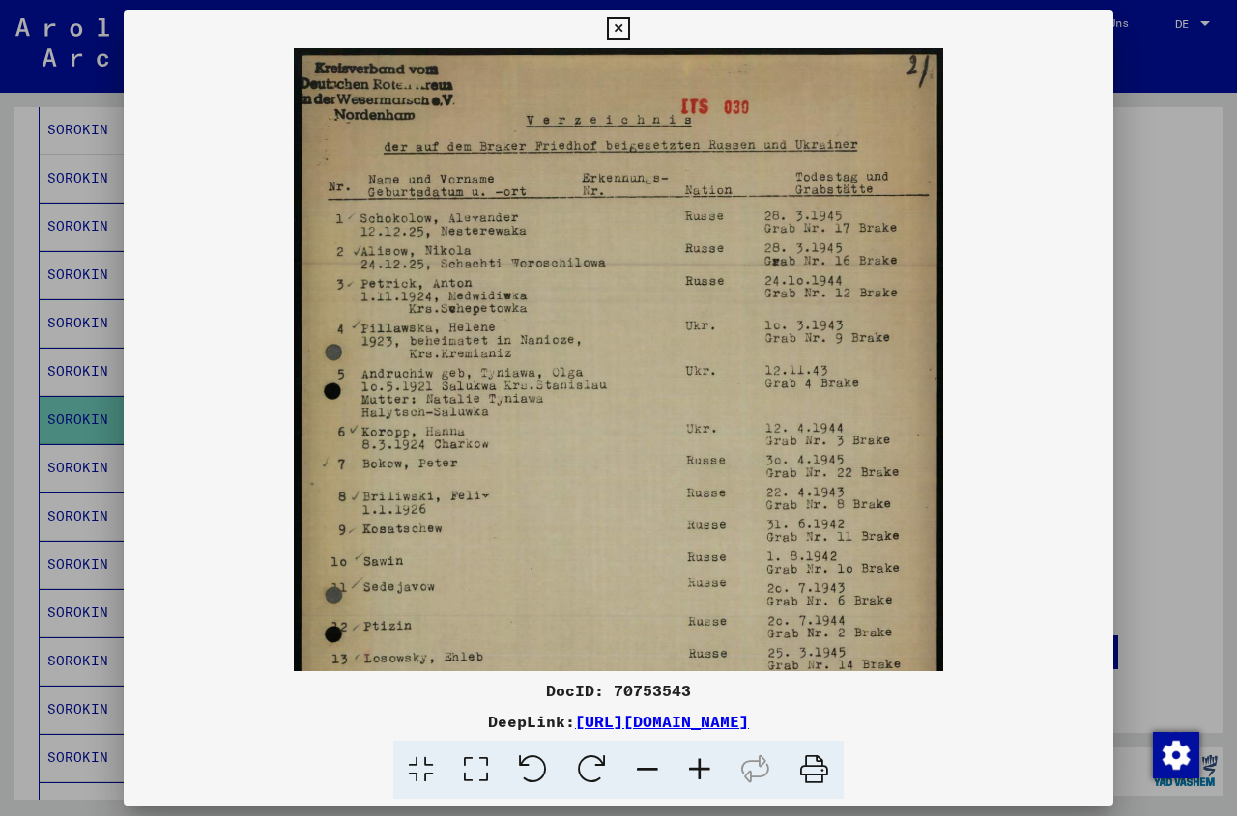
click at [704, 768] on icon at bounding box center [699, 770] width 52 height 59
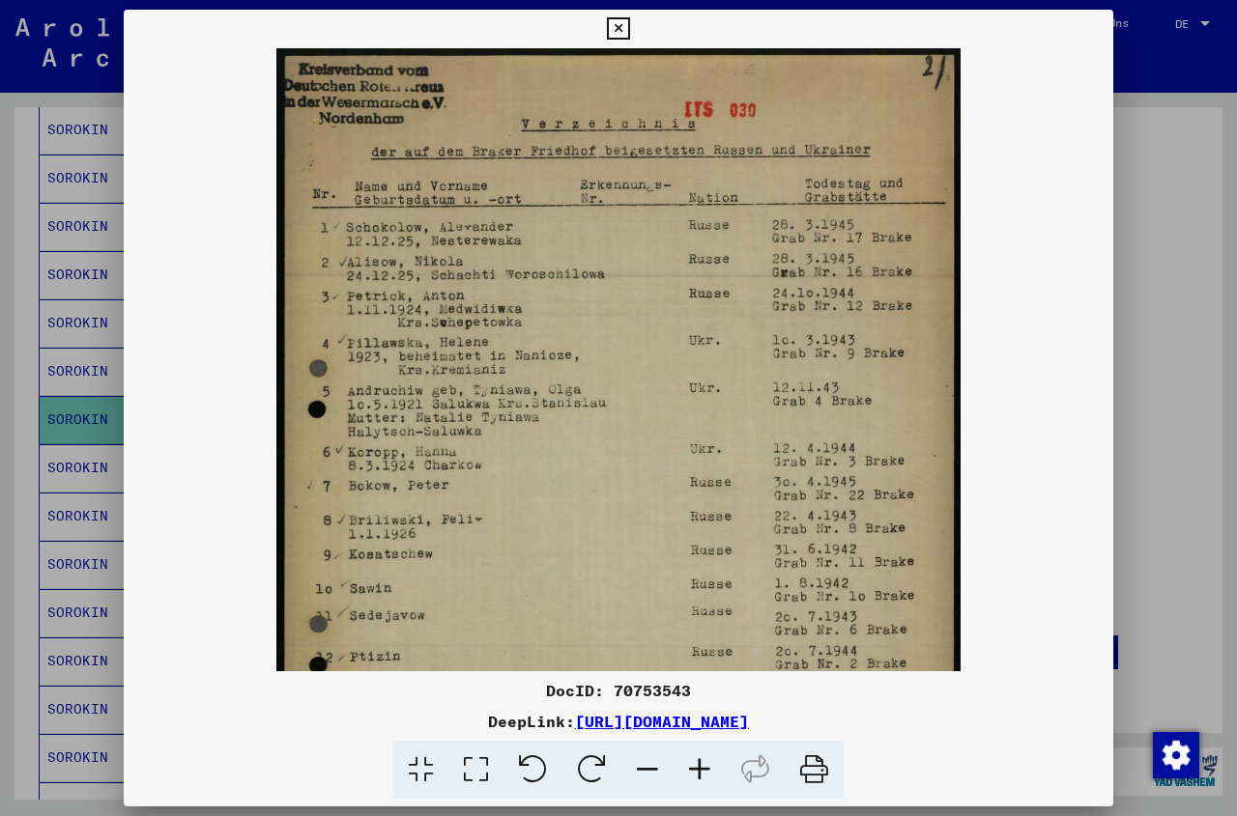
click at [704, 768] on icon at bounding box center [699, 770] width 52 height 59
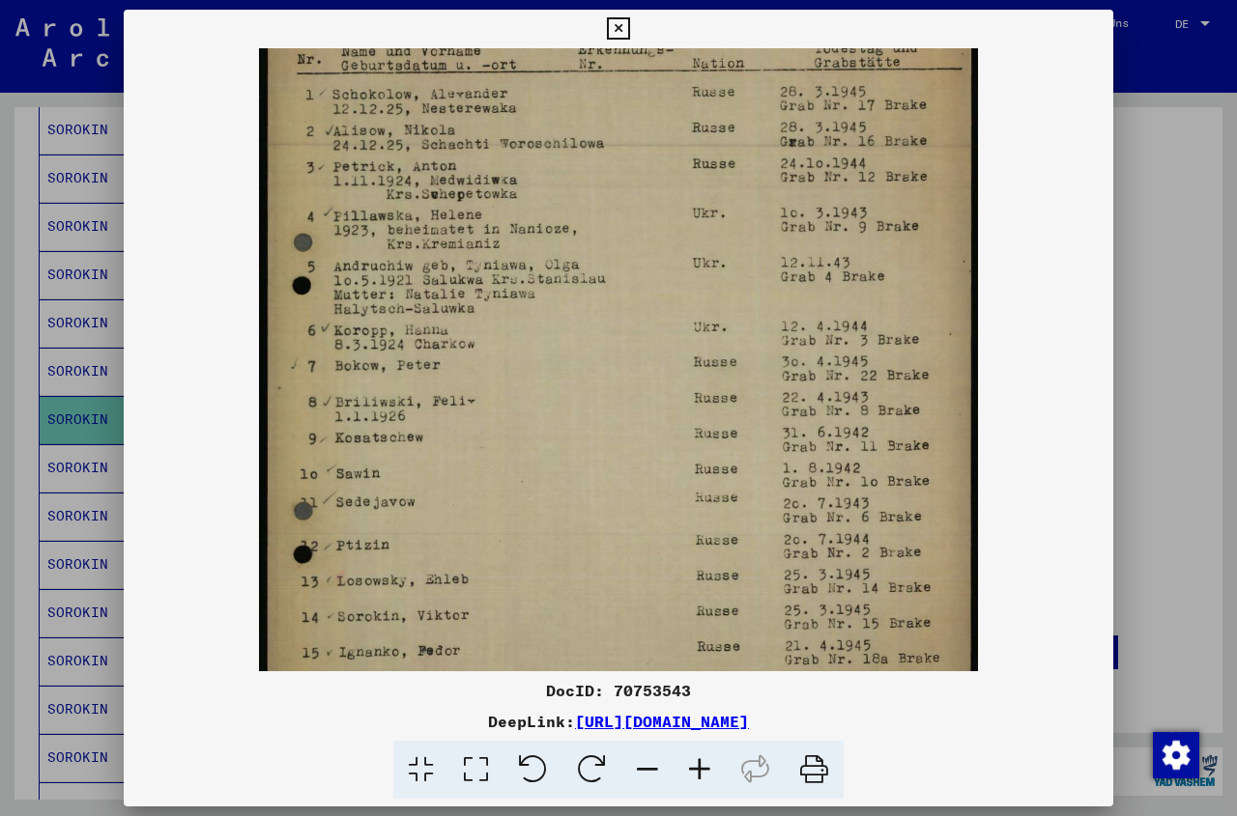
drag, startPoint x: 669, startPoint y: 647, endPoint x: 644, endPoint y: 492, distance: 157.6
click at [644, 492] on img at bounding box center [618, 411] width 719 height 1010
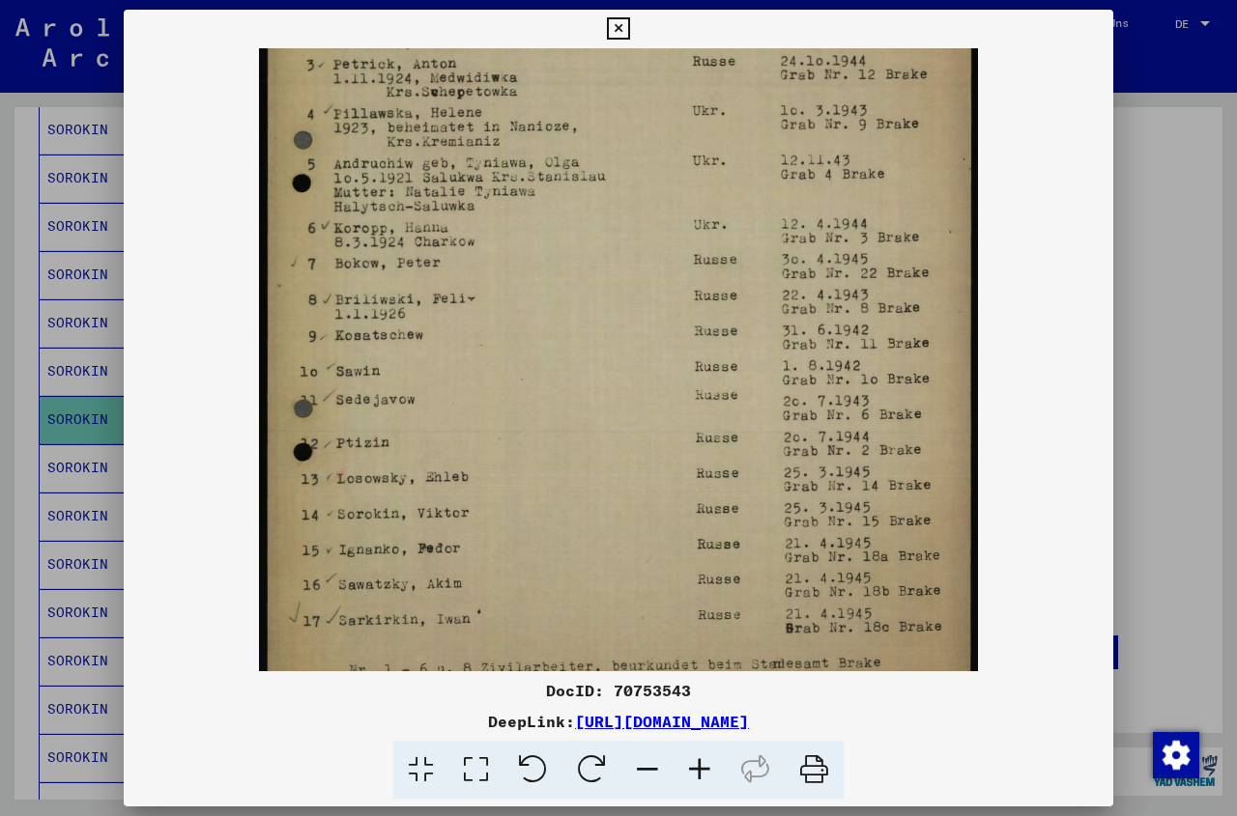
drag, startPoint x: 616, startPoint y: 629, endPoint x: 611, endPoint y: 534, distance: 94.9
click at [611, 535] on img at bounding box center [618, 309] width 719 height 1010
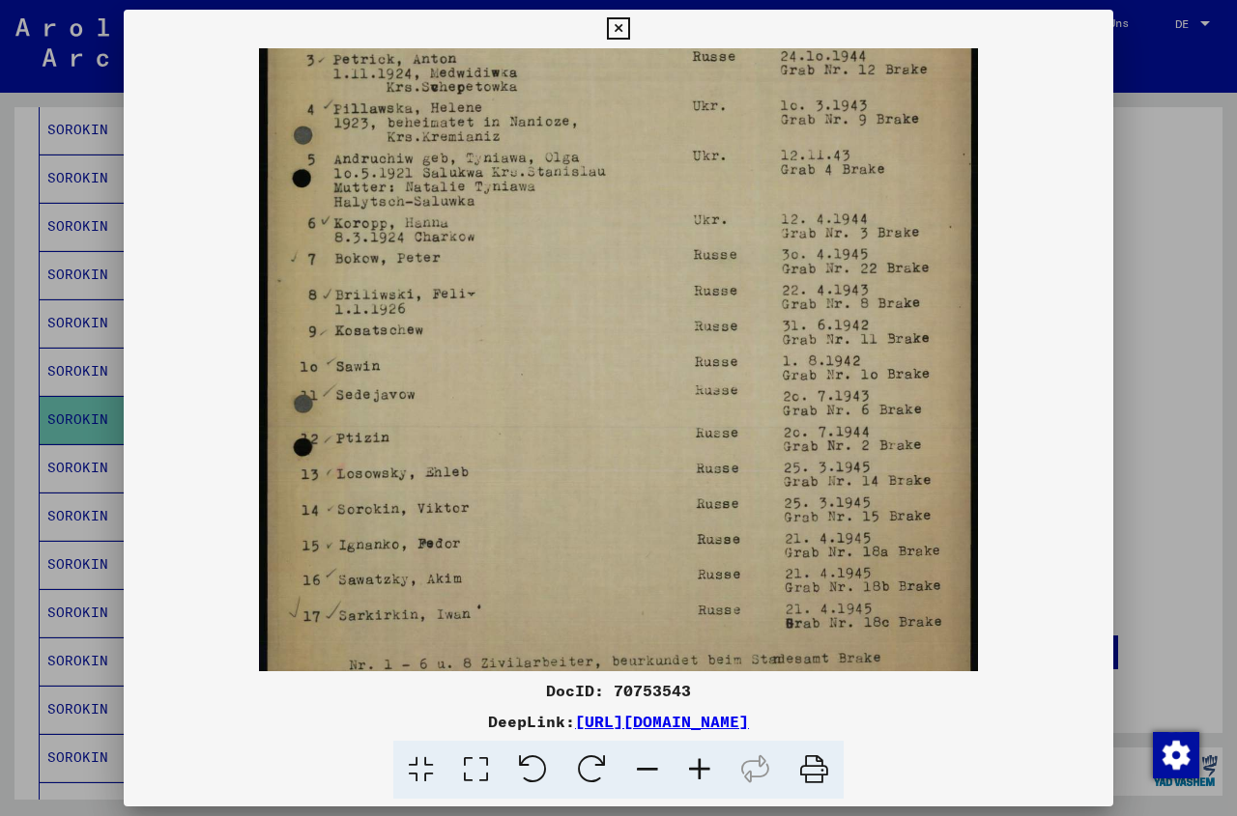
click at [629, 32] on icon at bounding box center [618, 28] width 22 height 23
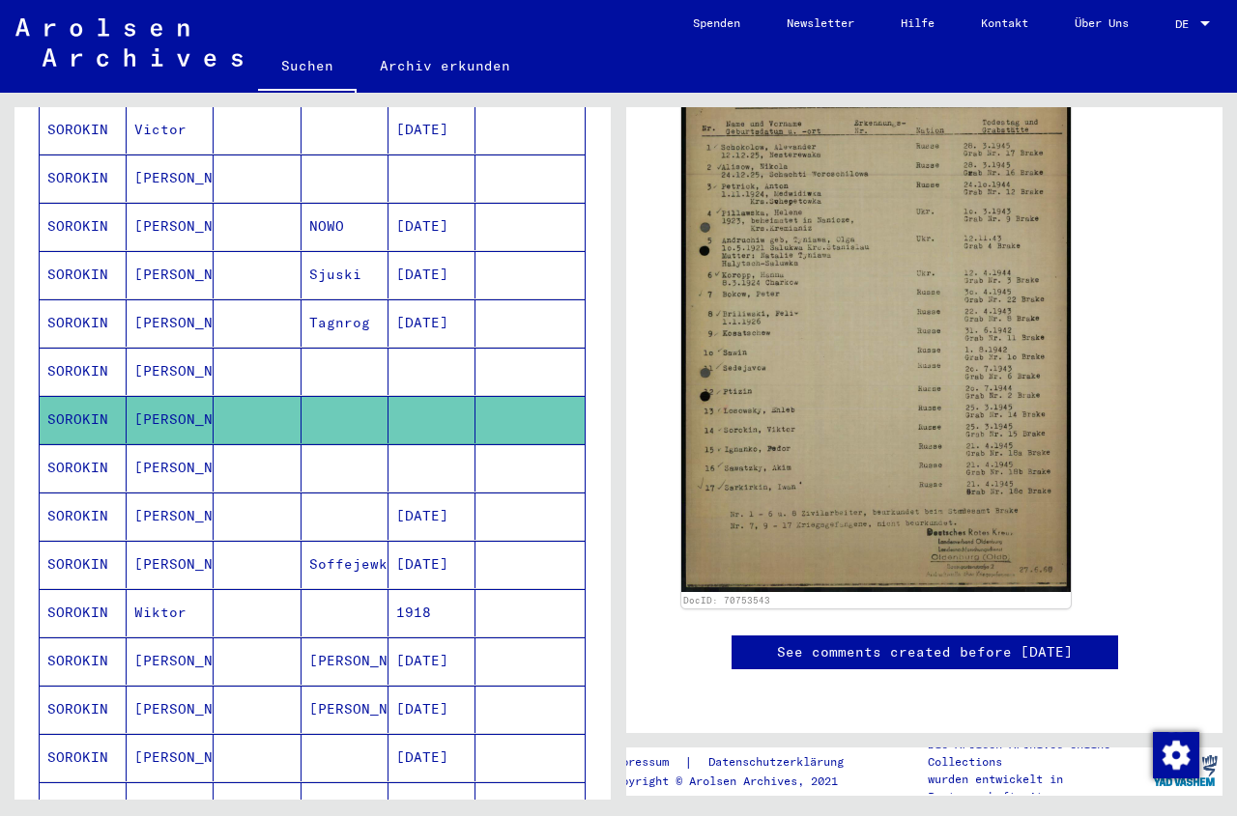
click at [301, 457] on mat-cell at bounding box center [344, 467] width 87 height 47
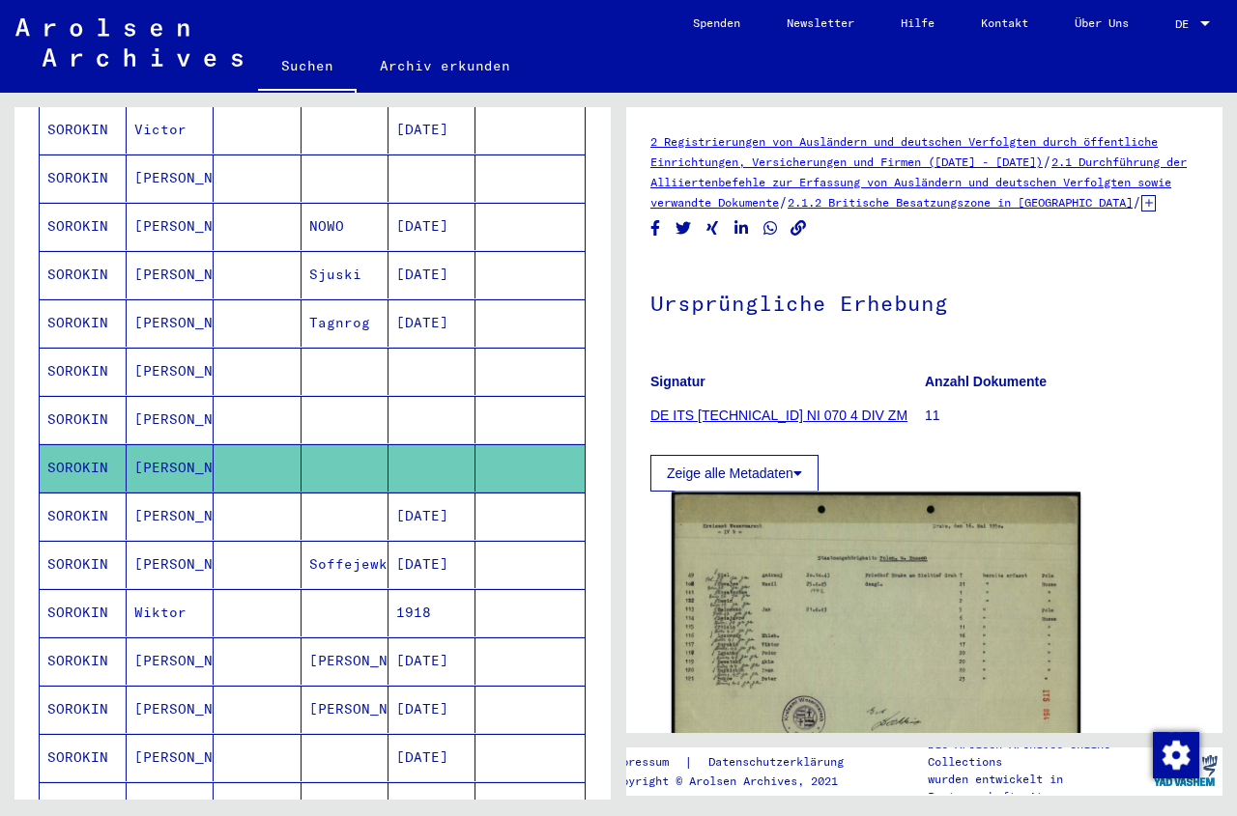
click at [874, 650] on img at bounding box center [876, 638] width 409 height 291
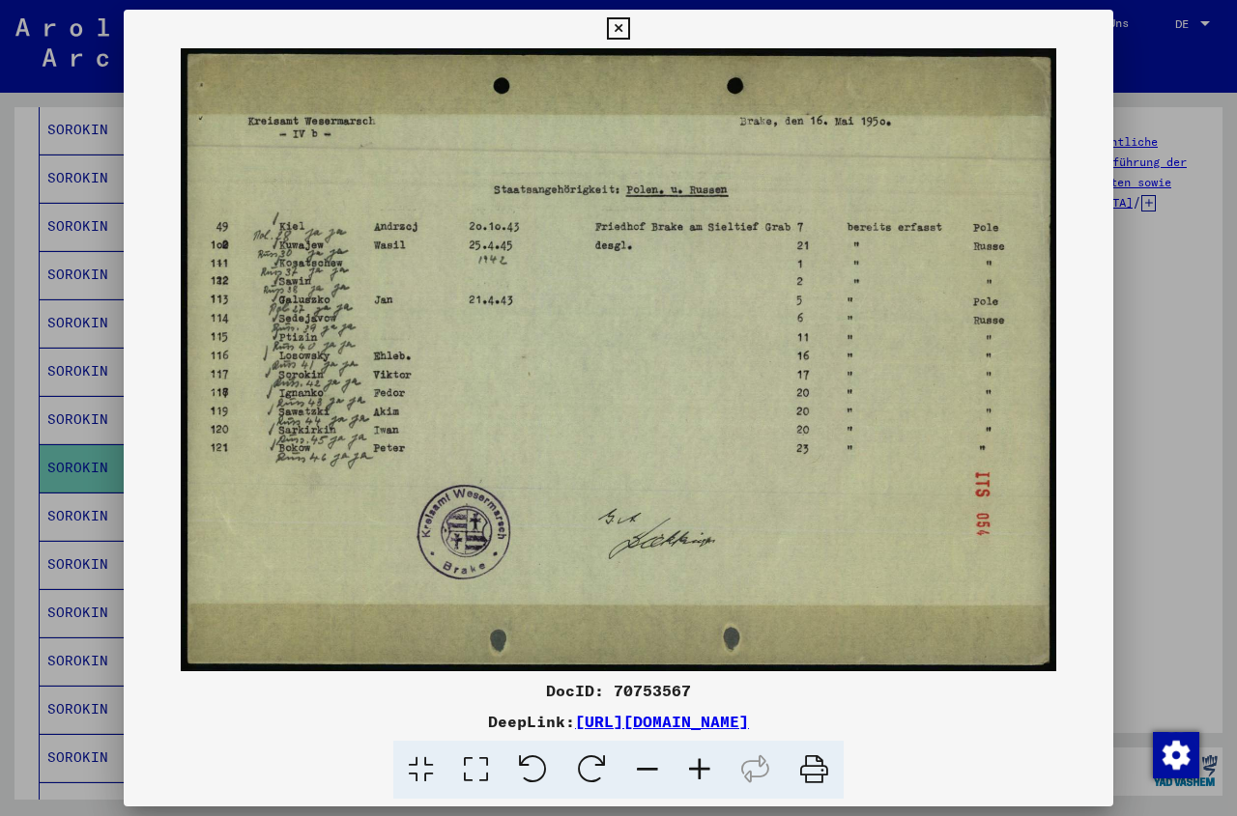
click at [629, 29] on icon at bounding box center [618, 28] width 22 height 23
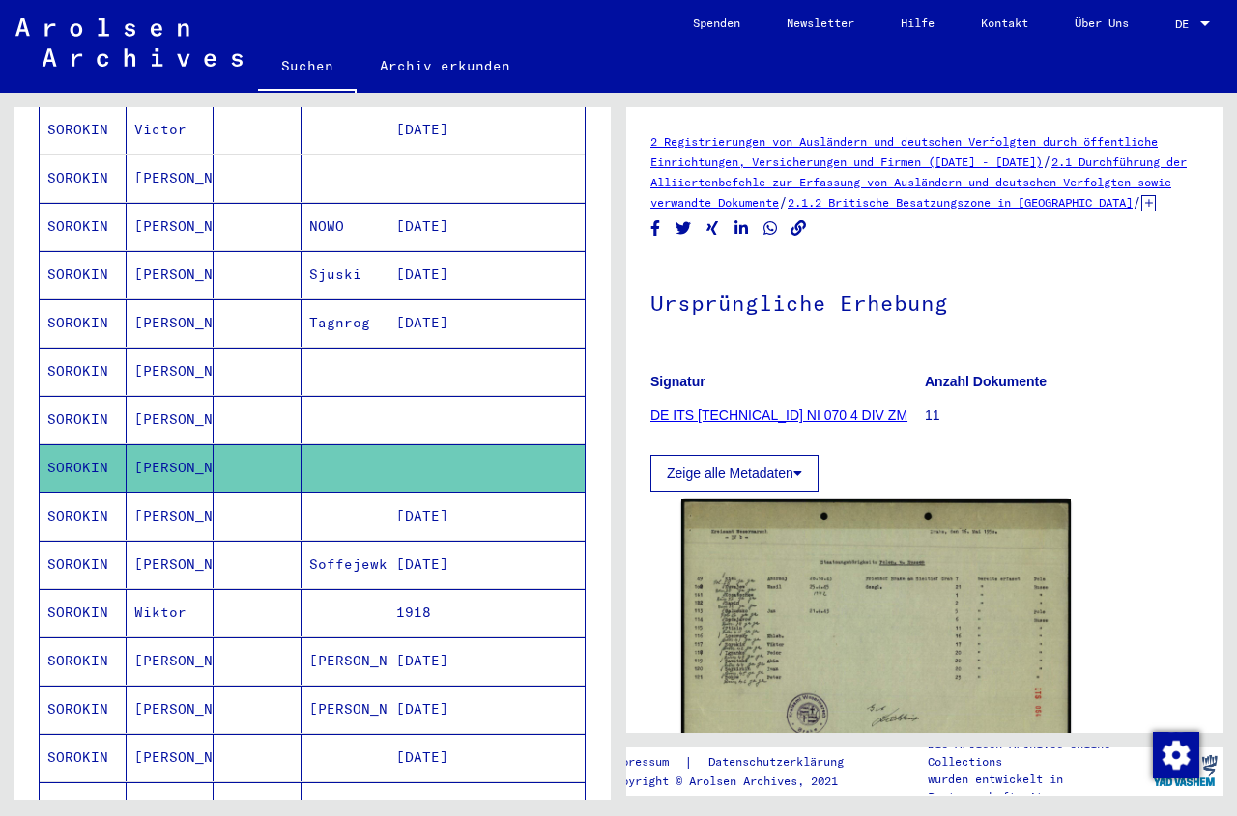
click at [365, 502] on mat-cell at bounding box center [344, 516] width 87 height 47
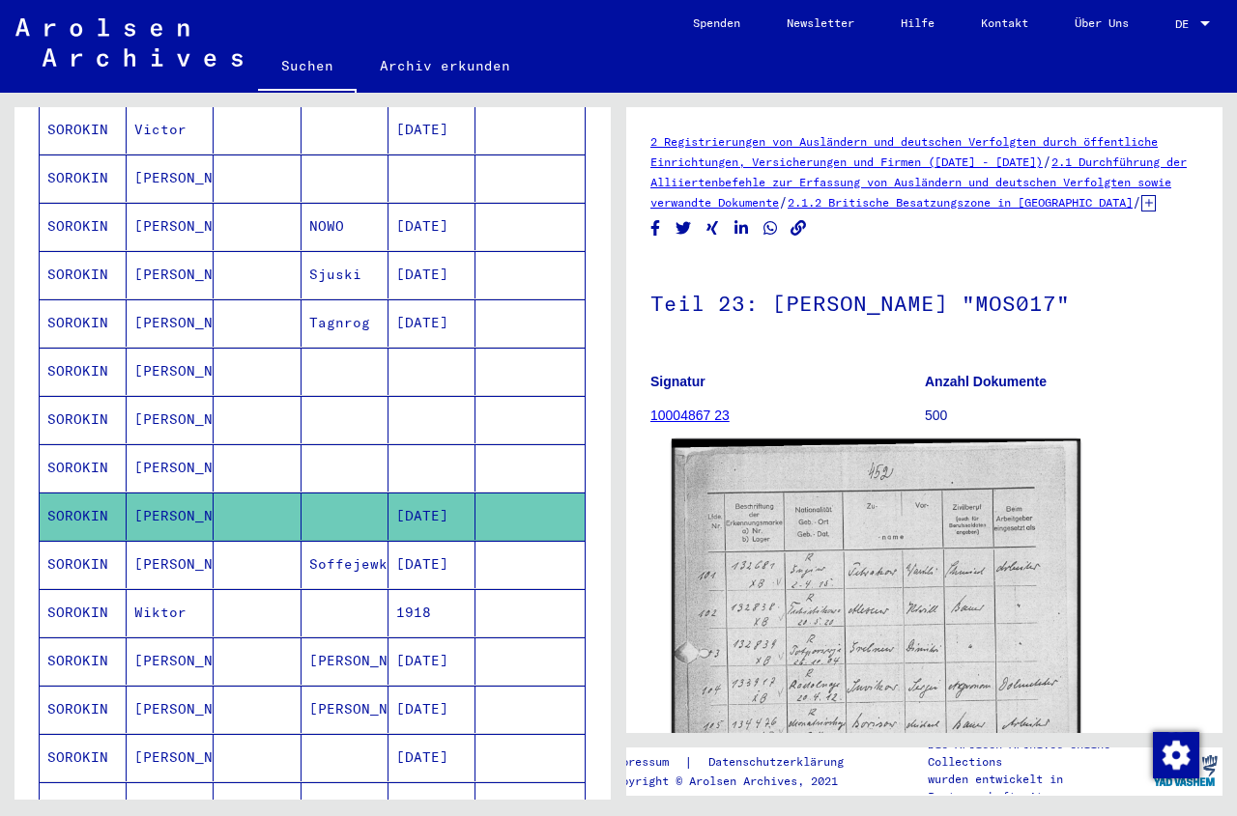
click at [822, 673] on img at bounding box center [876, 728] width 409 height 576
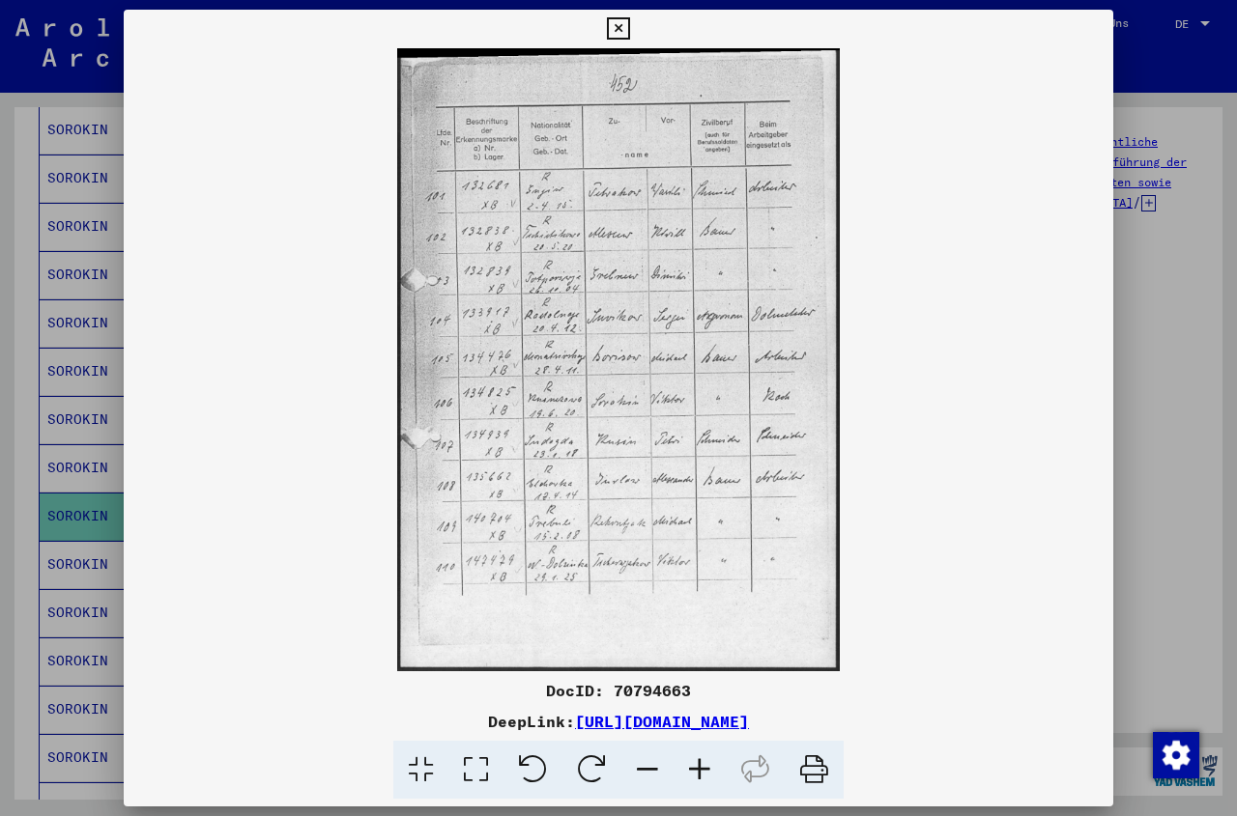
click at [705, 771] on icon at bounding box center [699, 770] width 52 height 59
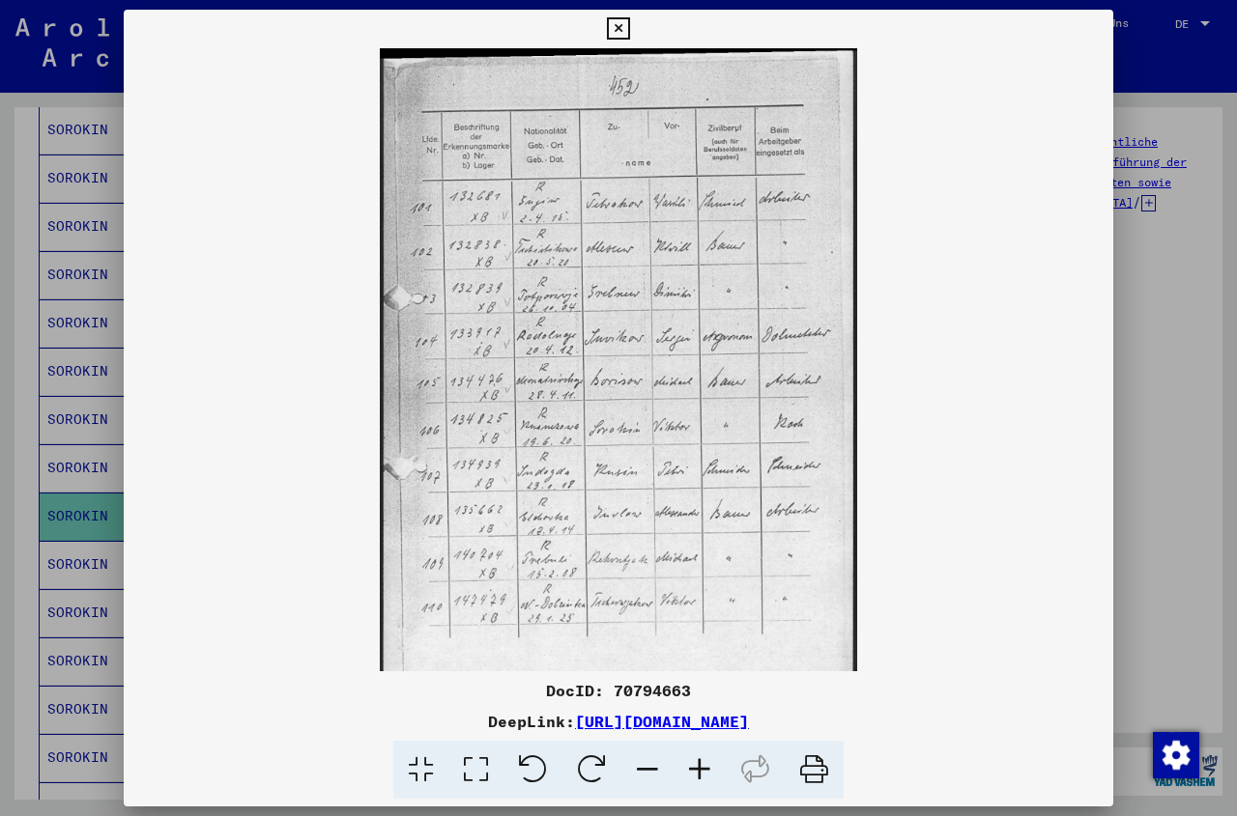
click at [705, 771] on icon at bounding box center [699, 770] width 52 height 59
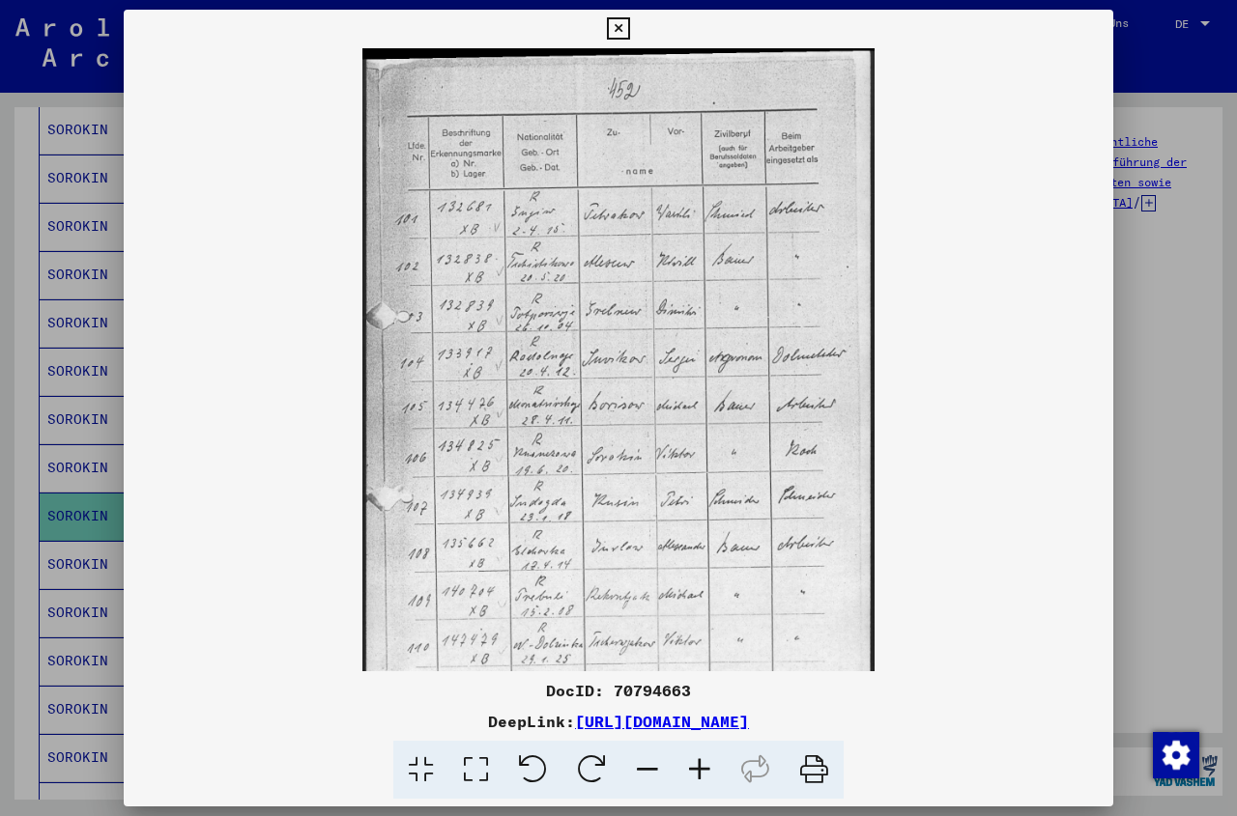
click at [705, 771] on icon at bounding box center [699, 770] width 52 height 59
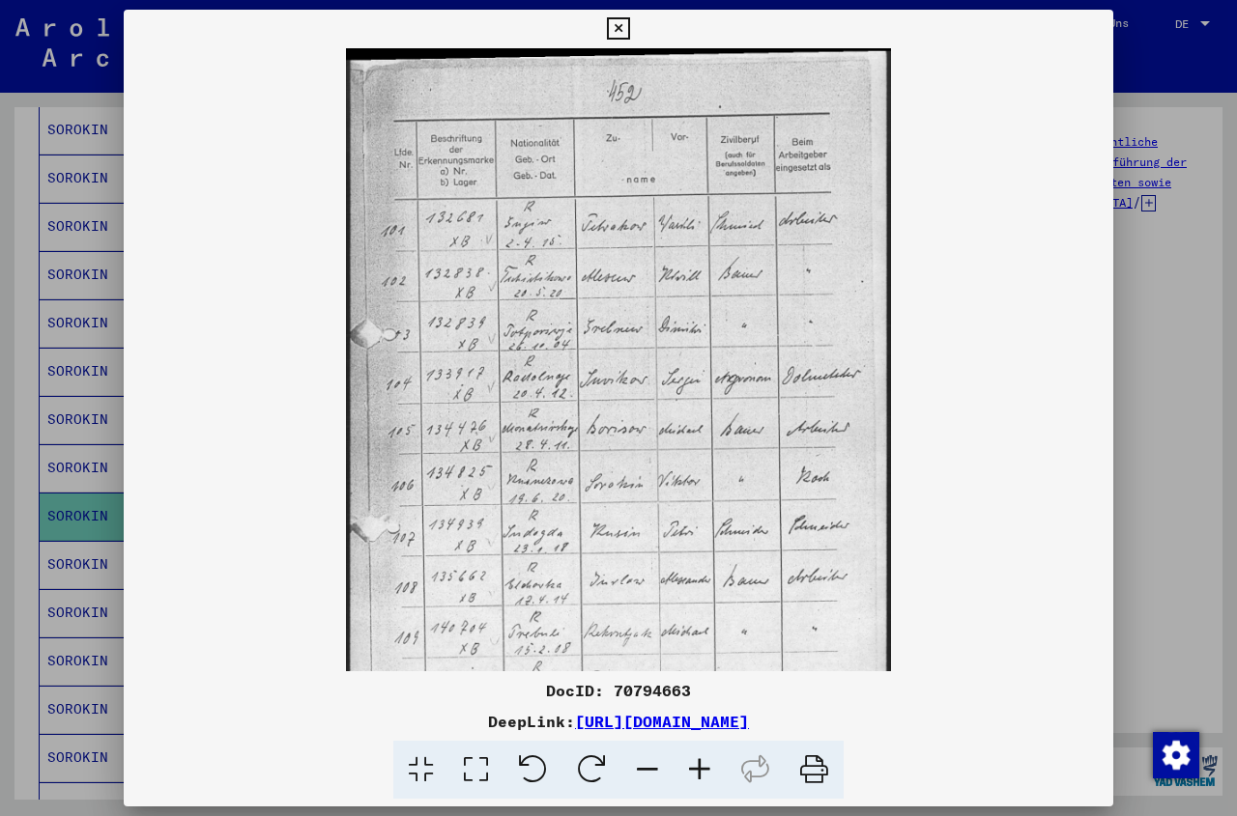
click at [705, 771] on icon at bounding box center [699, 770] width 52 height 59
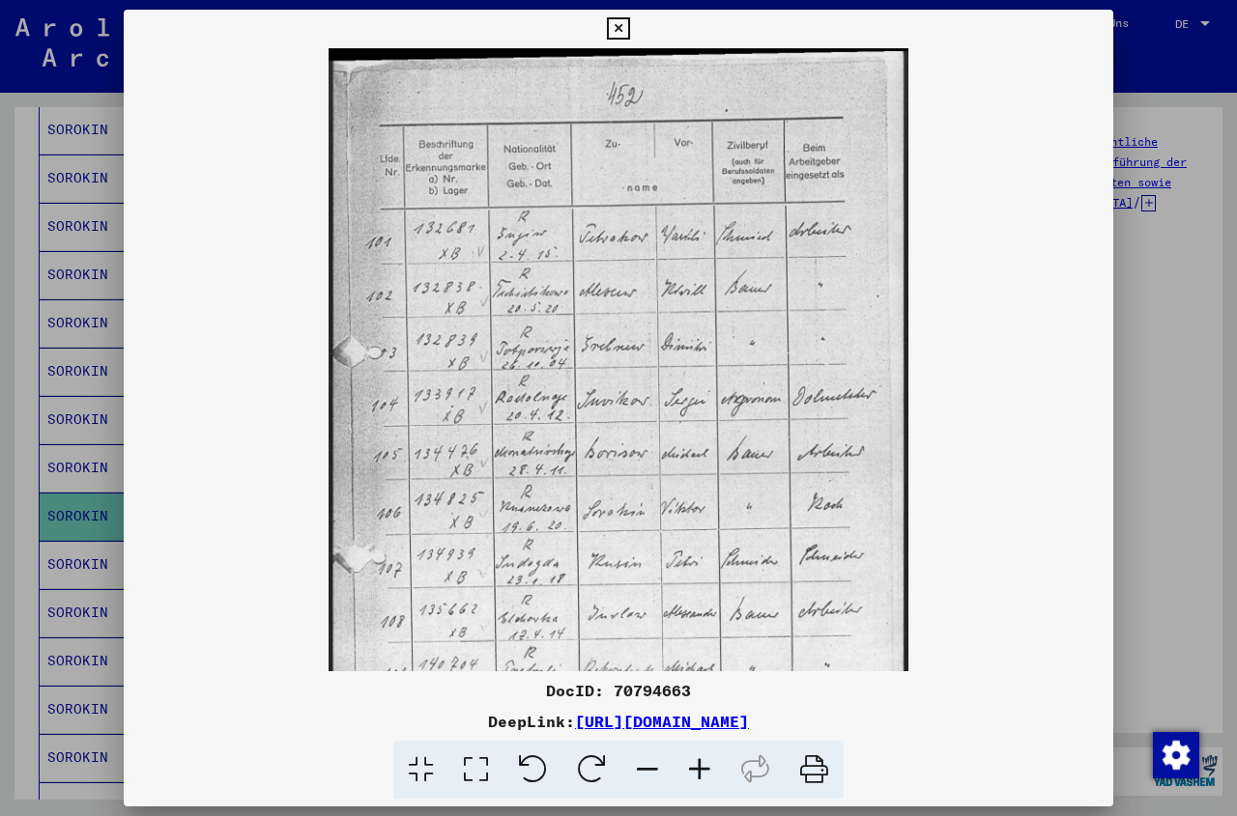
click at [705, 771] on icon at bounding box center [699, 770] width 52 height 59
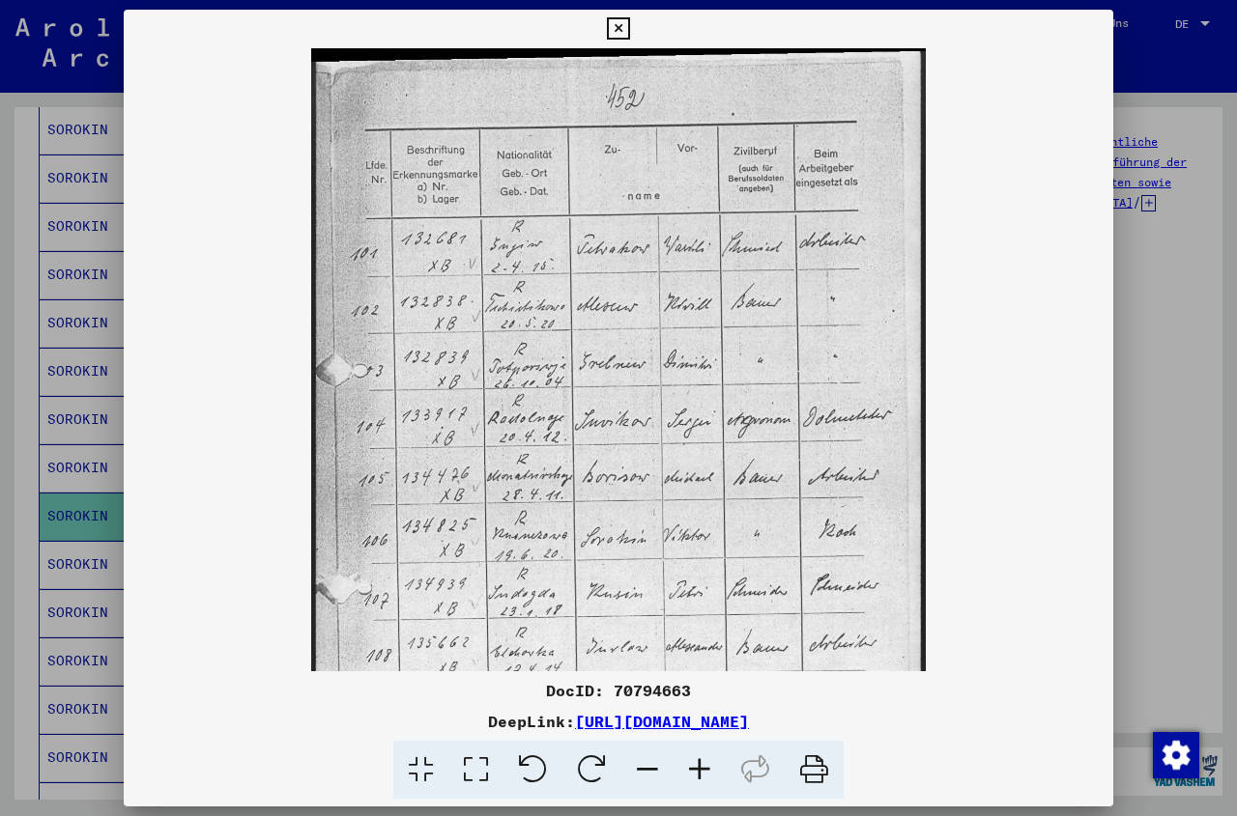
click at [705, 771] on icon at bounding box center [699, 770] width 52 height 59
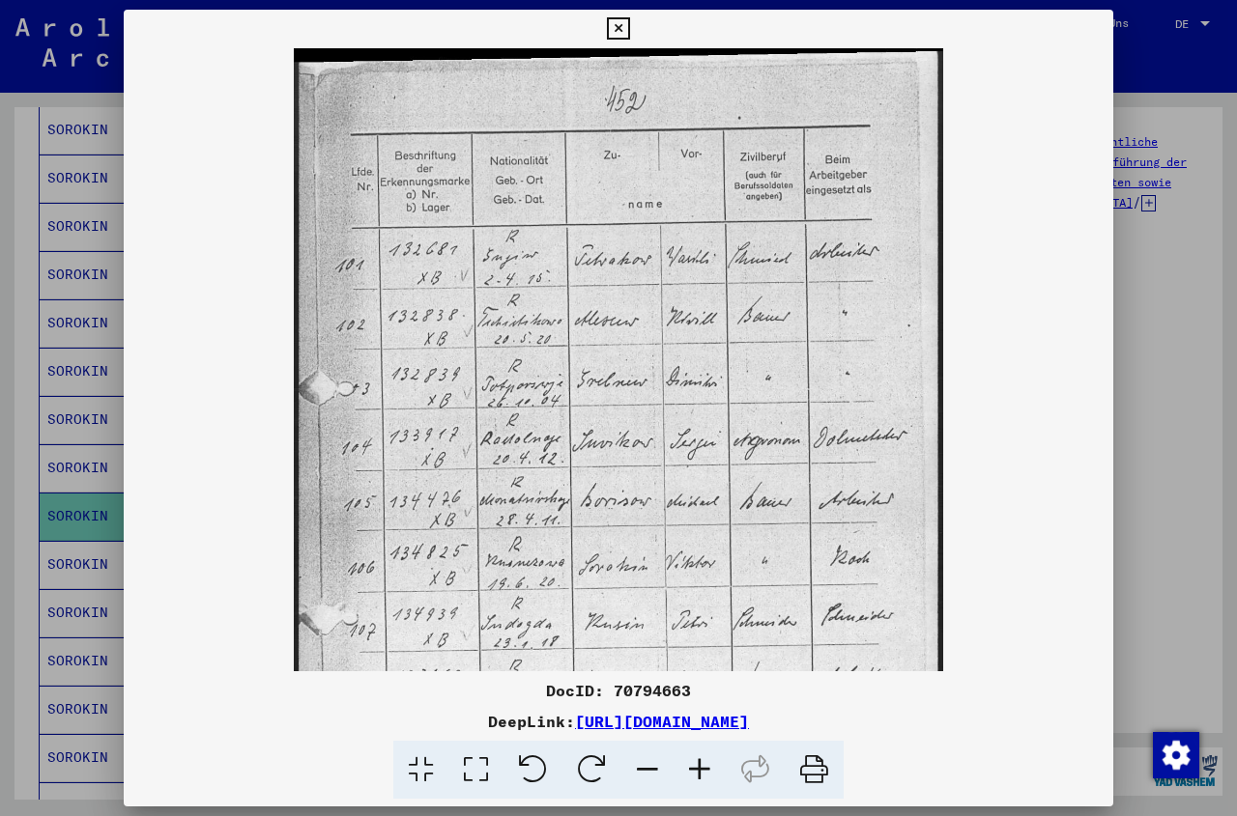
click at [705, 771] on icon at bounding box center [699, 770] width 52 height 59
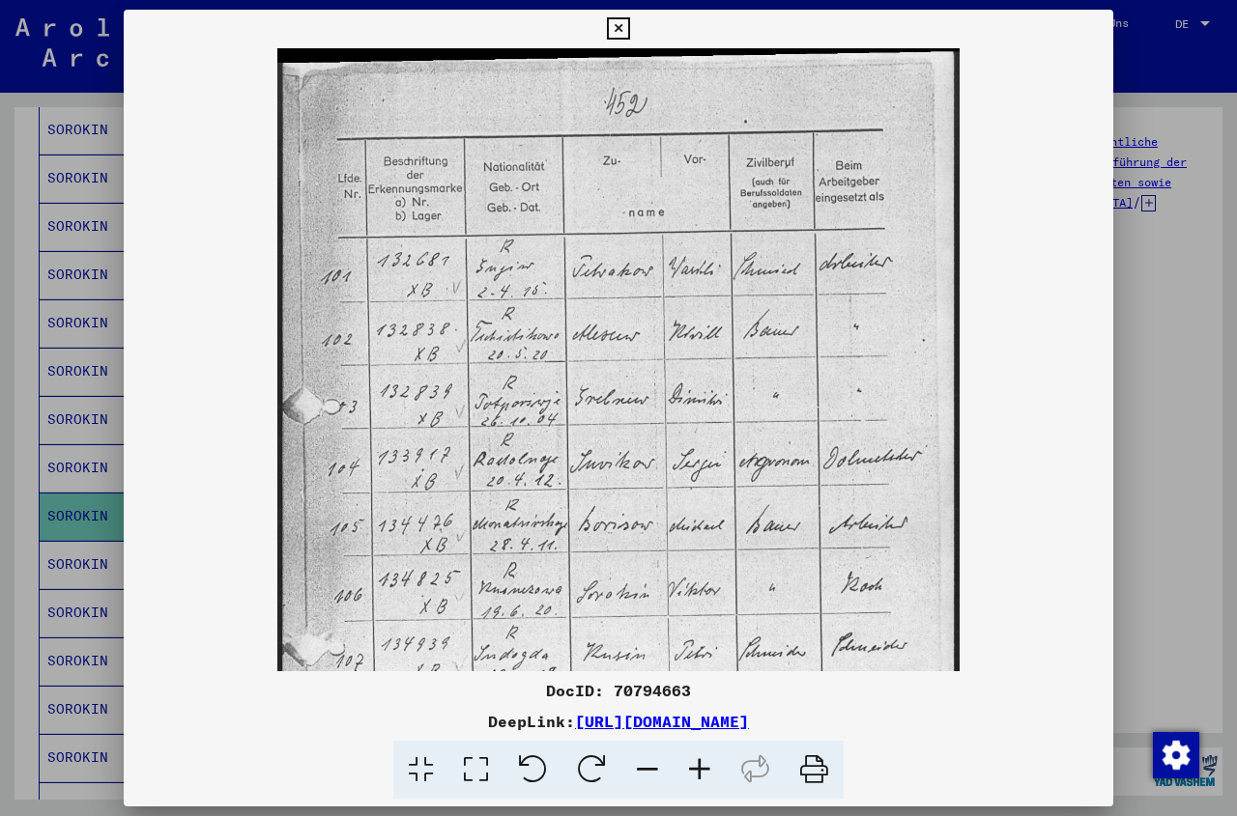
click at [705, 771] on icon at bounding box center [699, 770] width 52 height 59
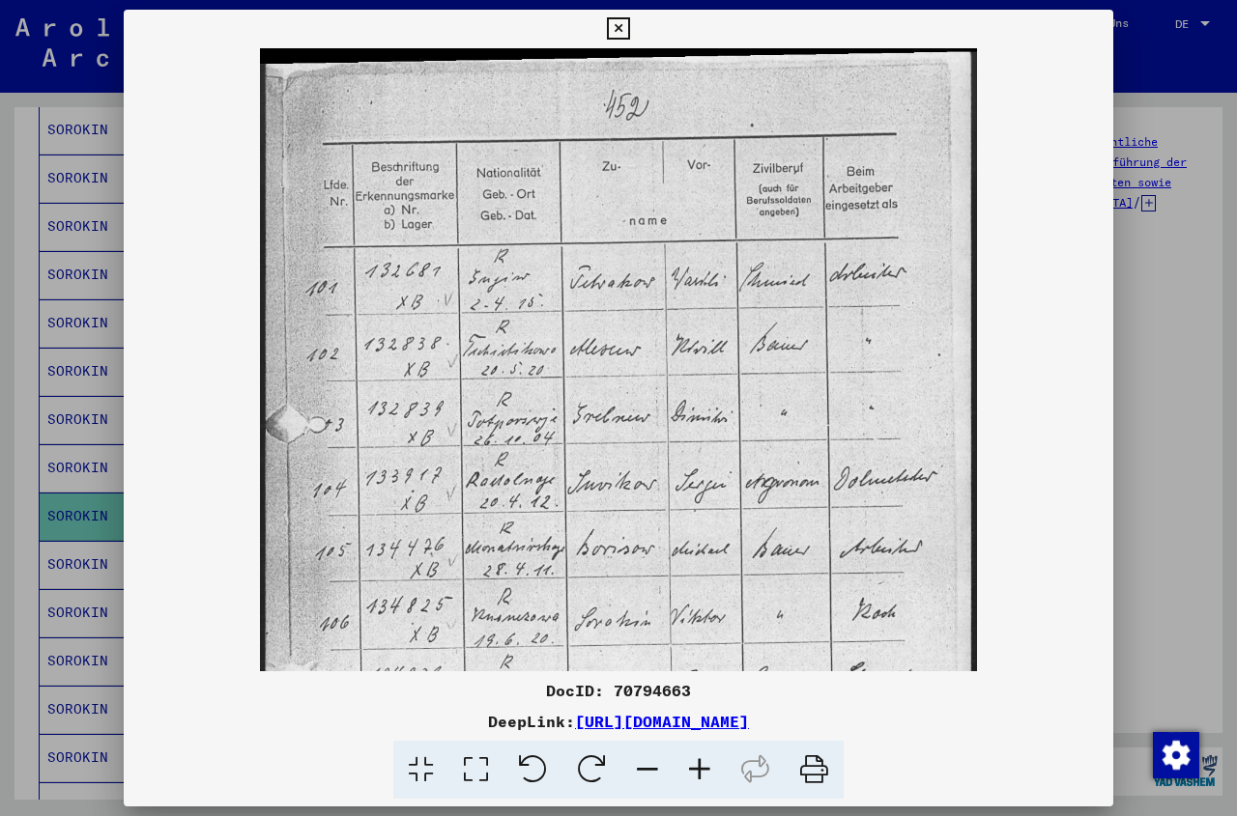
click at [705, 771] on icon at bounding box center [699, 770] width 52 height 59
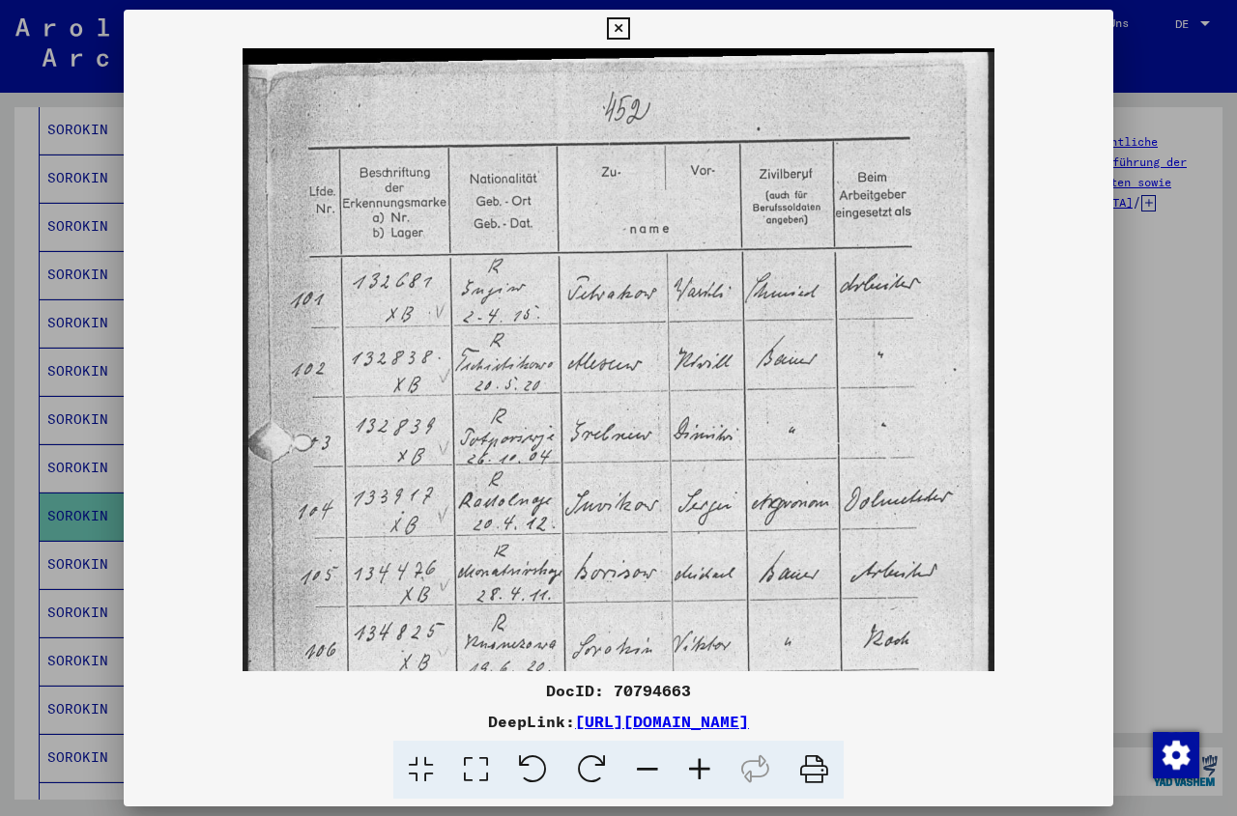
click at [705, 771] on icon at bounding box center [699, 770] width 52 height 59
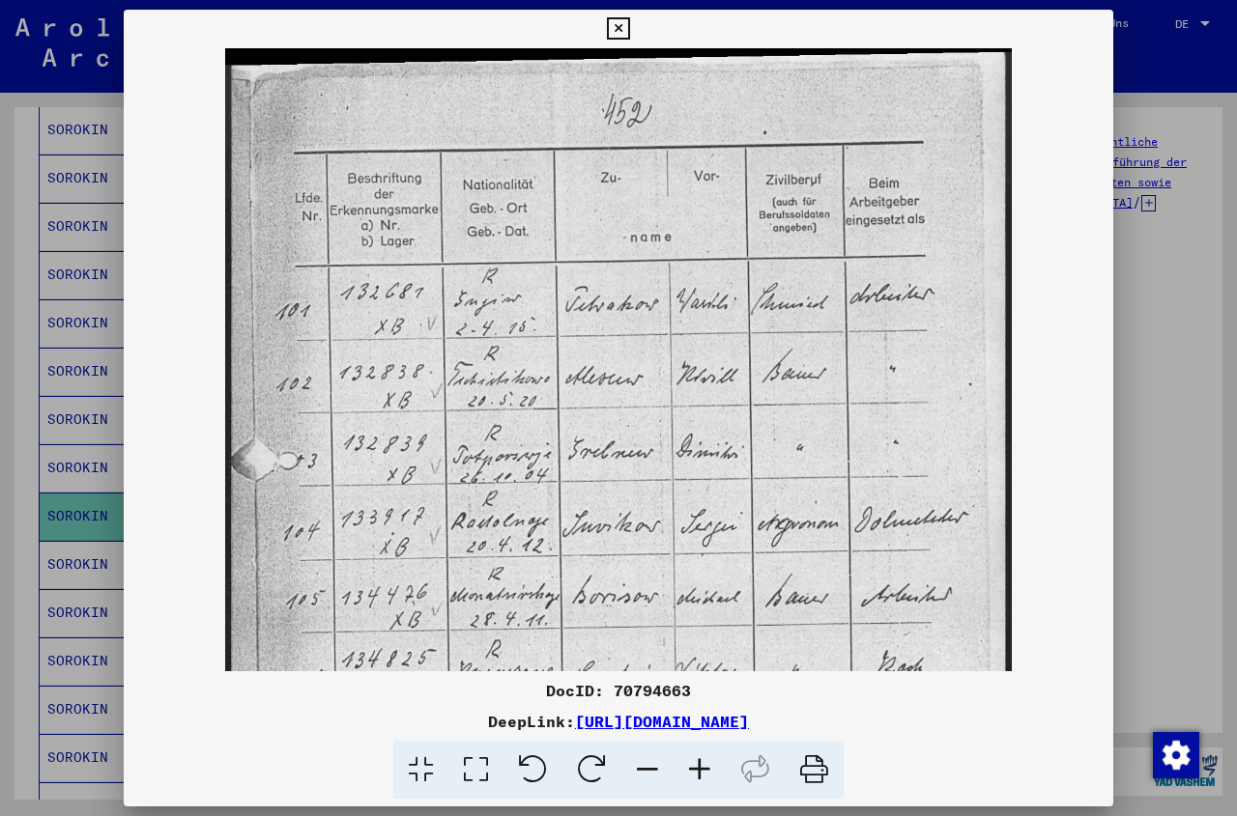
click at [705, 771] on icon at bounding box center [699, 770] width 52 height 59
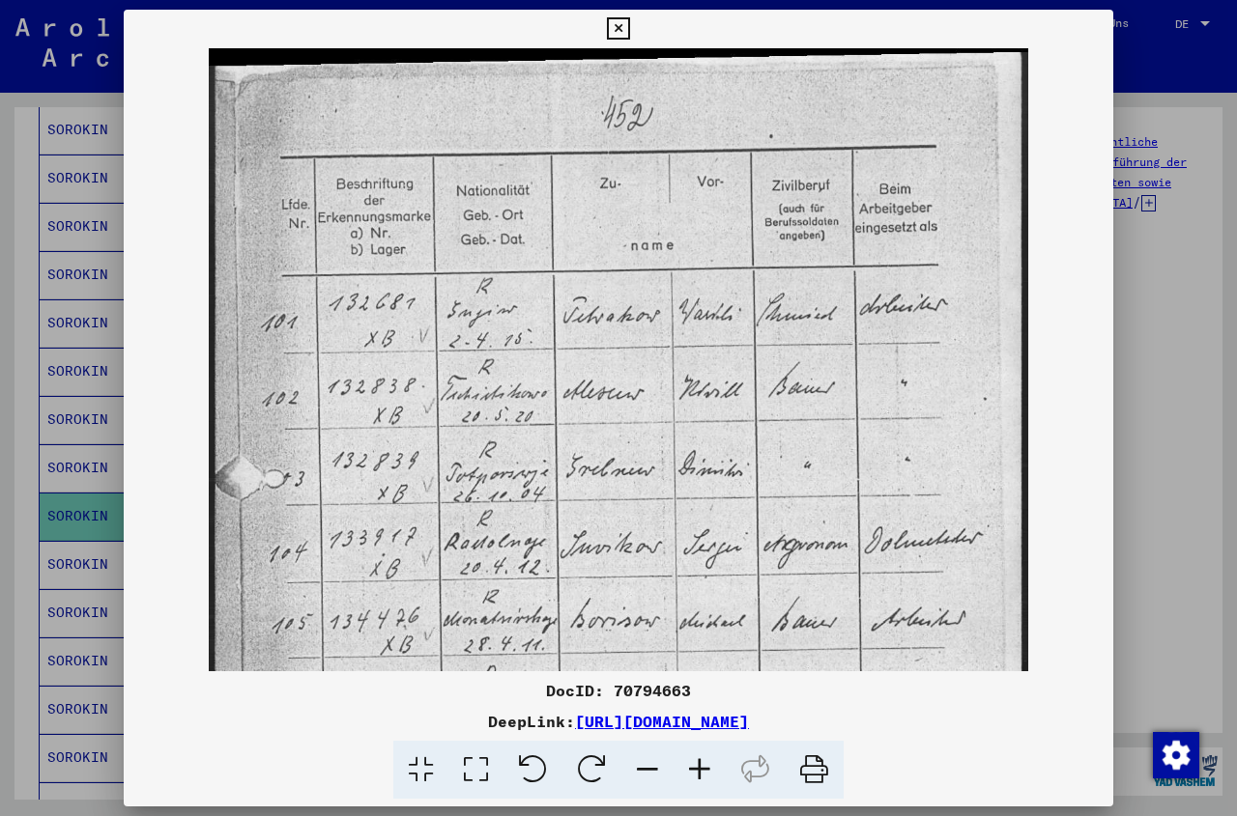
click at [705, 771] on icon at bounding box center [699, 770] width 52 height 59
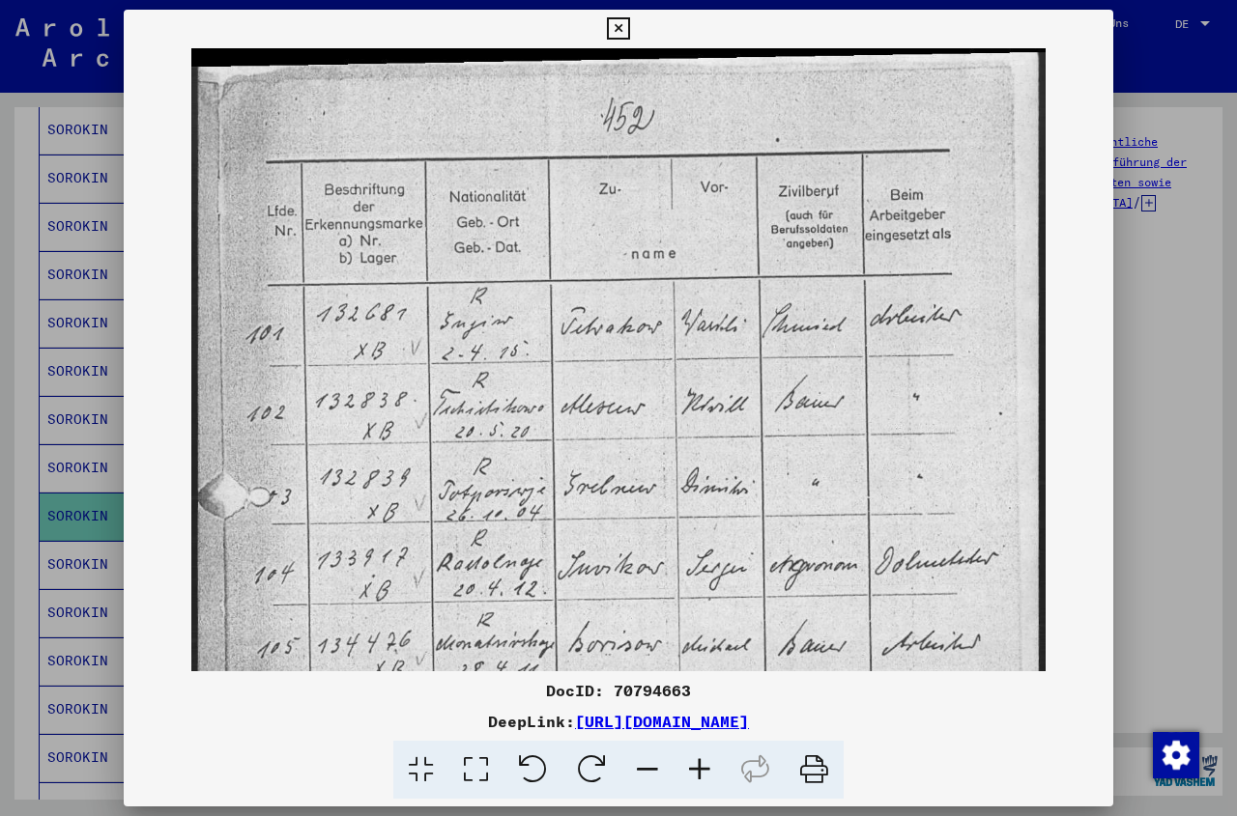
click at [705, 771] on icon at bounding box center [699, 770] width 52 height 59
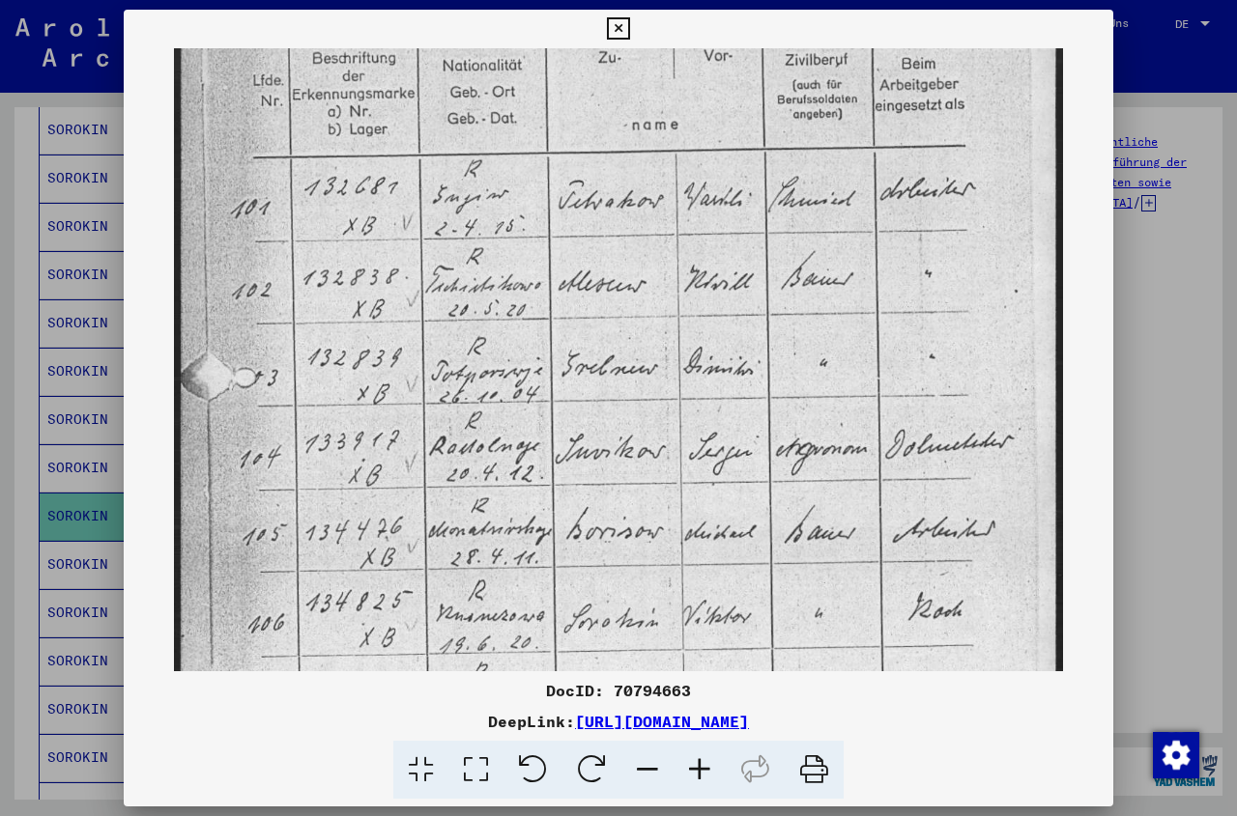
drag, startPoint x: 633, startPoint y: 563, endPoint x: 673, endPoint y: 423, distance: 145.9
click at [673, 423] on img at bounding box center [618, 536] width 889 height 1251
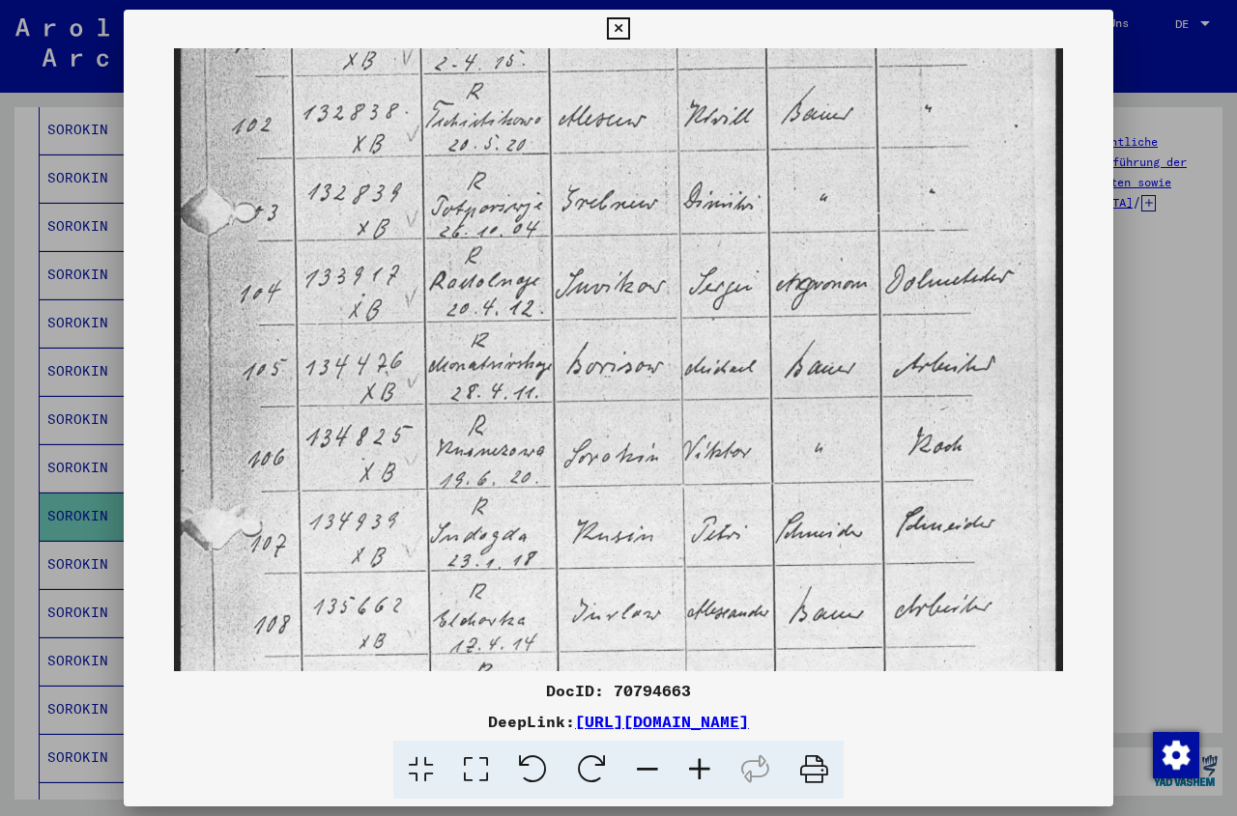
drag, startPoint x: 670, startPoint y: 622, endPoint x: 668, endPoint y: 460, distance: 162.3
click at [668, 460] on img at bounding box center [618, 371] width 889 height 1251
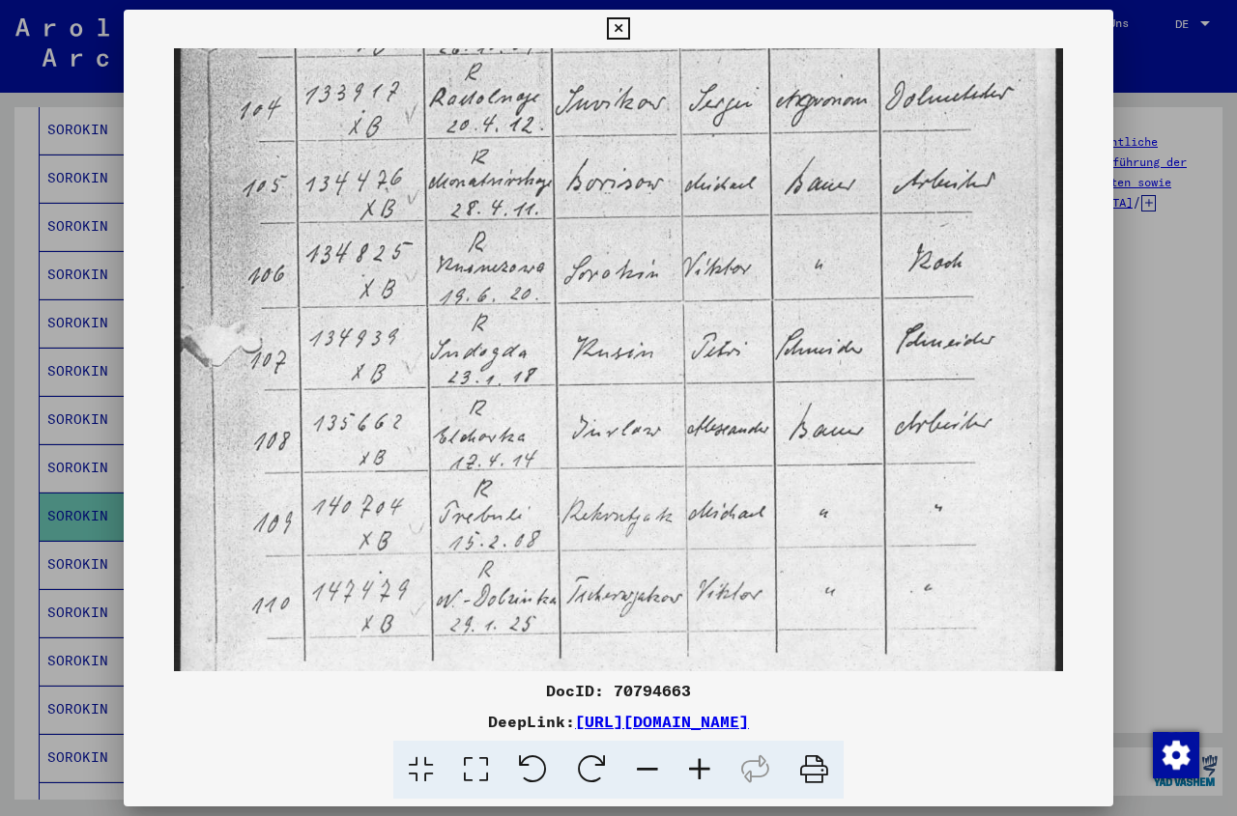
drag, startPoint x: 648, startPoint y: 545, endPoint x: 645, endPoint y: 413, distance: 132.4
click at [645, 413] on img at bounding box center [618, 187] width 889 height 1251
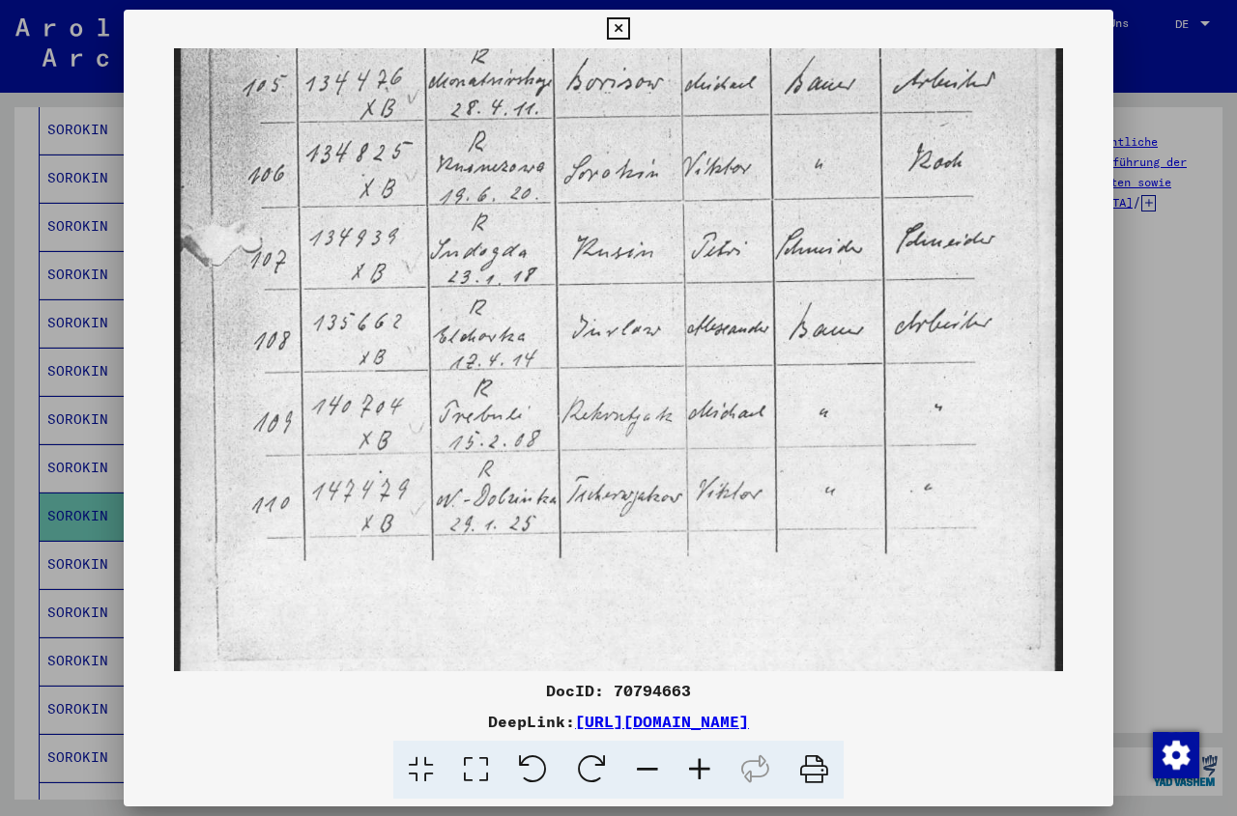
scroll to position [628, 0]
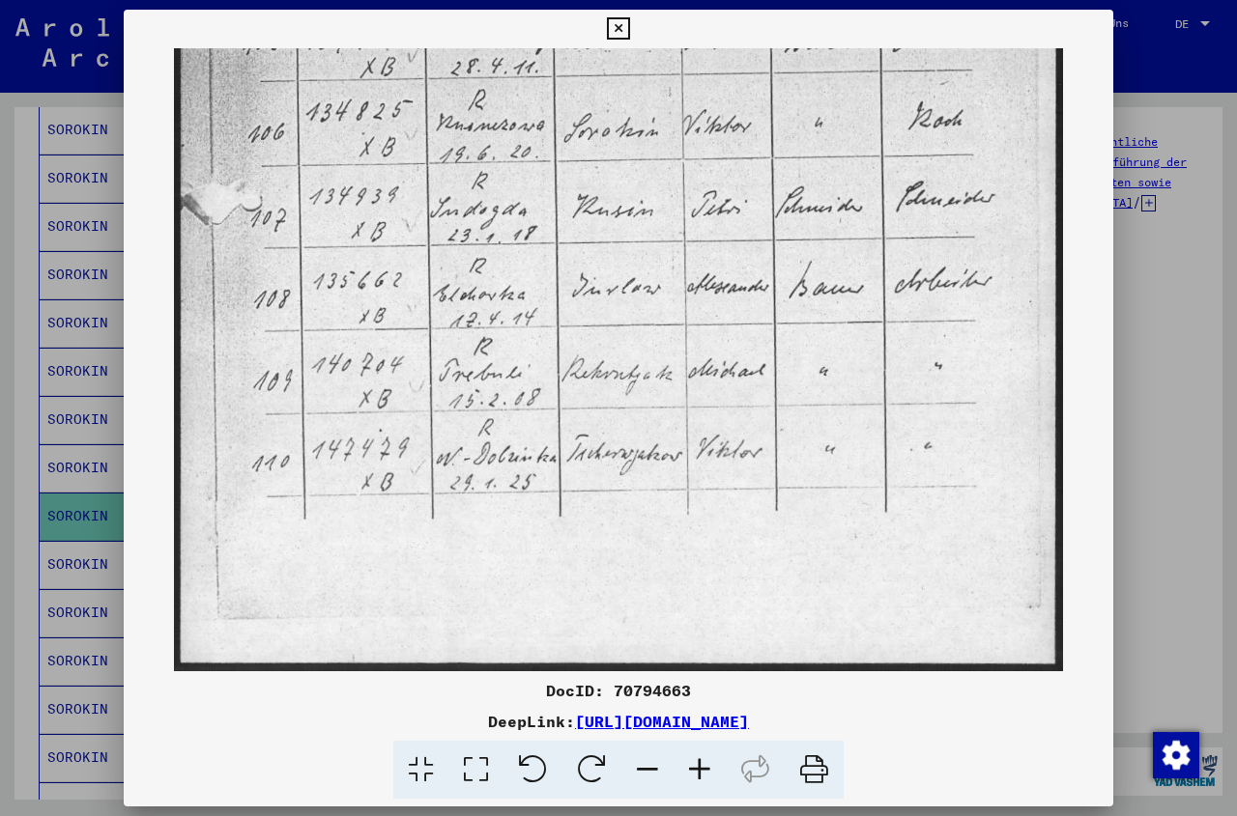
drag, startPoint x: 651, startPoint y: 596, endPoint x: 647, endPoint y: 430, distance: 166.2
click at [647, 430] on img at bounding box center [618, 45] width 889 height 1251
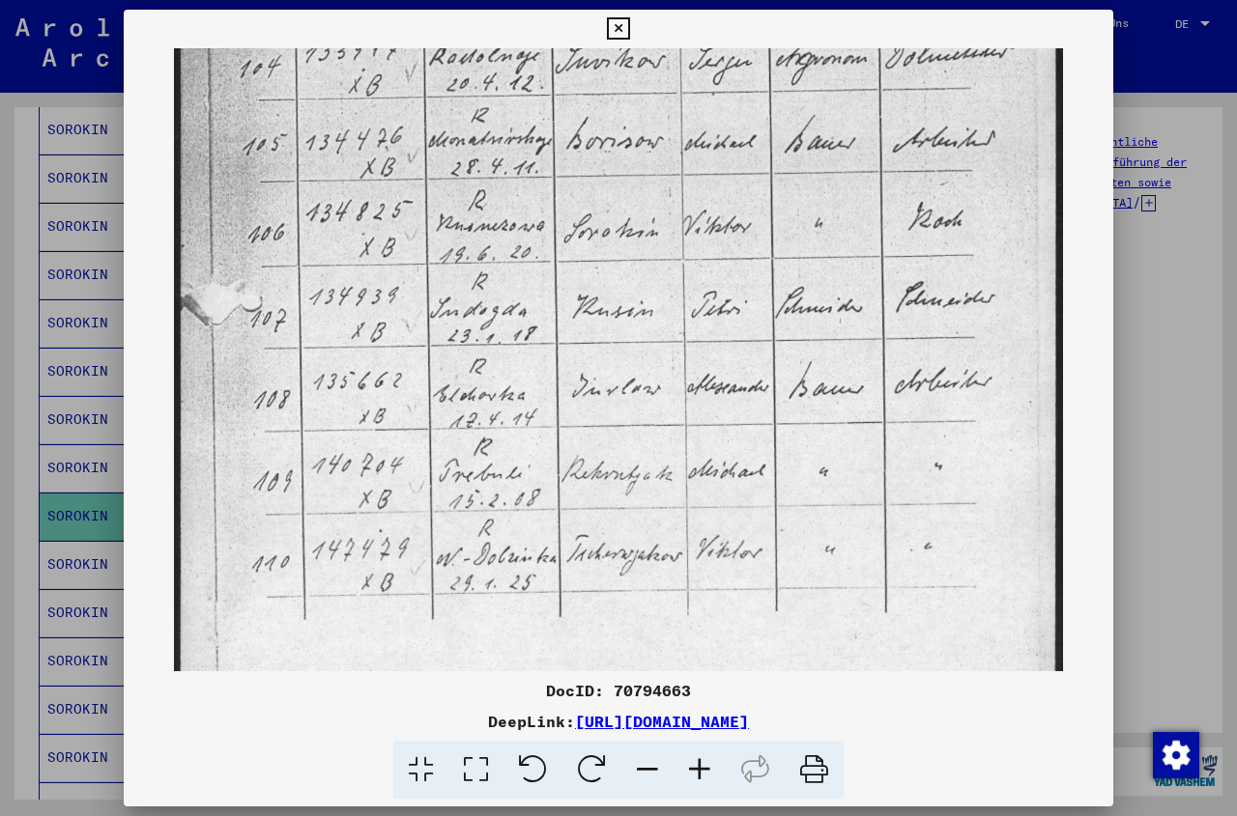
scroll to position [527, 0]
drag, startPoint x: 622, startPoint y: 444, endPoint x: 599, endPoint y: 545, distance: 104.1
click at [599, 545] on img at bounding box center [618, 147] width 889 height 1251
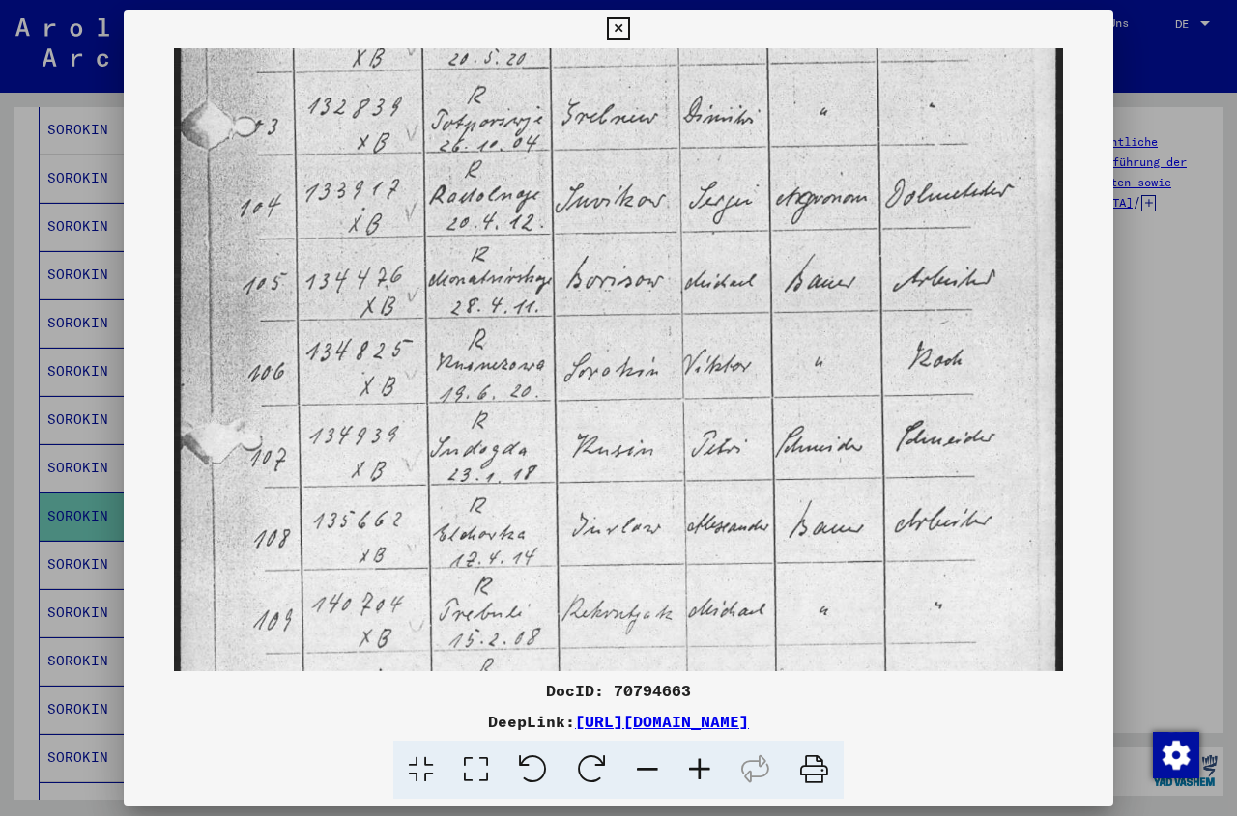
drag, startPoint x: 673, startPoint y: 371, endPoint x: 678, endPoint y: 510, distance: 139.2
click at [678, 510] on img at bounding box center [618, 285] width 889 height 1251
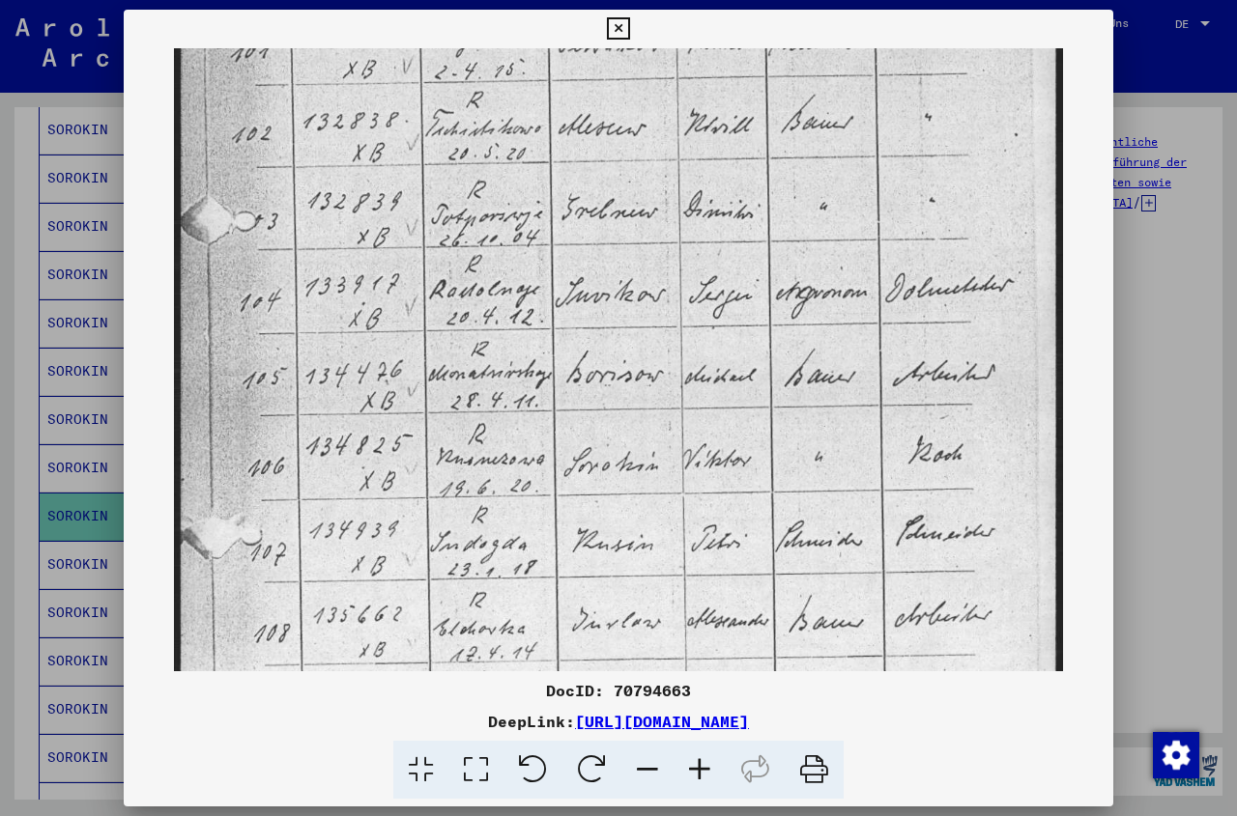
drag, startPoint x: 625, startPoint y: 405, endPoint x: 625, endPoint y: 499, distance: 93.7
click at [625, 499] on img at bounding box center [618, 380] width 889 height 1251
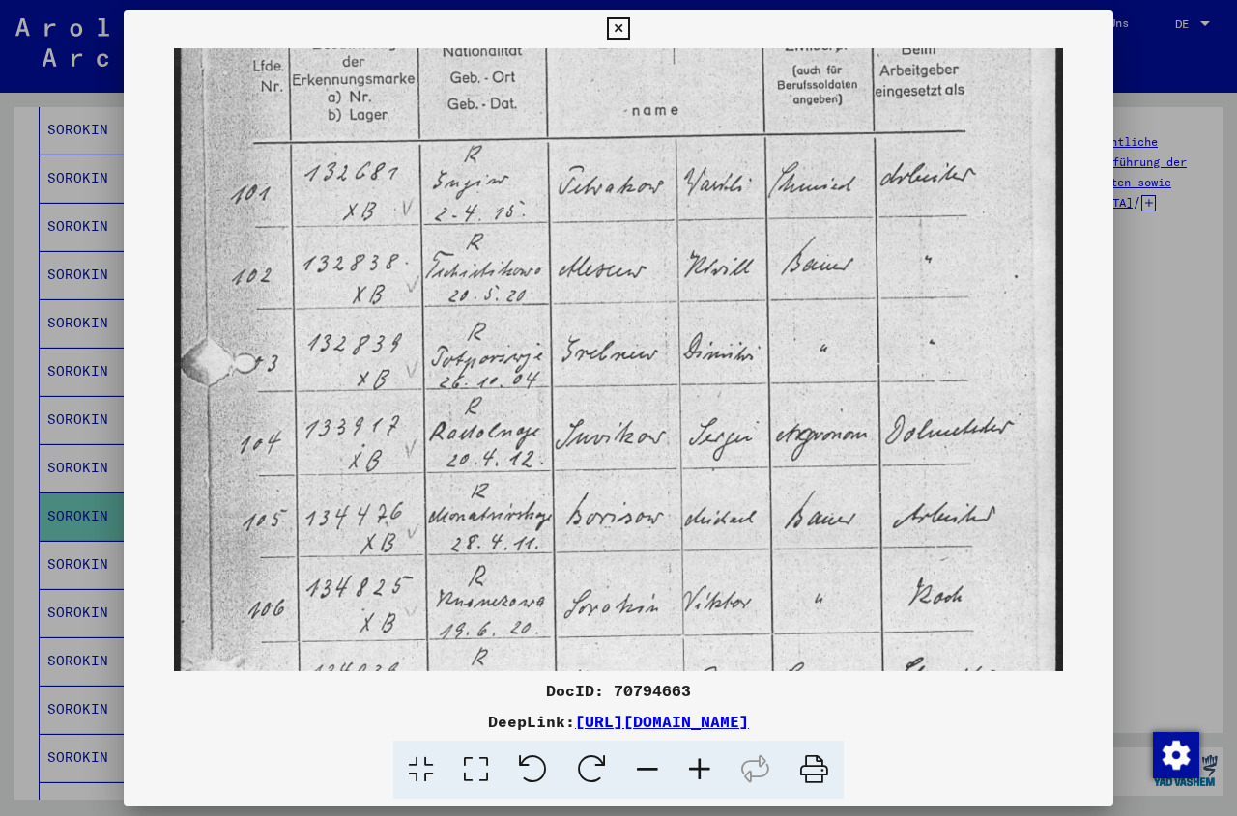
scroll to position [149, 0]
drag, startPoint x: 582, startPoint y: 361, endPoint x: 587, endPoint y: 506, distance: 145.0
click at [587, 506] on img at bounding box center [618, 525] width 889 height 1251
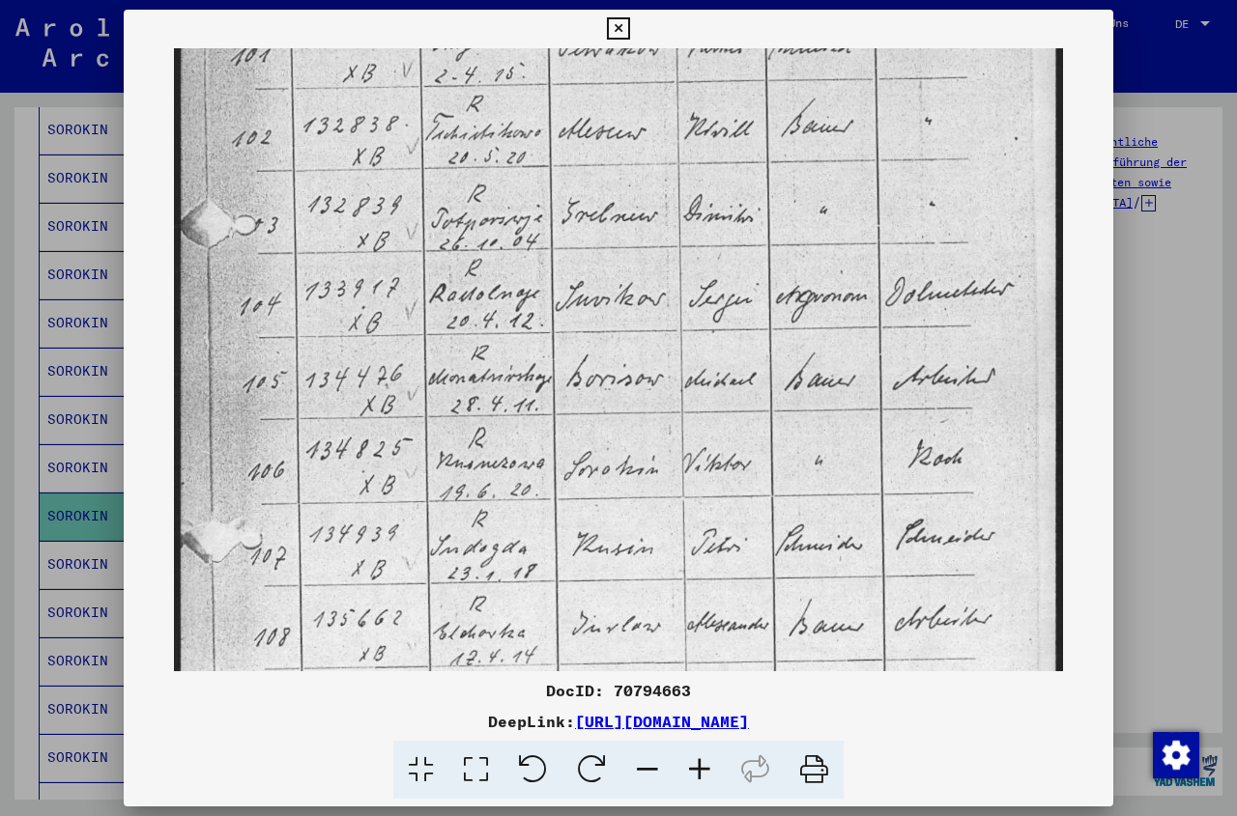
scroll to position [293, 0]
drag, startPoint x: 812, startPoint y: 598, endPoint x: 826, endPoint y: 461, distance: 138.0
click at [826, 461] on img at bounding box center [618, 381] width 889 height 1251
click at [698, 770] on icon at bounding box center [699, 770] width 52 height 59
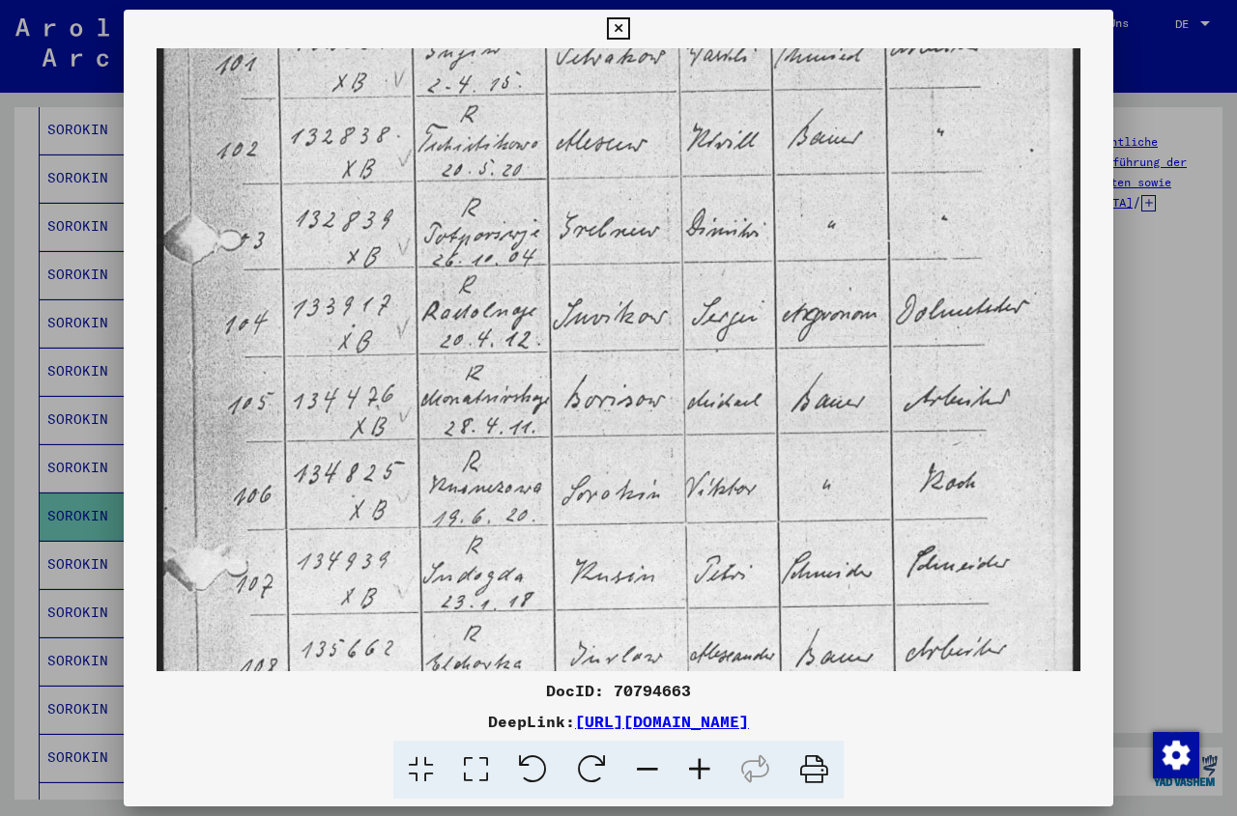
click at [698, 770] on icon at bounding box center [699, 770] width 52 height 59
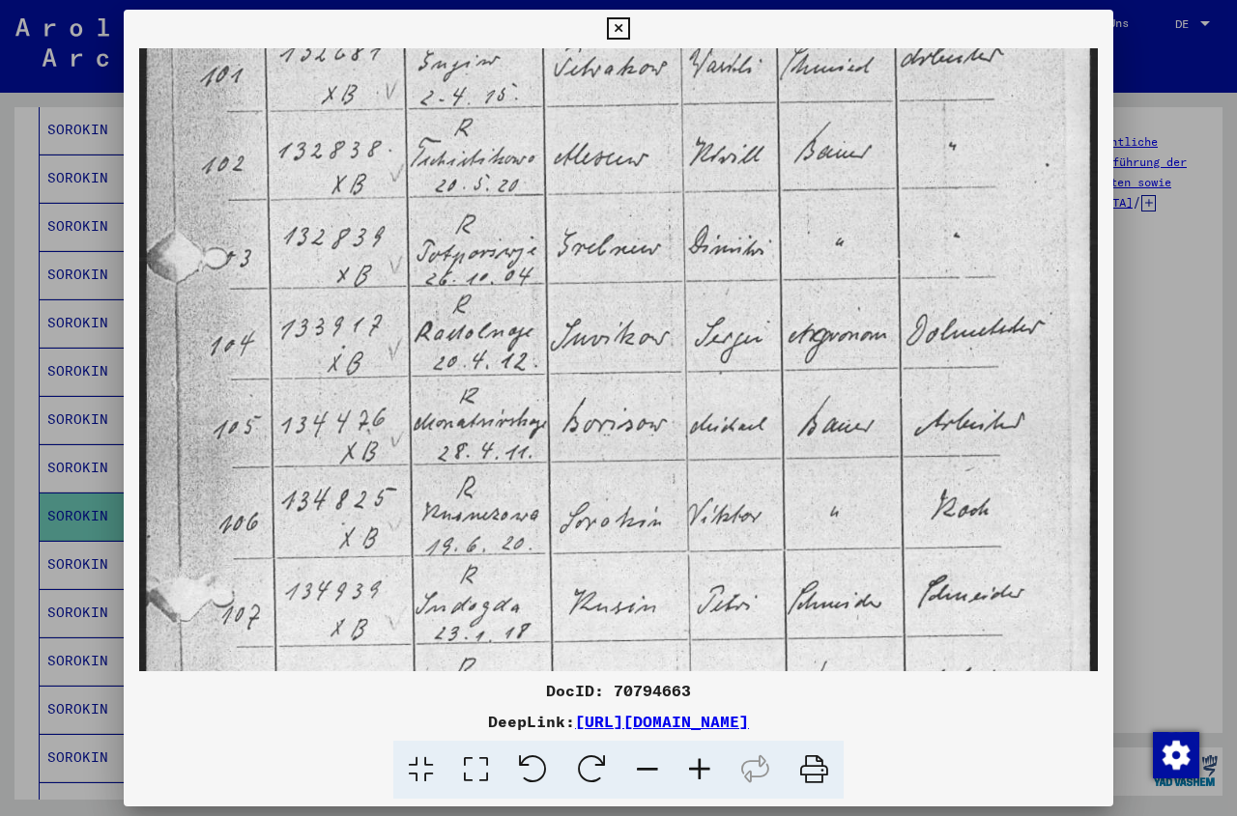
click at [698, 770] on icon at bounding box center [699, 770] width 52 height 59
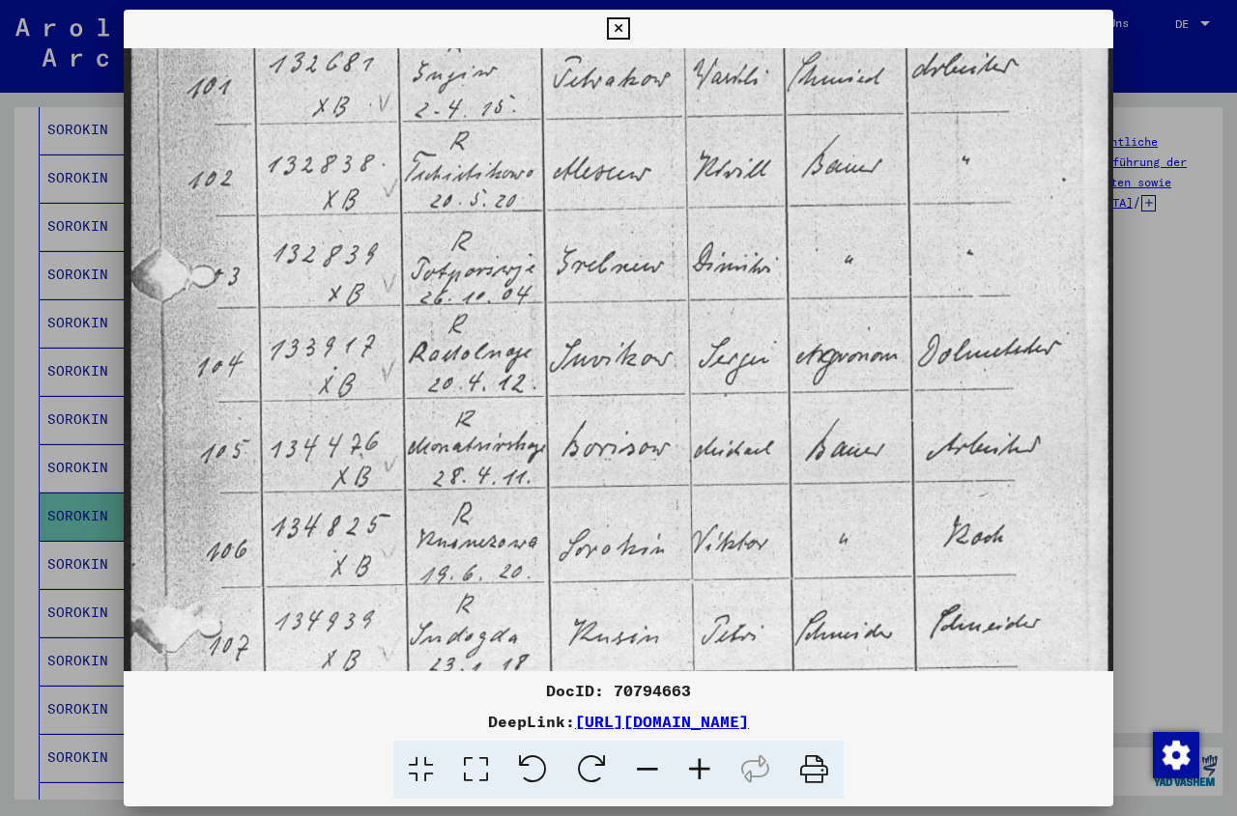
click at [698, 770] on icon at bounding box center [699, 770] width 52 height 59
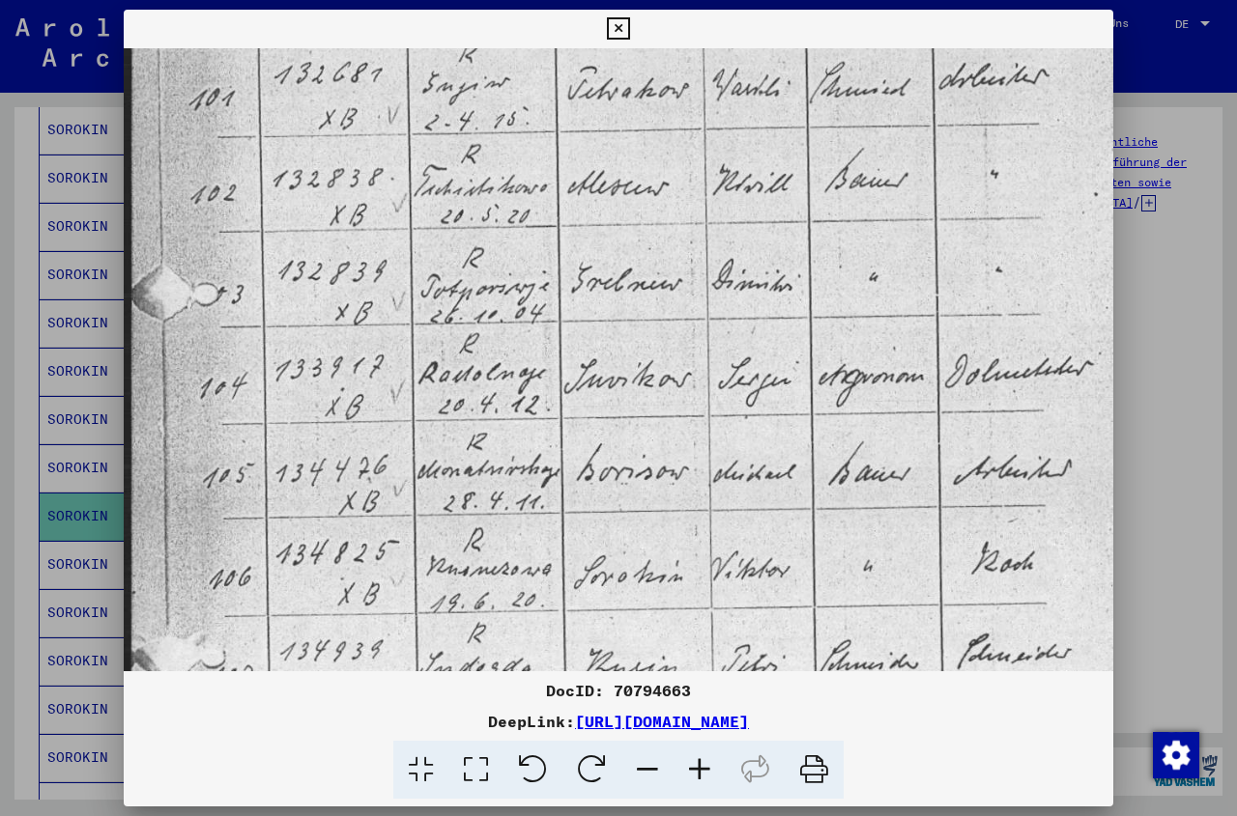
click at [698, 770] on icon at bounding box center [699, 770] width 52 height 59
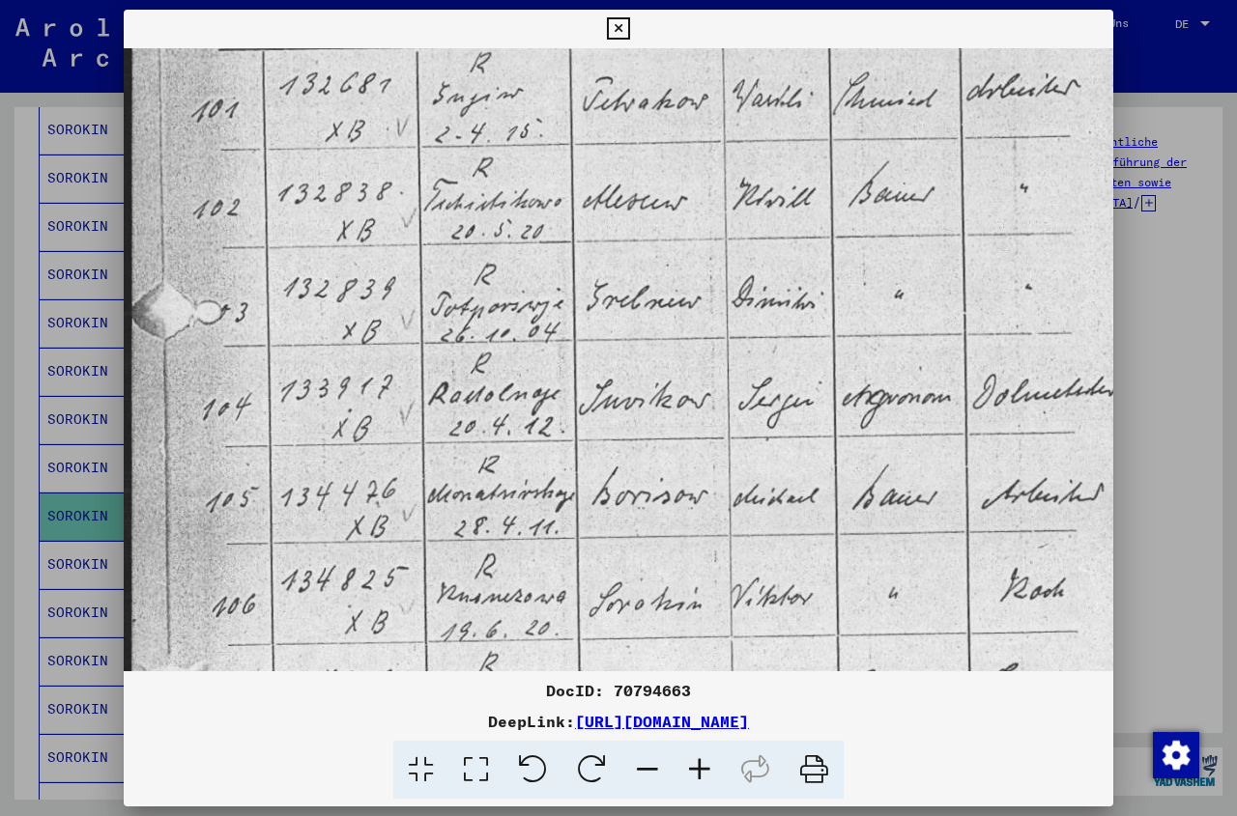
click at [698, 770] on icon at bounding box center [699, 770] width 52 height 59
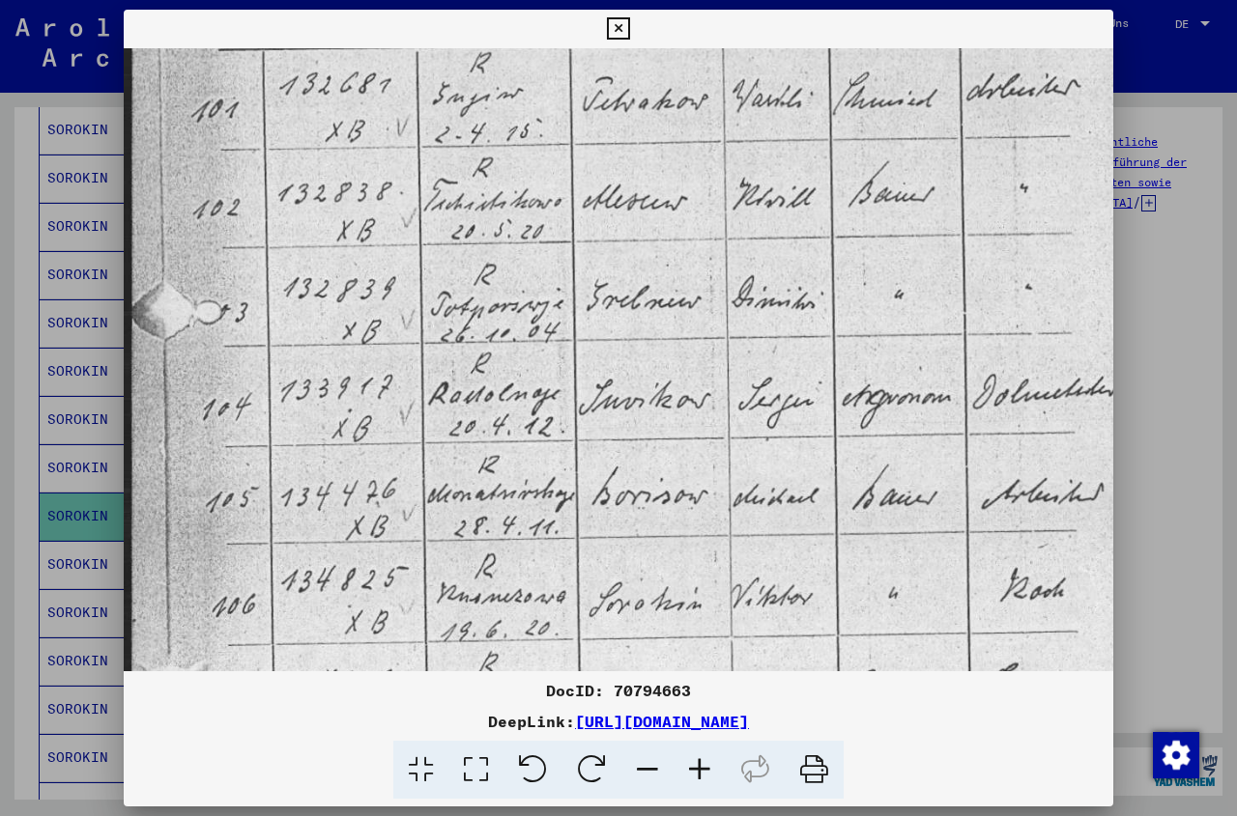
click at [647, 770] on icon at bounding box center [647, 770] width 52 height 59
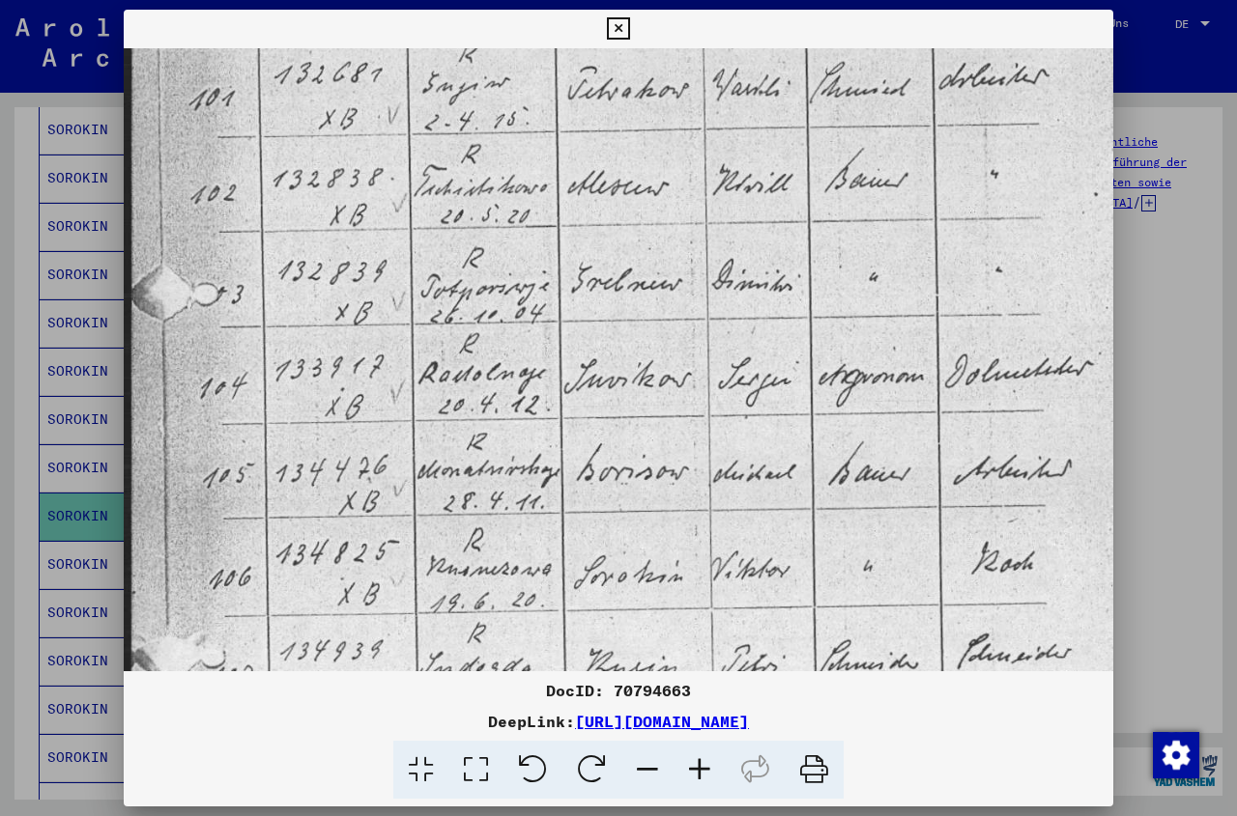
click at [647, 770] on icon at bounding box center [647, 770] width 52 height 59
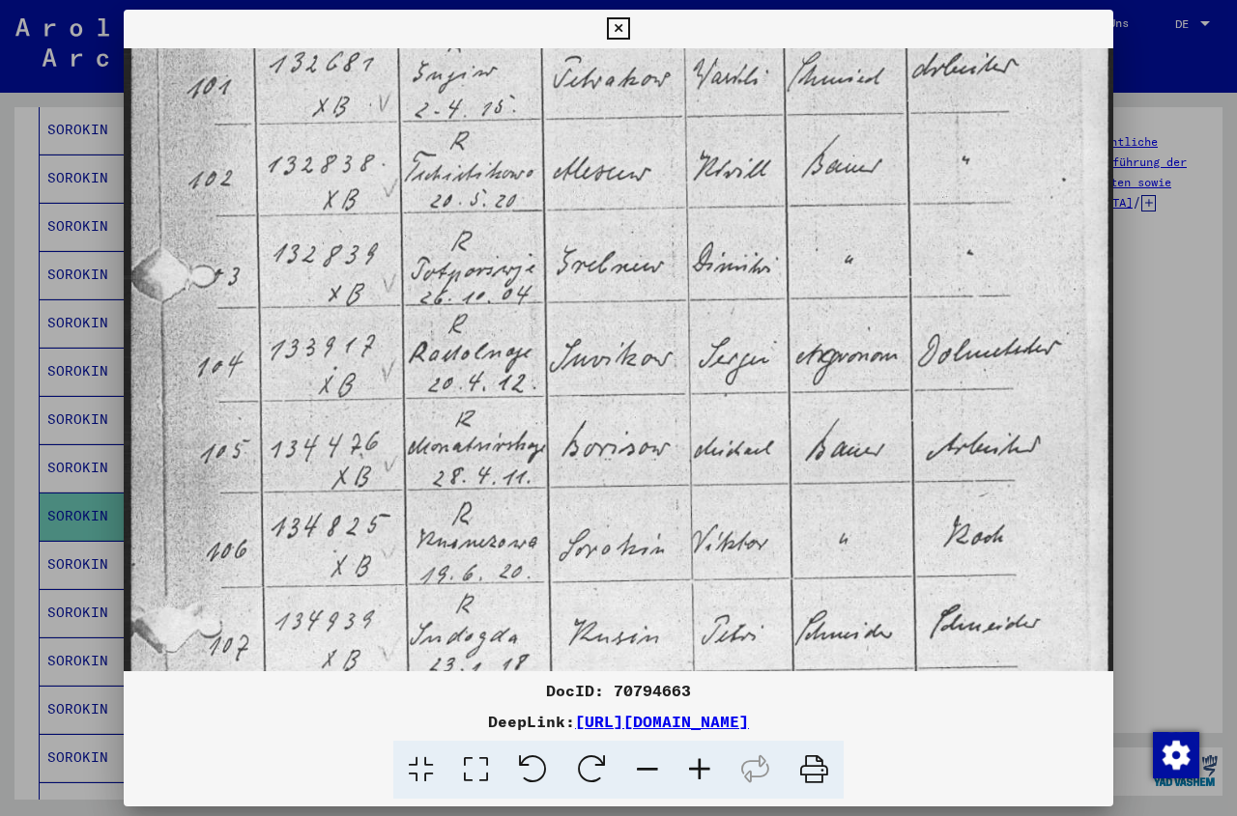
click at [647, 770] on icon at bounding box center [647, 770] width 52 height 59
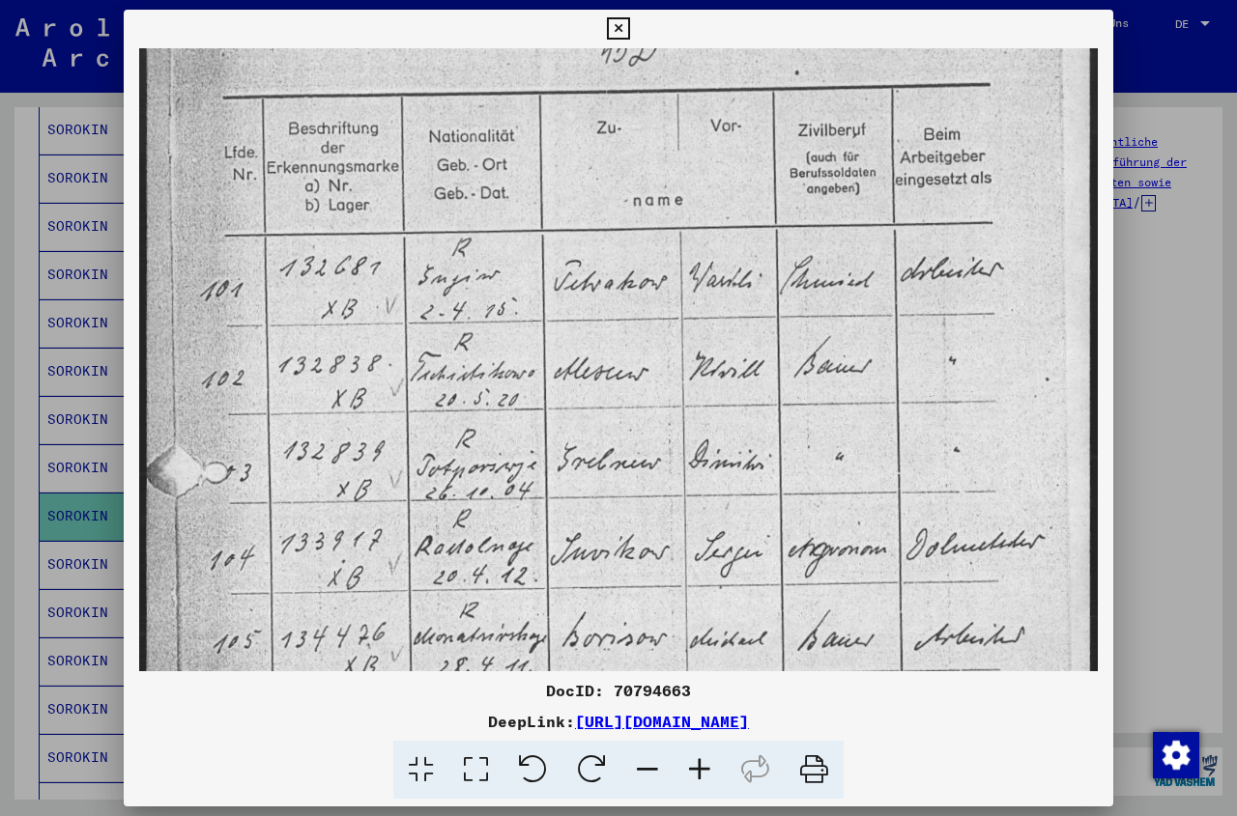
scroll to position [36, 0]
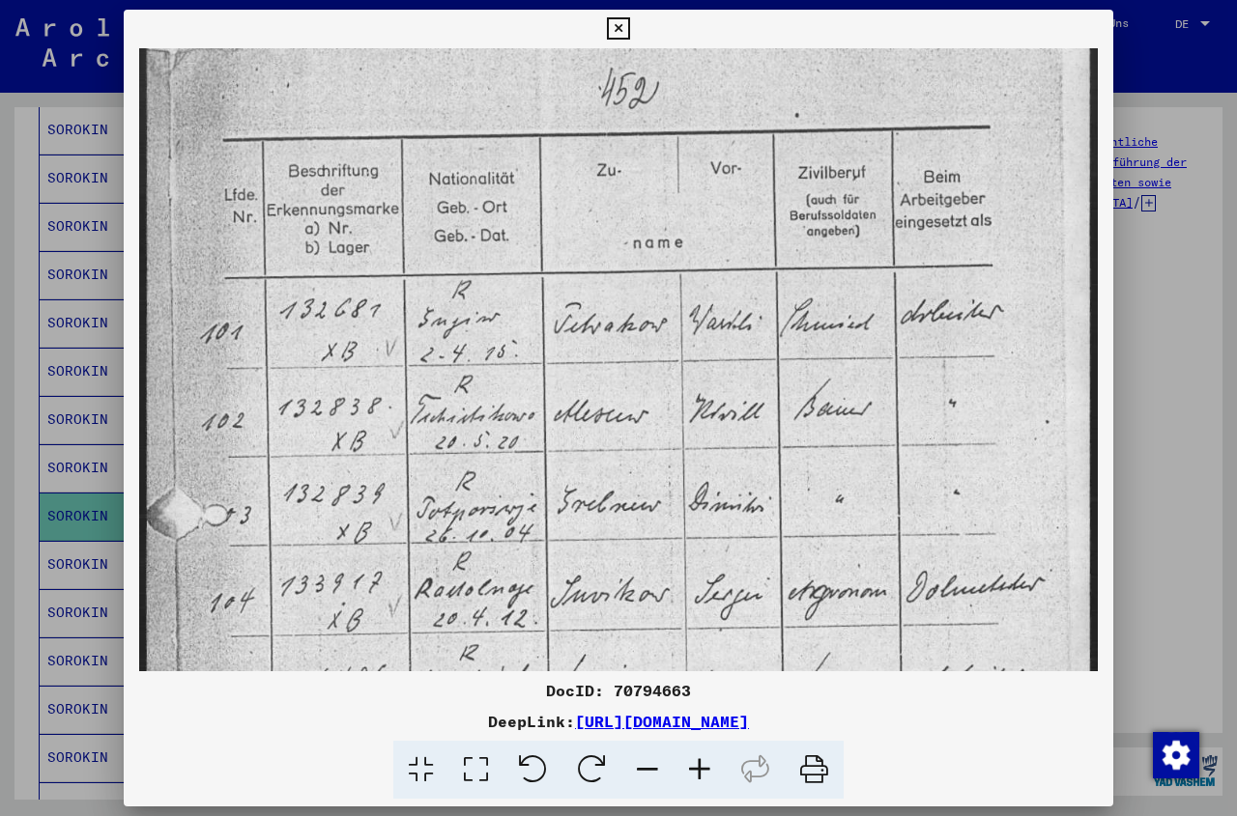
drag, startPoint x: 895, startPoint y: 278, endPoint x: 937, endPoint y: 533, distance: 258.6
click at [937, 535] on img at bounding box center [618, 687] width 958 height 1348
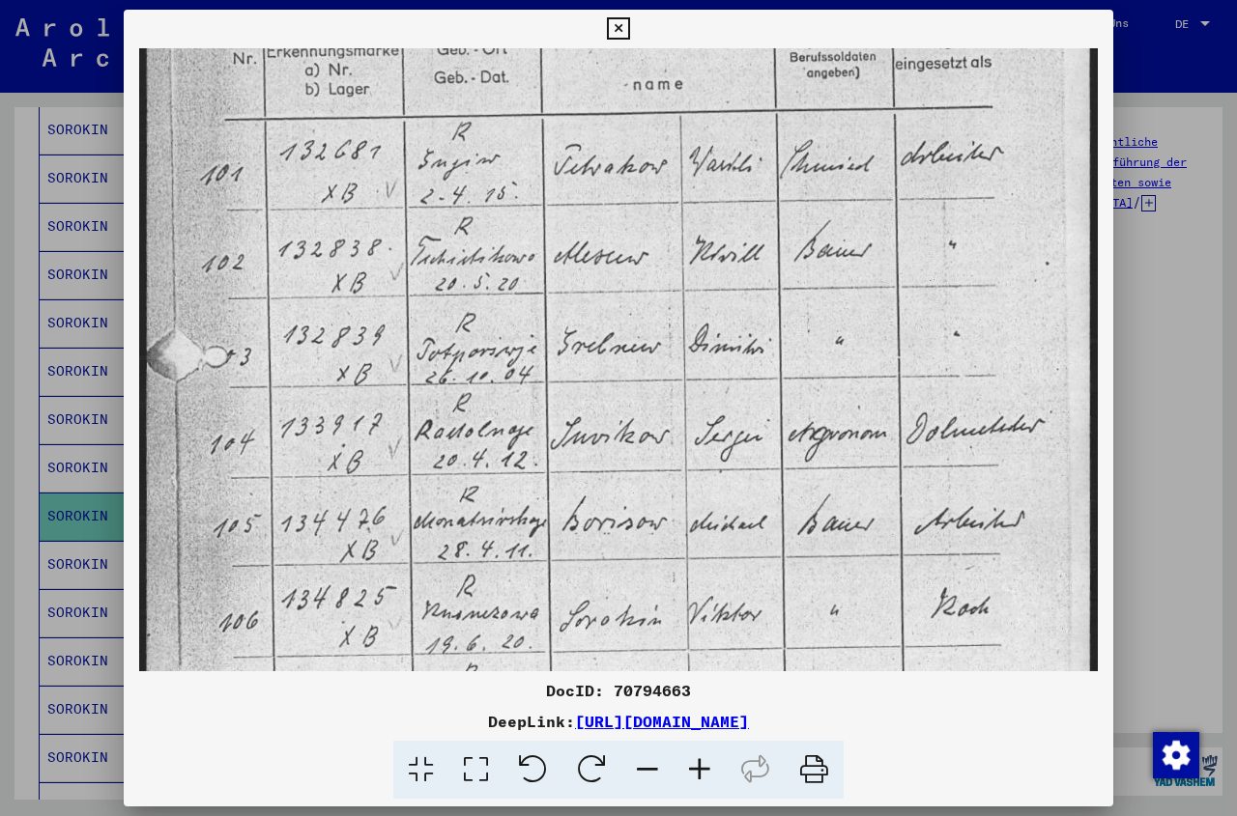
drag, startPoint x: 816, startPoint y: 549, endPoint x: 809, endPoint y: 390, distance: 158.7
click at [809, 390] on img at bounding box center [618, 528] width 958 height 1348
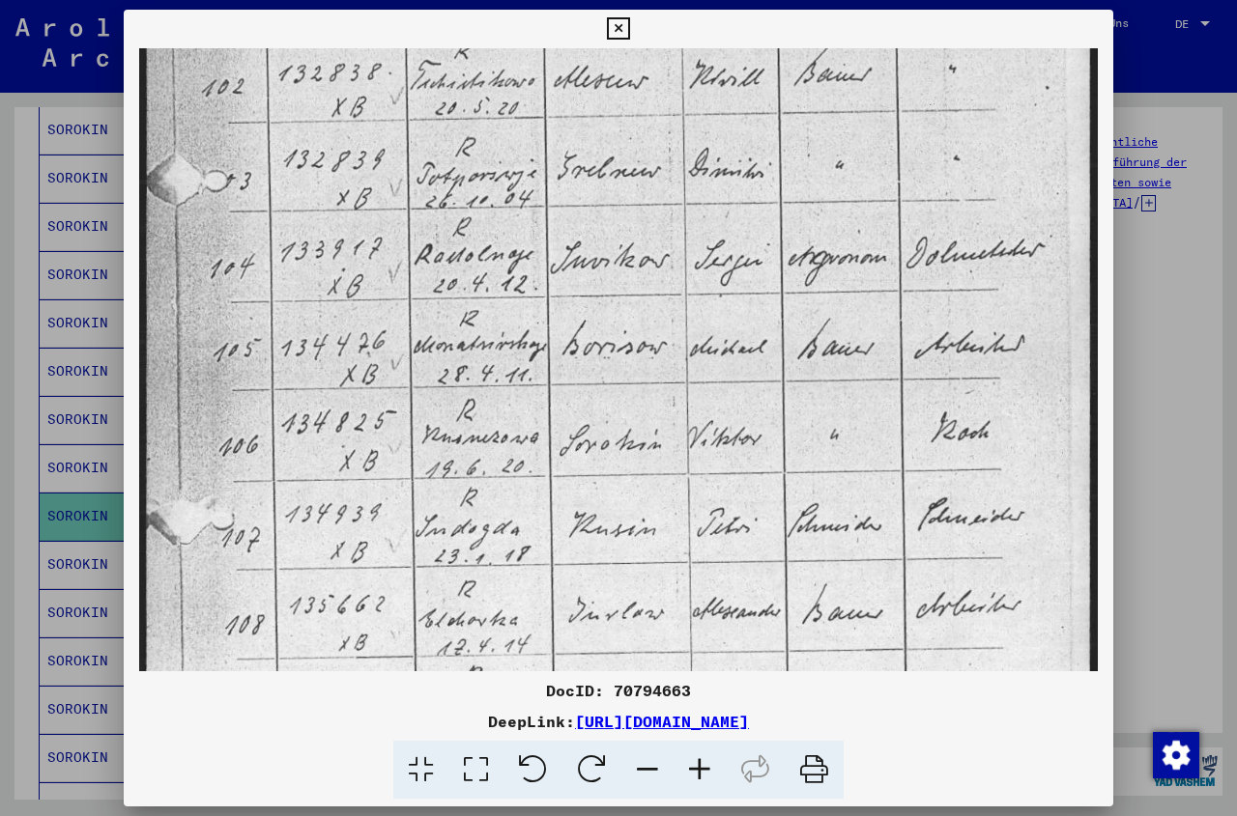
drag, startPoint x: 841, startPoint y: 552, endPoint x: 811, endPoint y: 376, distance: 178.4
click at [811, 376] on img at bounding box center [618, 352] width 958 height 1348
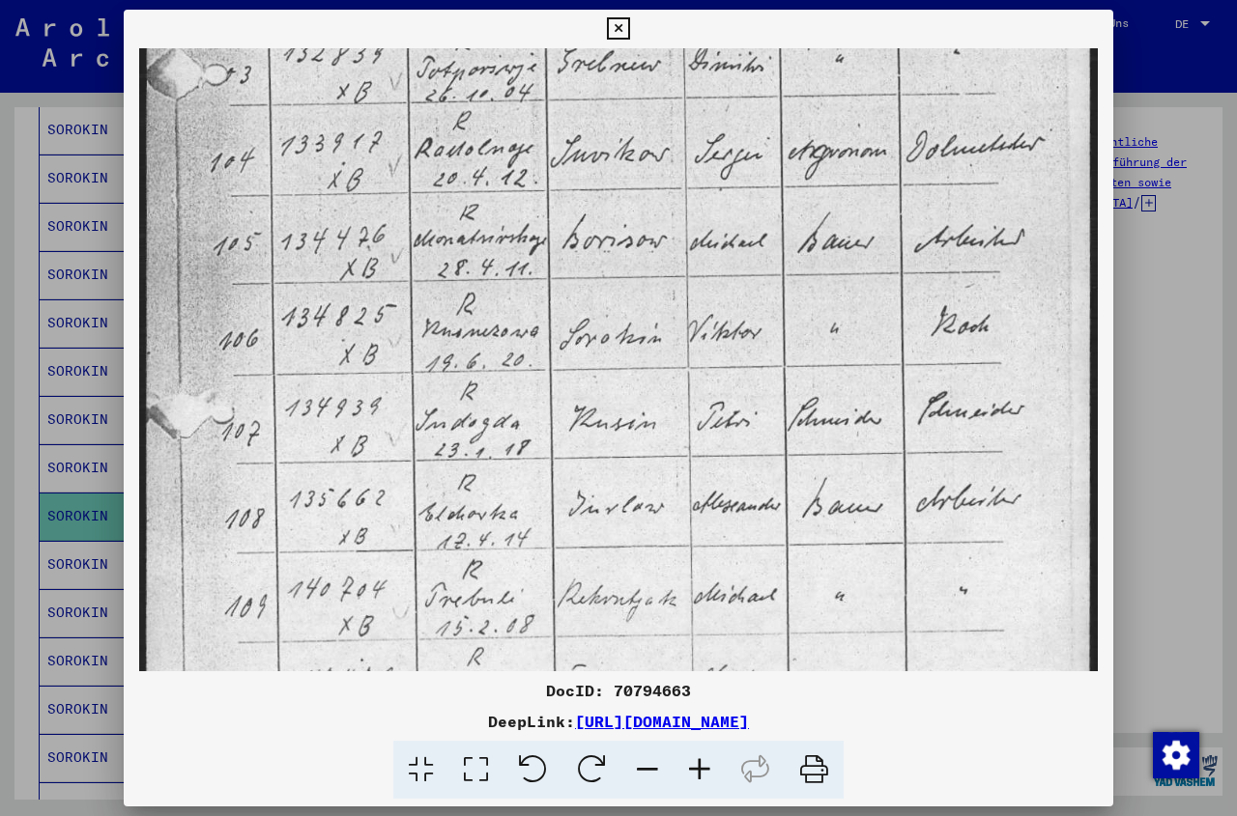
drag, startPoint x: 866, startPoint y: 564, endPoint x: 871, endPoint y: 456, distance: 108.3
click at [871, 456] on img at bounding box center [618, 246] width 958 height 1348
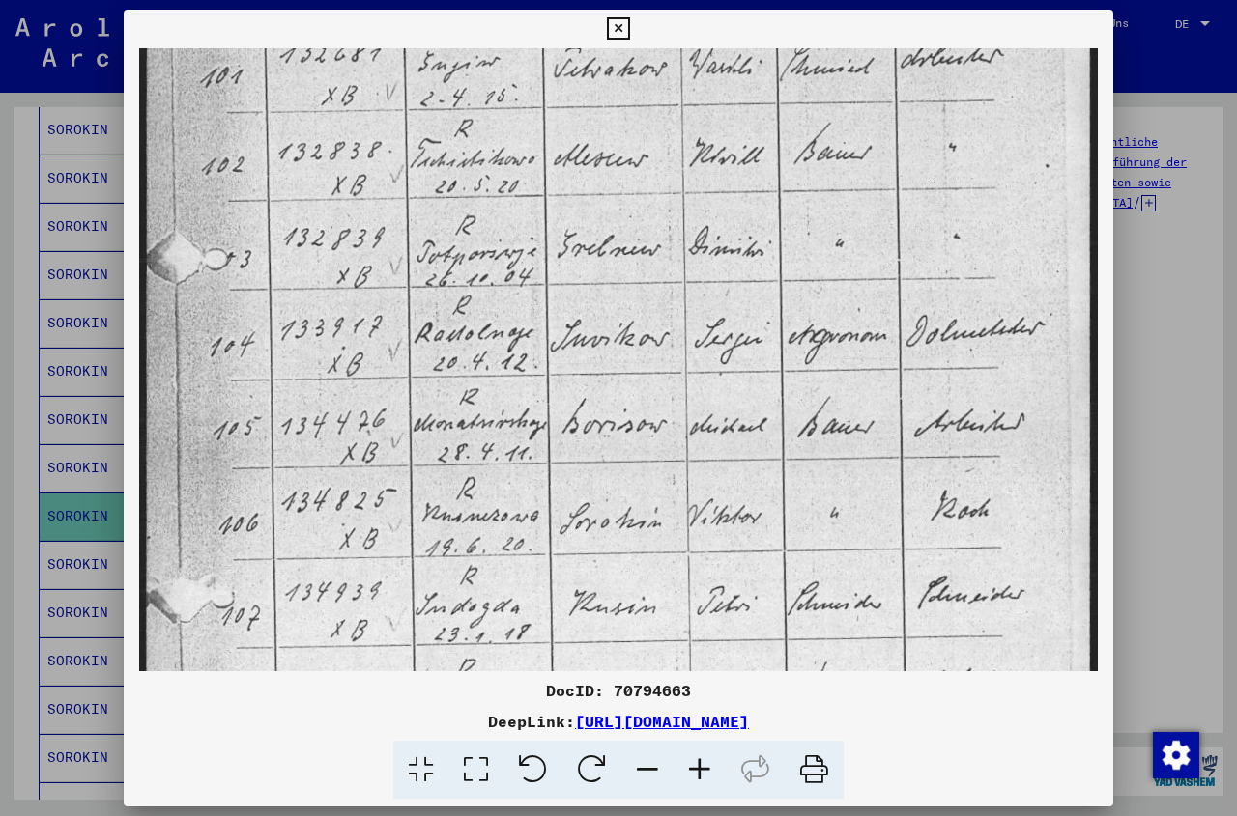
drag, startPoint x: 1006, startPoint y: 304, endPoint x: 1041, endPoint y: 491, distance: 189.7
click at [1041, 491] on img at bounding box center [618, 431] width 958 height 1348
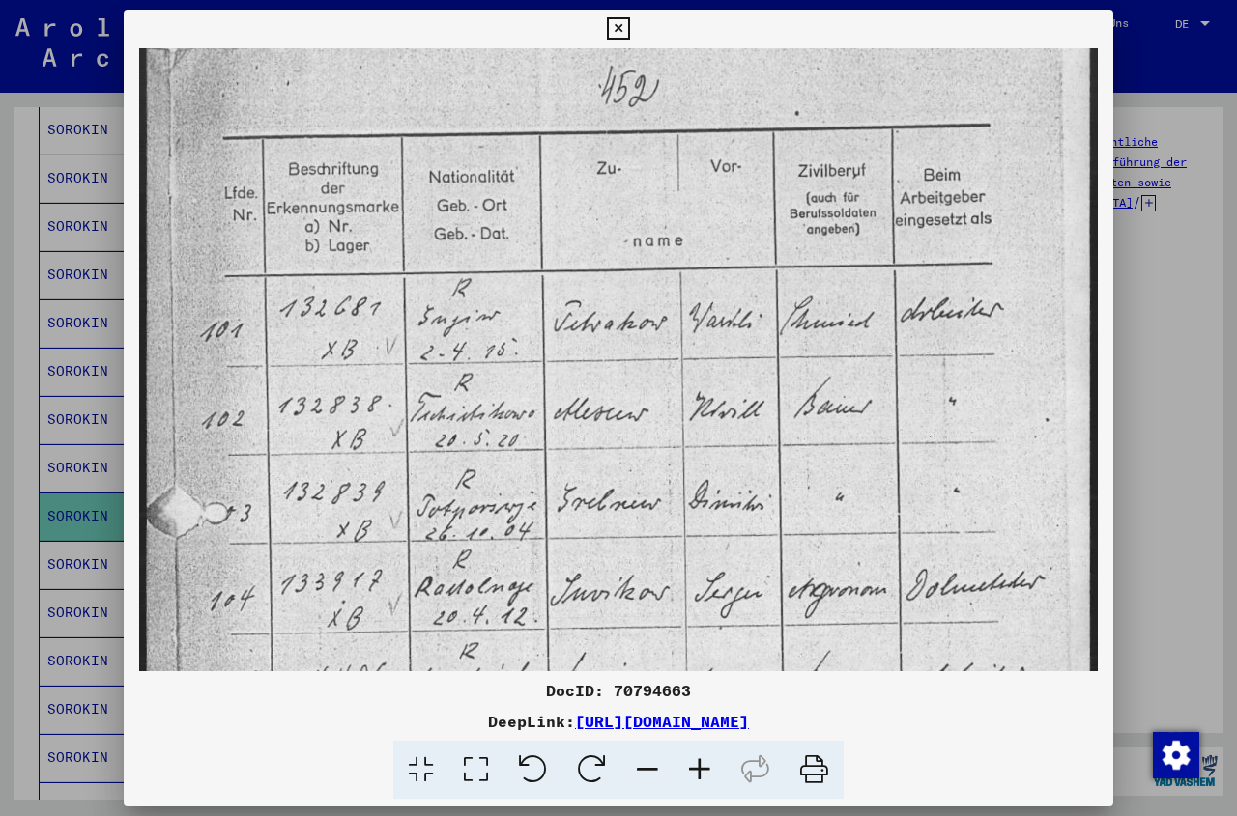
scroll to position [37, 0]
drag, startPoint x: 976, startPoint y: 301, endPoint x: 954, endPoint y: 557, distance: 256.1
click at [954, 557] on img at bounding box center [618, 686] width 958 height 1348
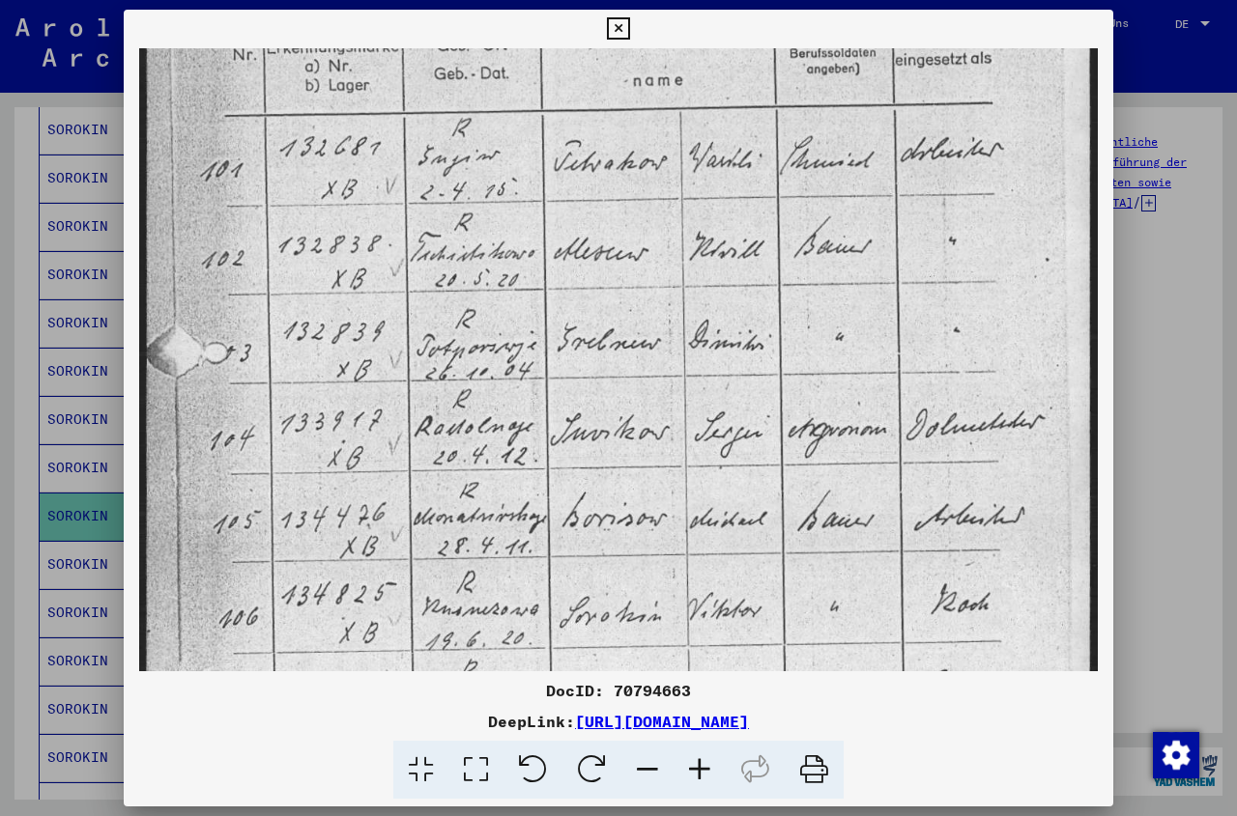
drag, startPoint x: 971, startPoint y: 624, endPoint x: 960, endPoint y: 464, distance: 160.7
click at [960, 464] on img at bounding box center [618, 524] width 958 height 1348
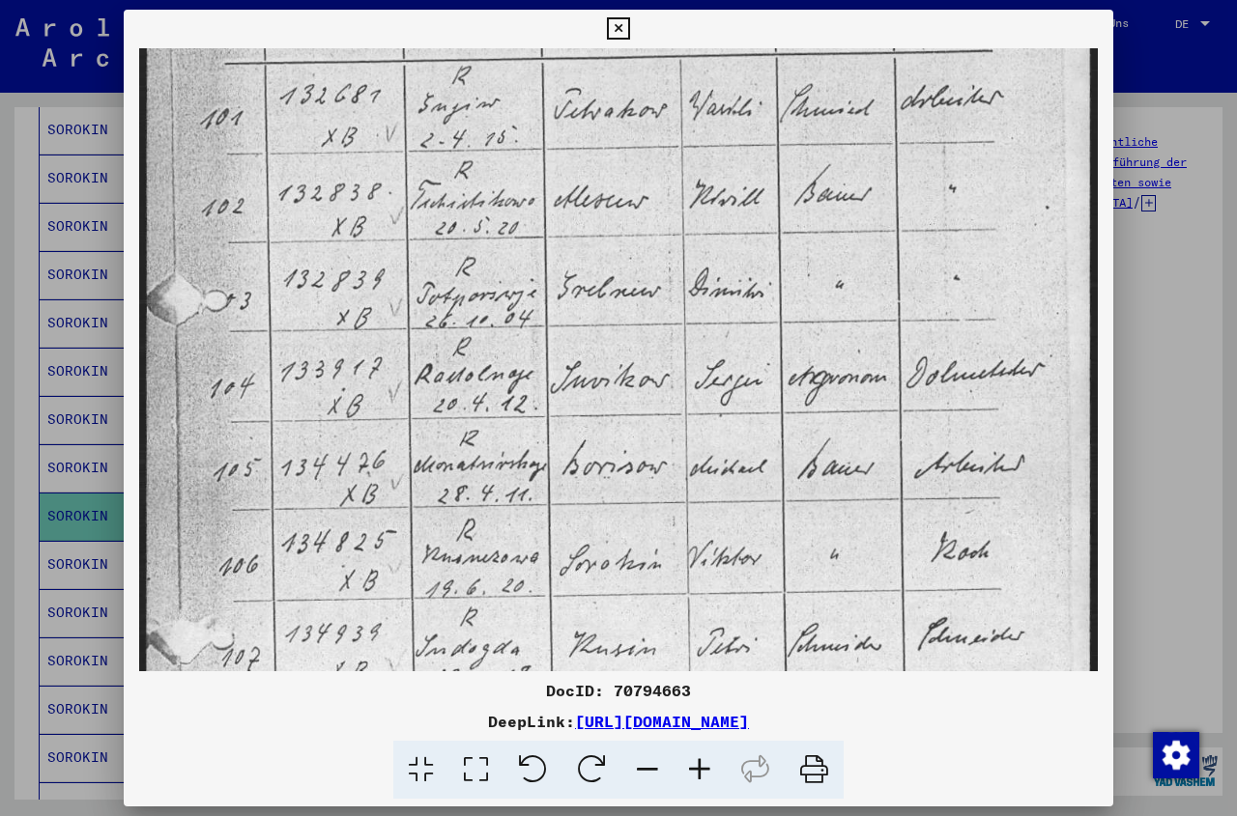
scroll to position [285, 0]
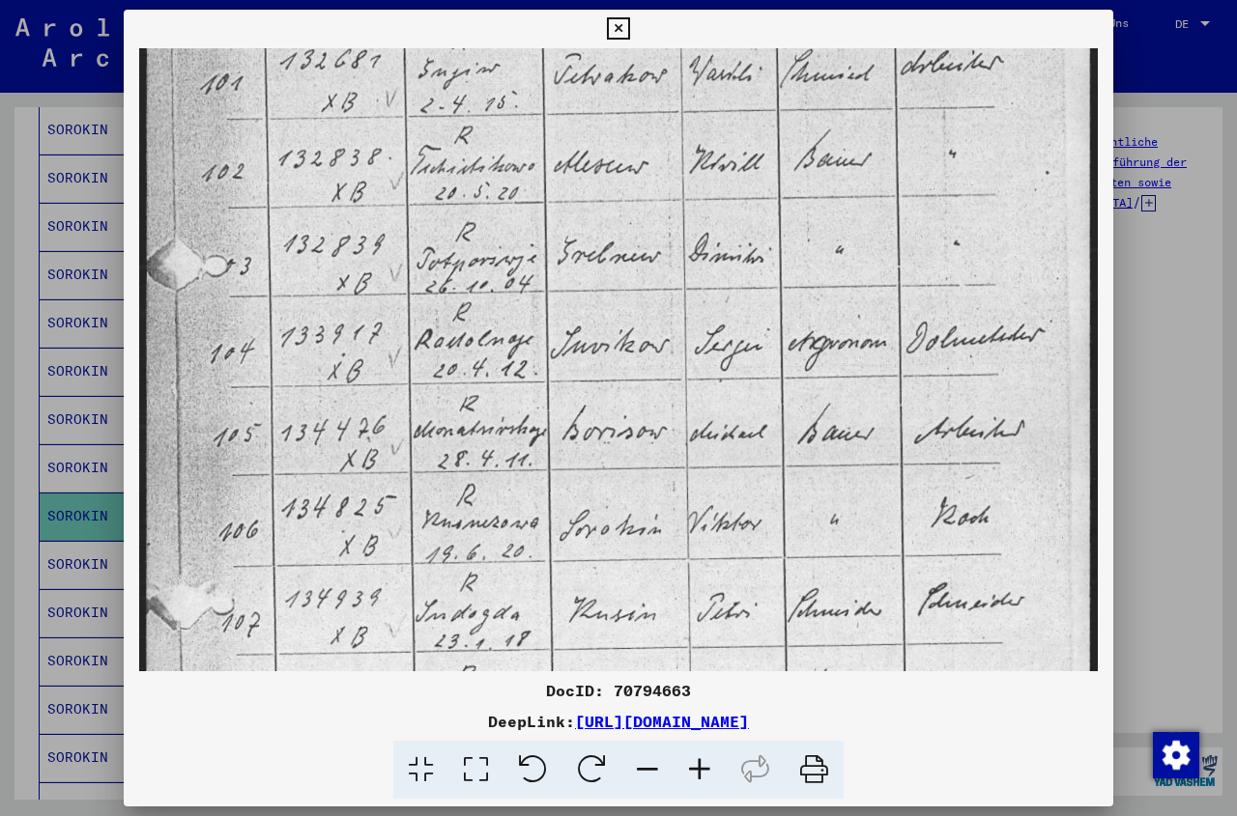
drag, startPoint x: 956, startPoint y: 573, endPoint x: 940, endPoint y: 508, distance: 66.6
click at [941, 508] on img at bounding box center [618, 437] width 958 height 1348
click at [629, 29] on icon at bounding box center [618, 28] width 22 height 23
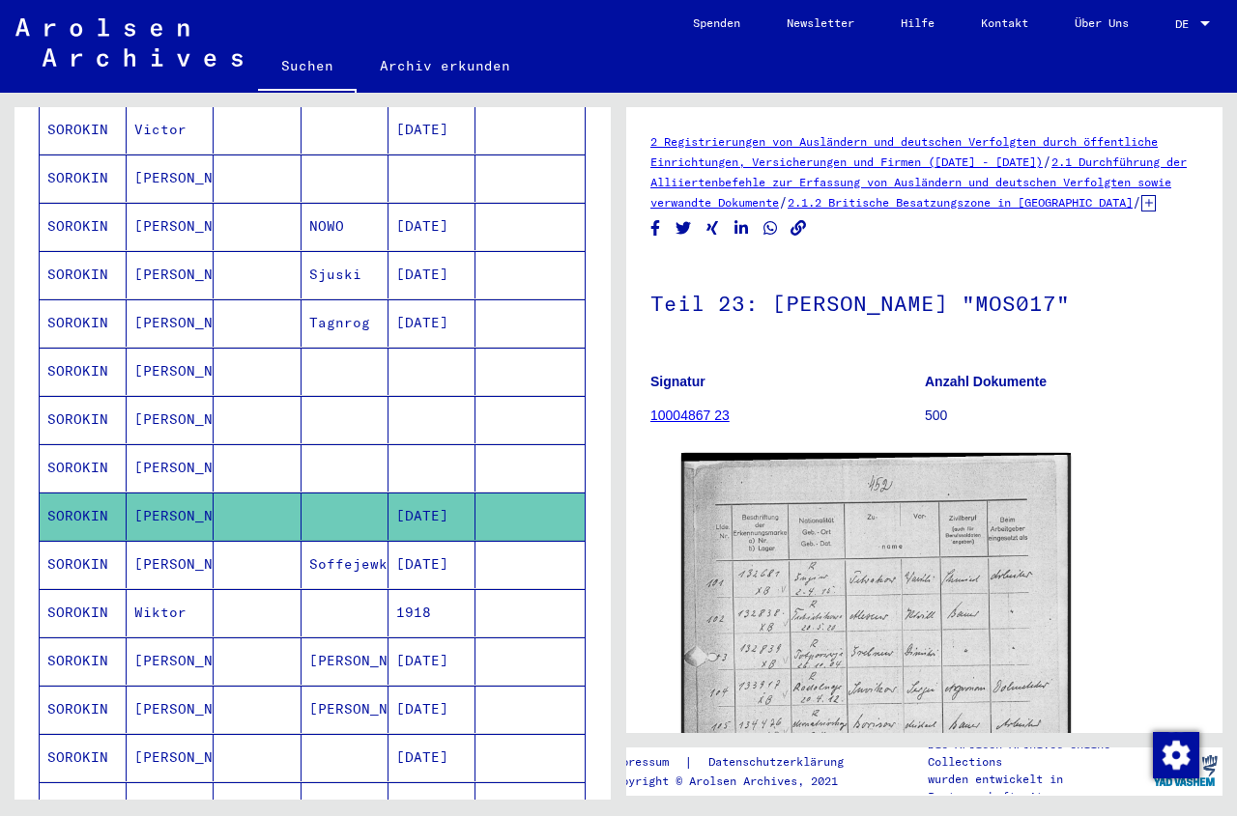
click at [690, 423] on link "10004867 23" at bounding box center [689, 415] width 79 height 15
click at [688, 423] on link "10004867 23" at bounding box center [689, 415] width 79 height 15
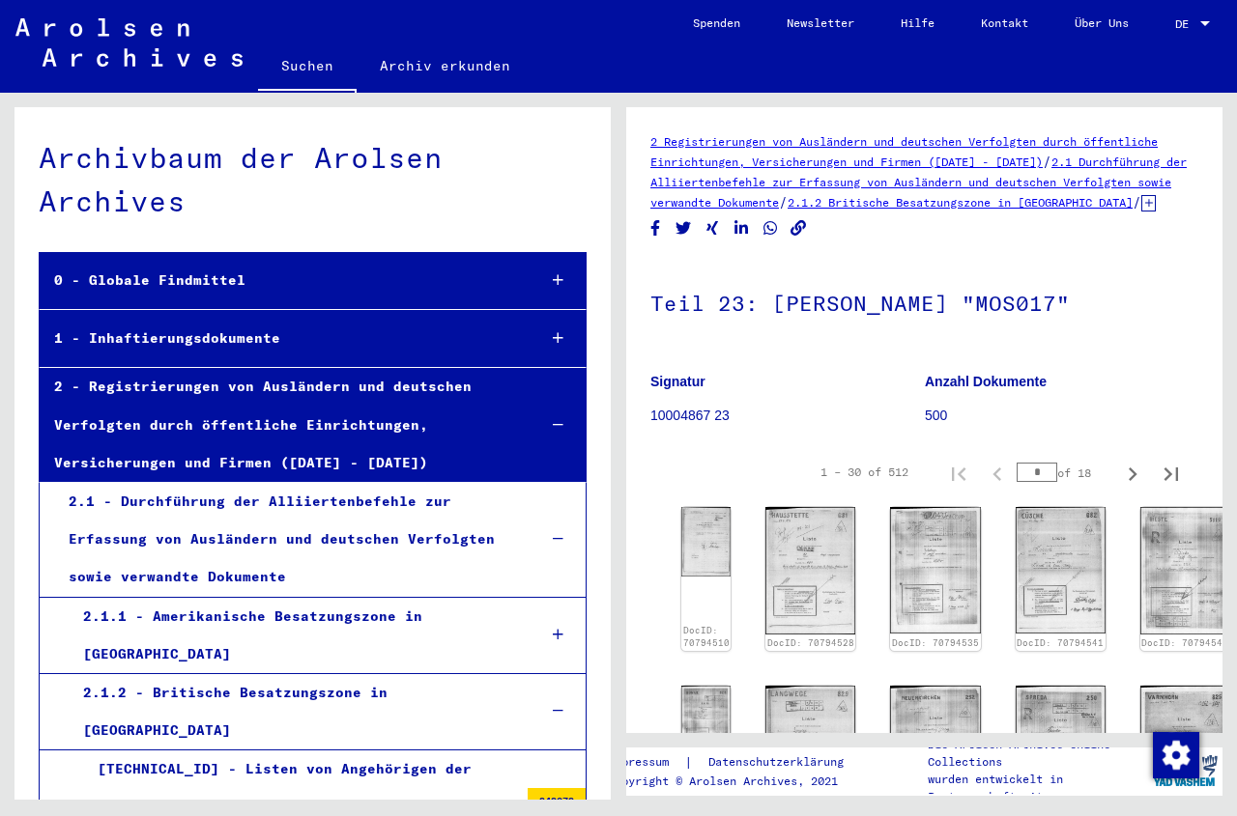
click at [900, 327] on h1 "Teil 23: [PERSON_NAME] "MOS017"" at bounding box center [924, 301] width 548 height 85
drag, startPoint x: 712, startPoint y: 326, endPoint x: 960, endPoint y: 346, distance: 249.2
click at [960, 344] on h1 "Teil 23: [PERSON_NAME] "MOS017"" at bounding box center [924, 301] width 548 height 85
click at [892, 328] on h1 "Teil 23: [PERSON_NAME] "MOS017"" at bounding box center [924, 301] width 548 height 85
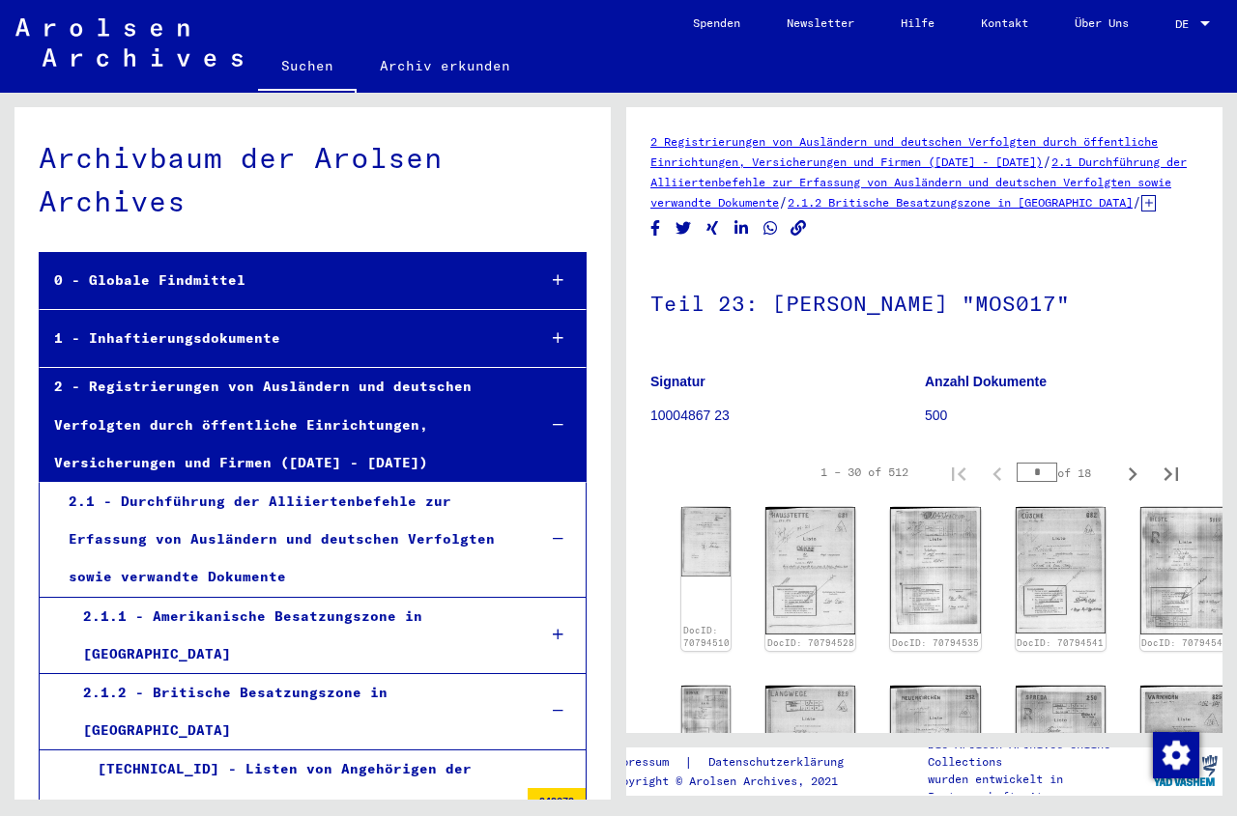
click at [892, 328] on h1 "Teil 23: [PERSON_NAME] "MOS017"" at bounding box center [924, 301] width 548 height 85
click at [812, 335] on h1 "Teil 23: [PERSON_NAME] "MOS017"" at bounding box center [924, 301] width 548 height 85
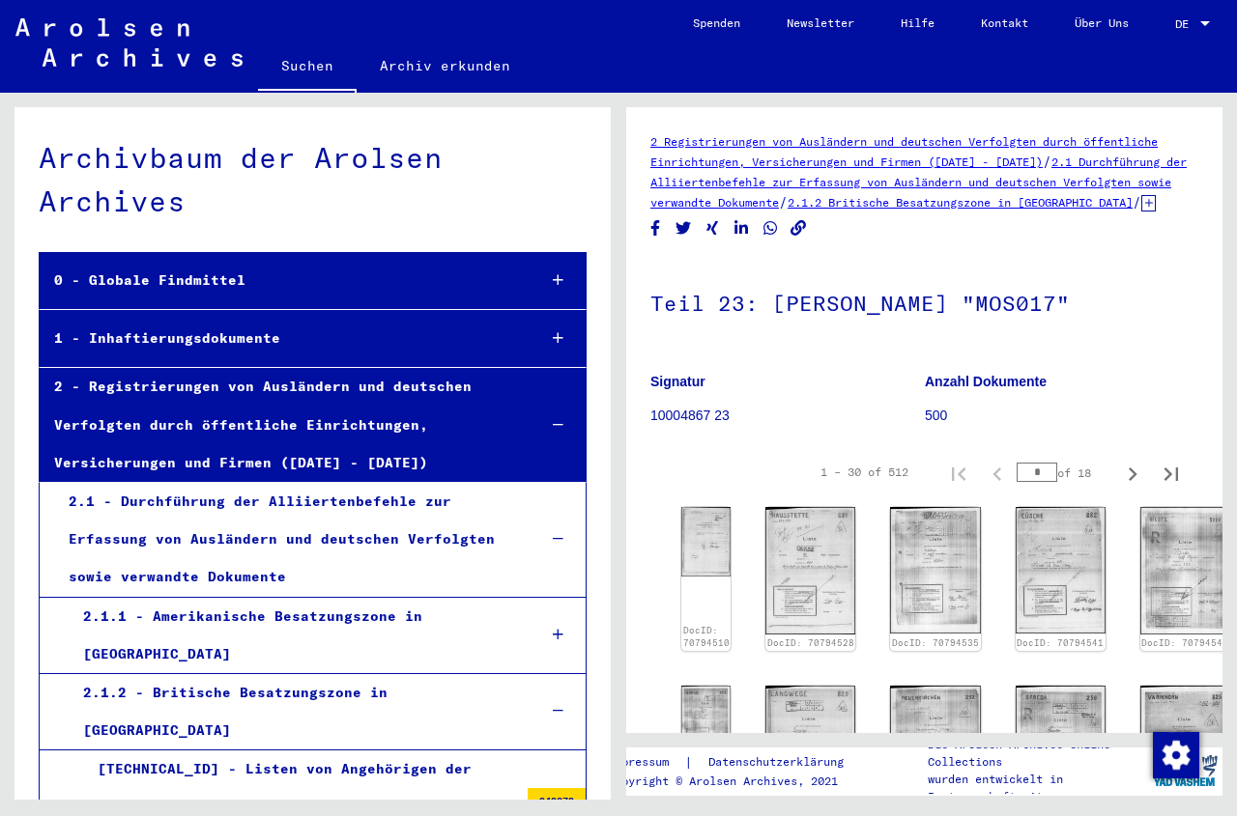
click at [812, 335] on h1 "Teil 23: [PERSON_NAME] "MOS017"" at bounding box center [924, 301] width 548 height 85
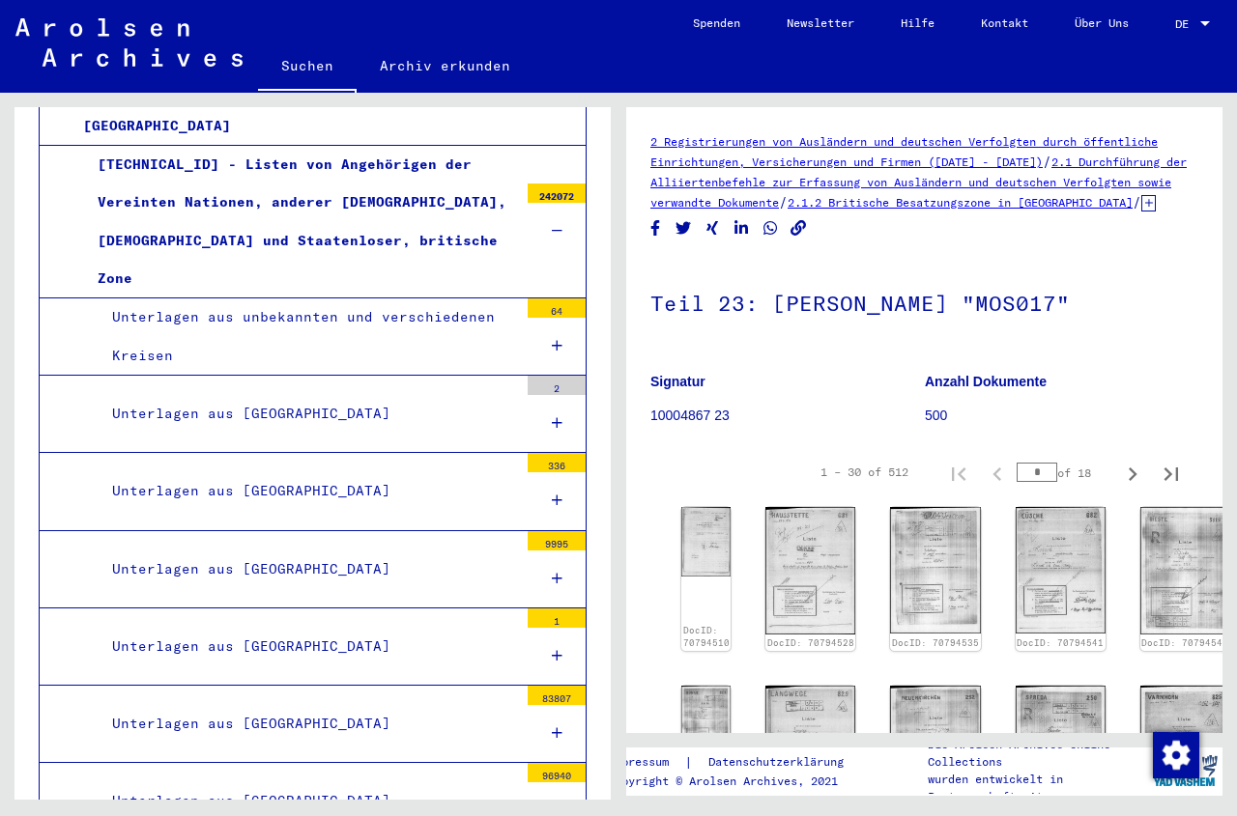
scroll to position [589, 0]
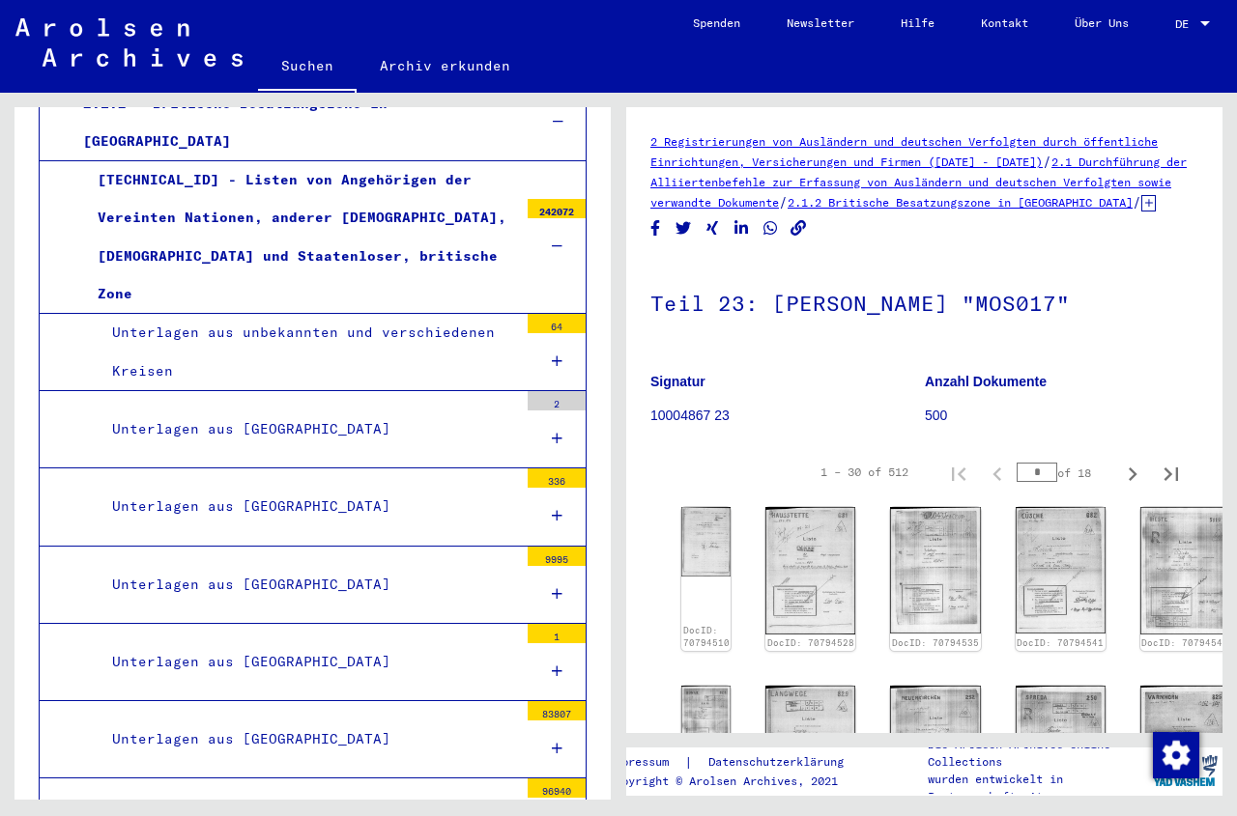
click at [267, 411] on div "Unterlagen aus [GEOGRAPHIC_DATA]" at bounding box center [308, 430] width 420 height 38
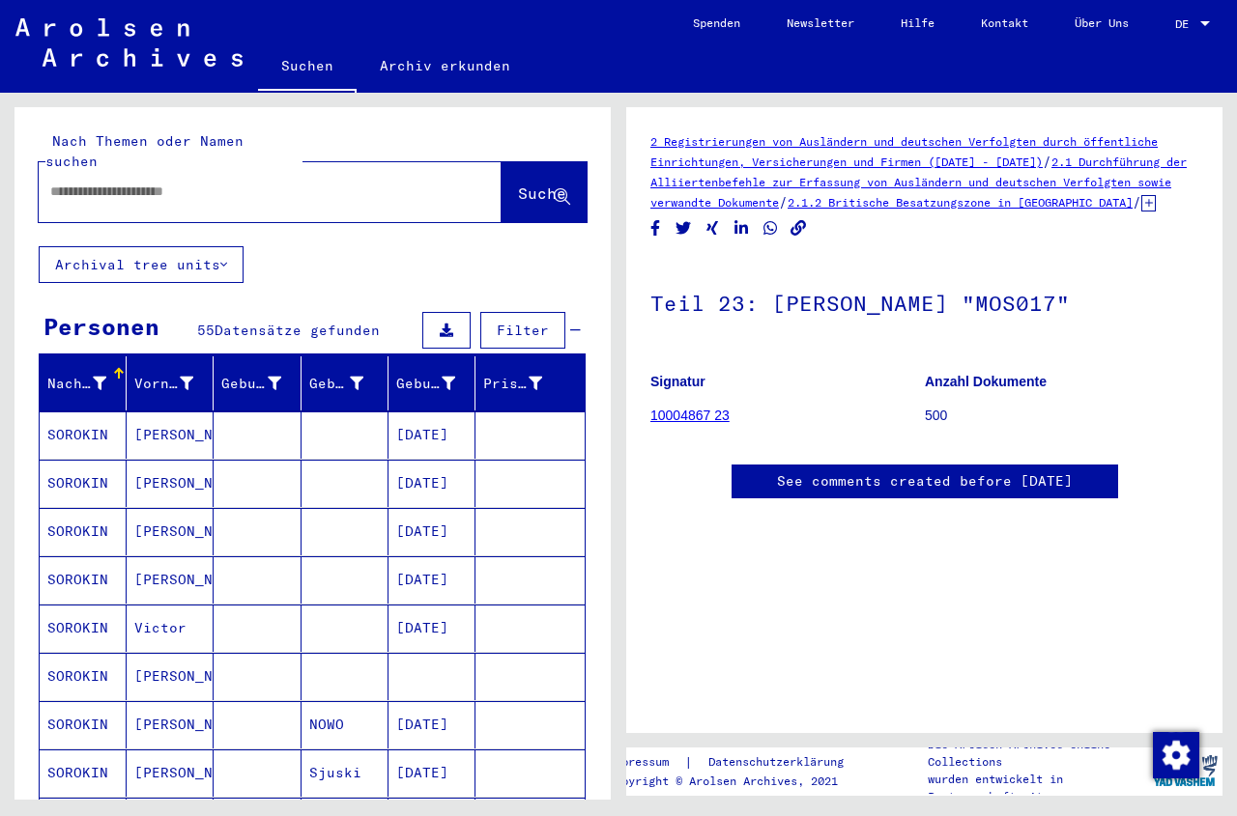
type input "********"
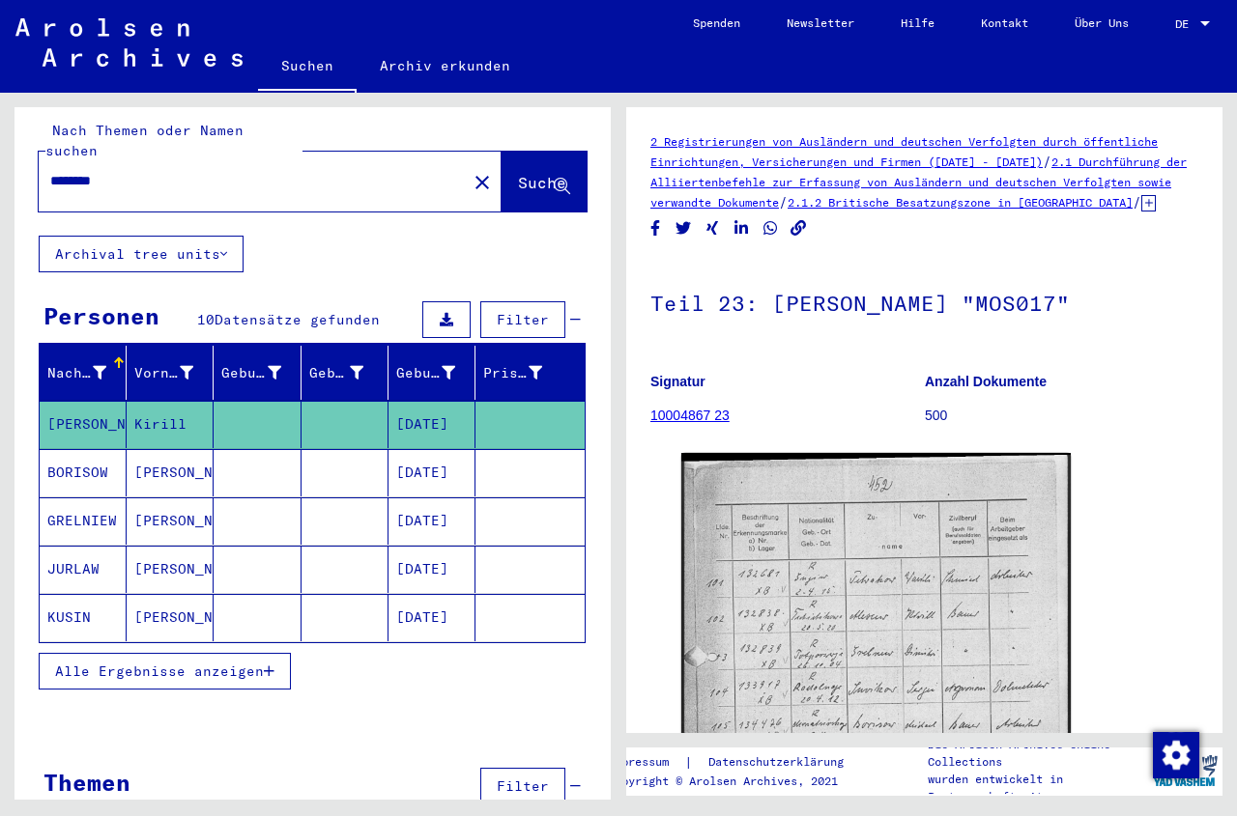
scroll to position [10, 0]
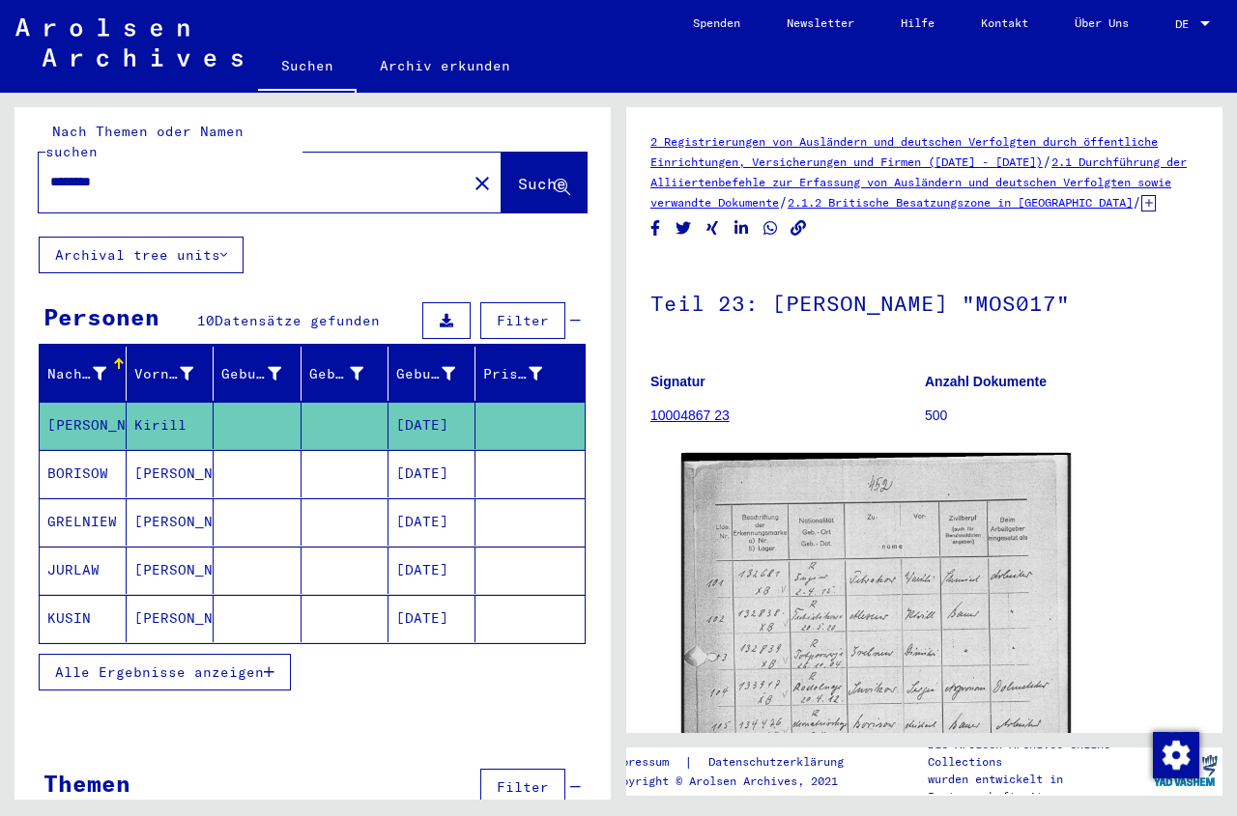
click at [673, 423] on link "10004867 23" at bounding box center [689, 415] width 79 height 15
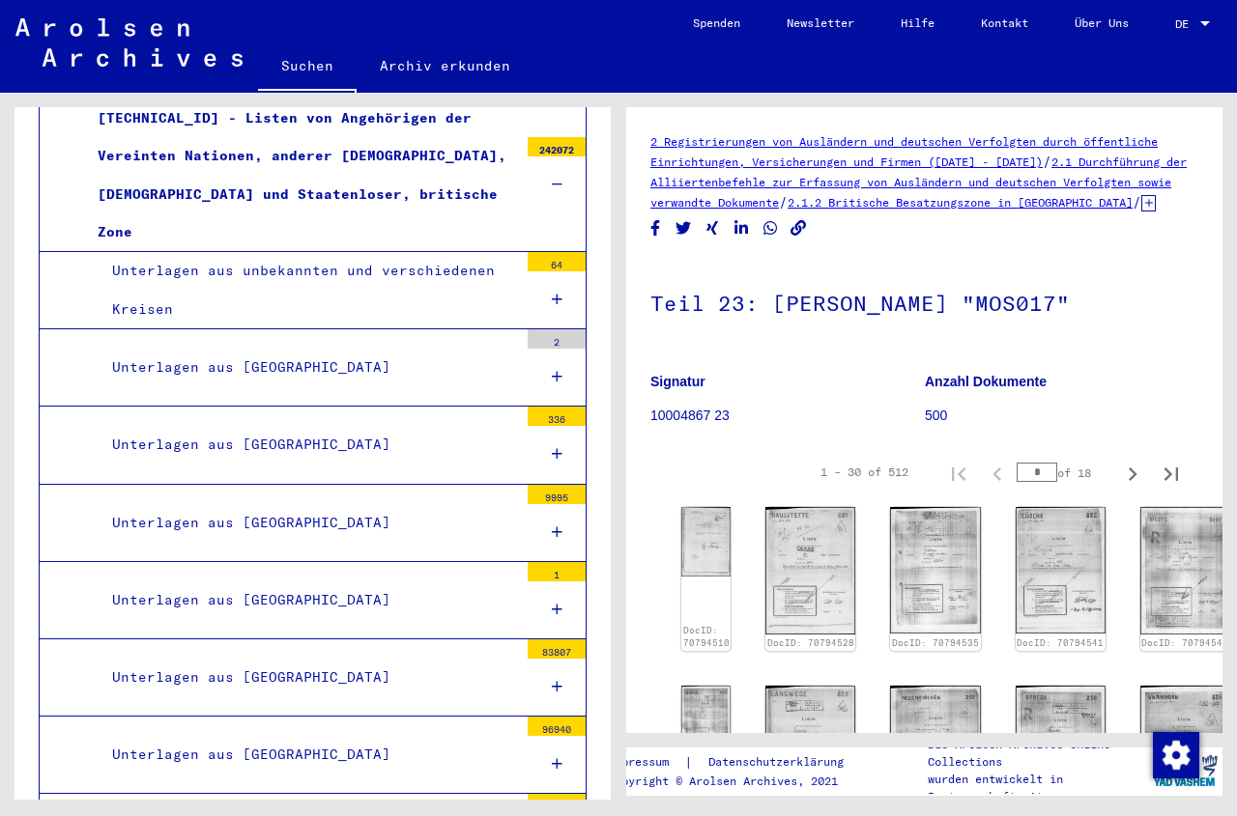
scroll to position [644, 0]
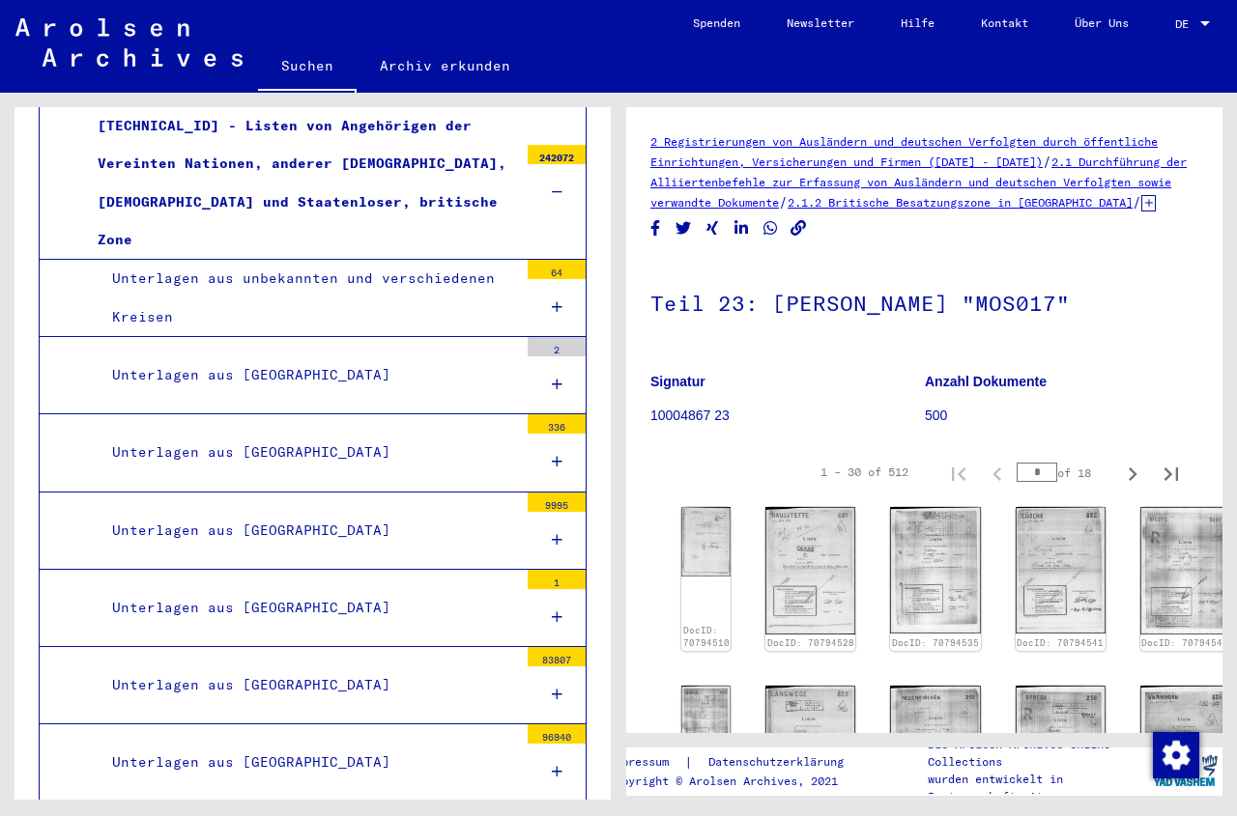
click at [484, 357] on div "Unterlagen aus [GEOGRAPHIC_DATA]" at bounding box center [308, 376] width 420 height 38
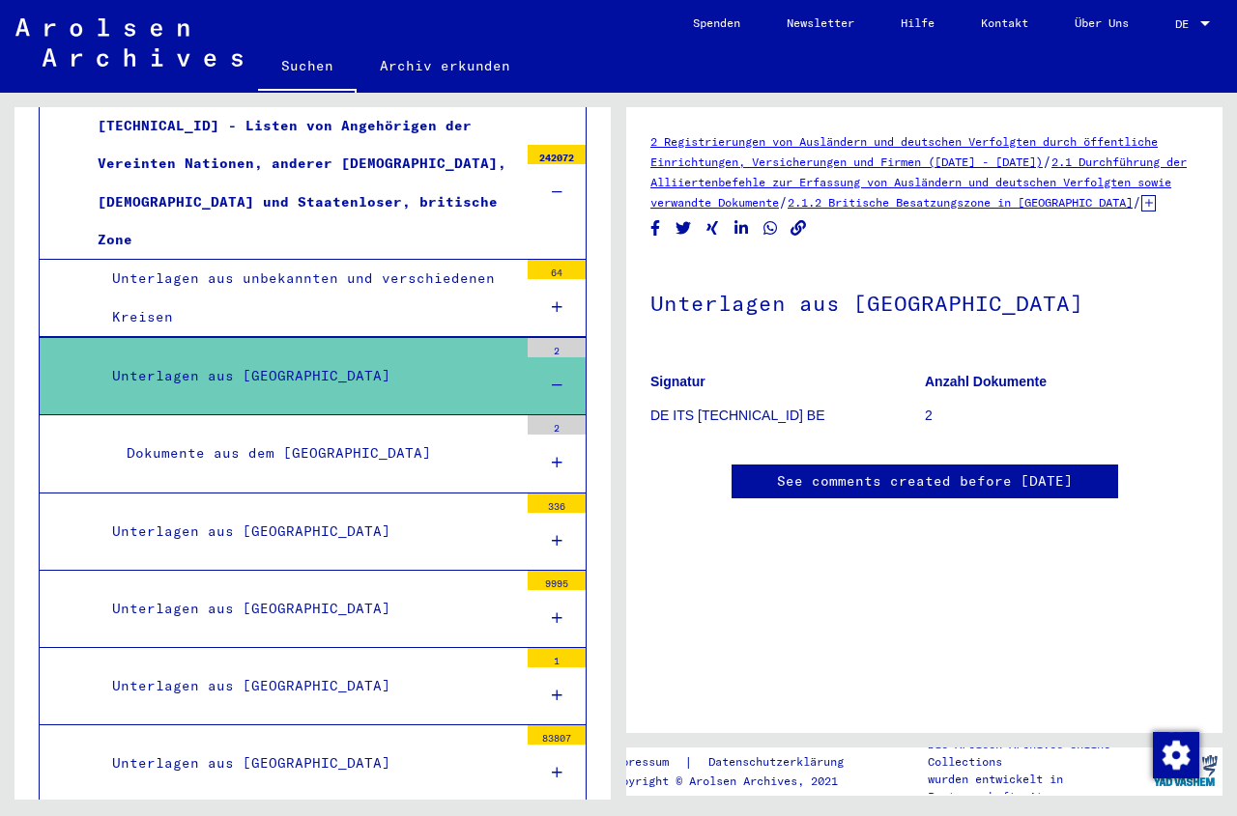
click at [486, 358] on div "Unterlagen aus [GEOGRAPHIC_DATA]" at bounding box center [308, 377] width 420 height 38
click at [677, 426] on p "DE ITS [TECHNICAL_ID] BE" at bounding box center [786, 416] width 273 height 20
click at [729, 324] on h1 "Unterlagen aus [GEOGRAPHIC_DATA]" at bounding box center [924, 301] width 548 height 85
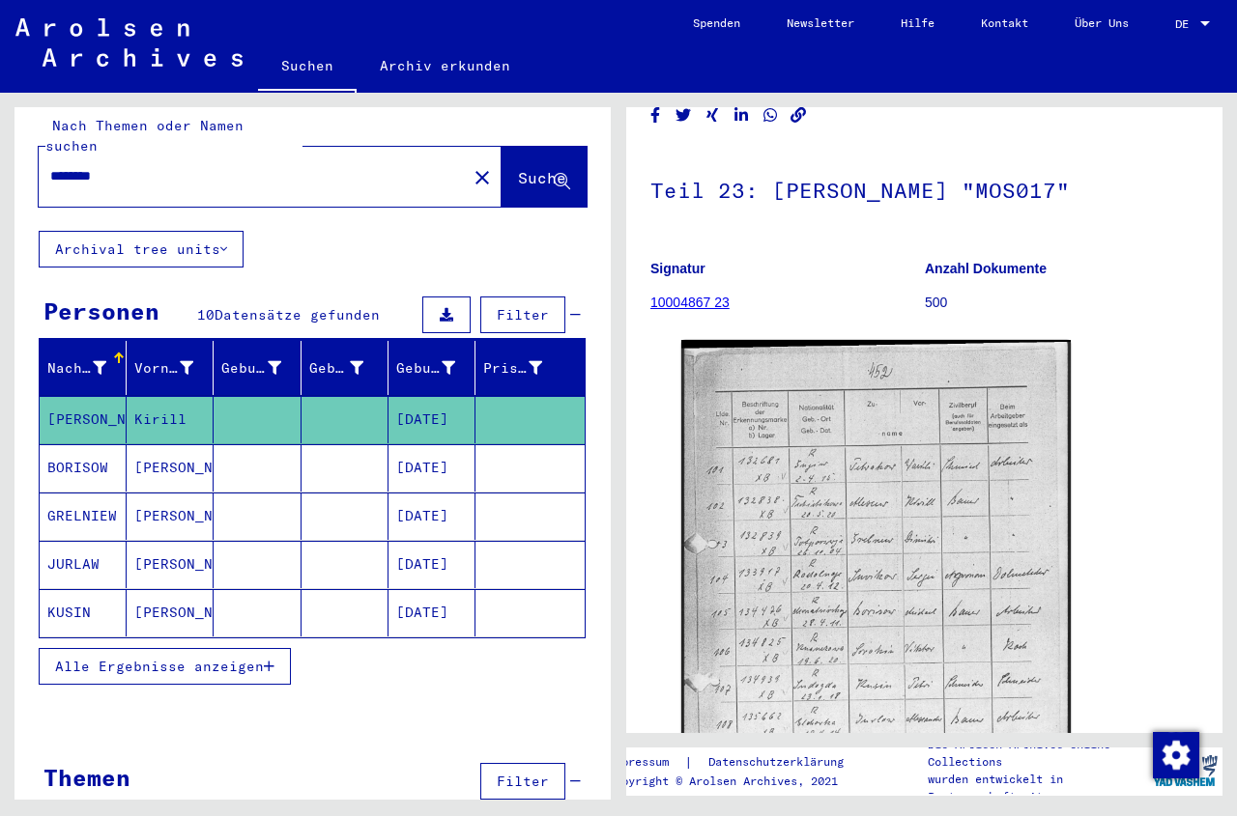
scroll to position [87, 0]
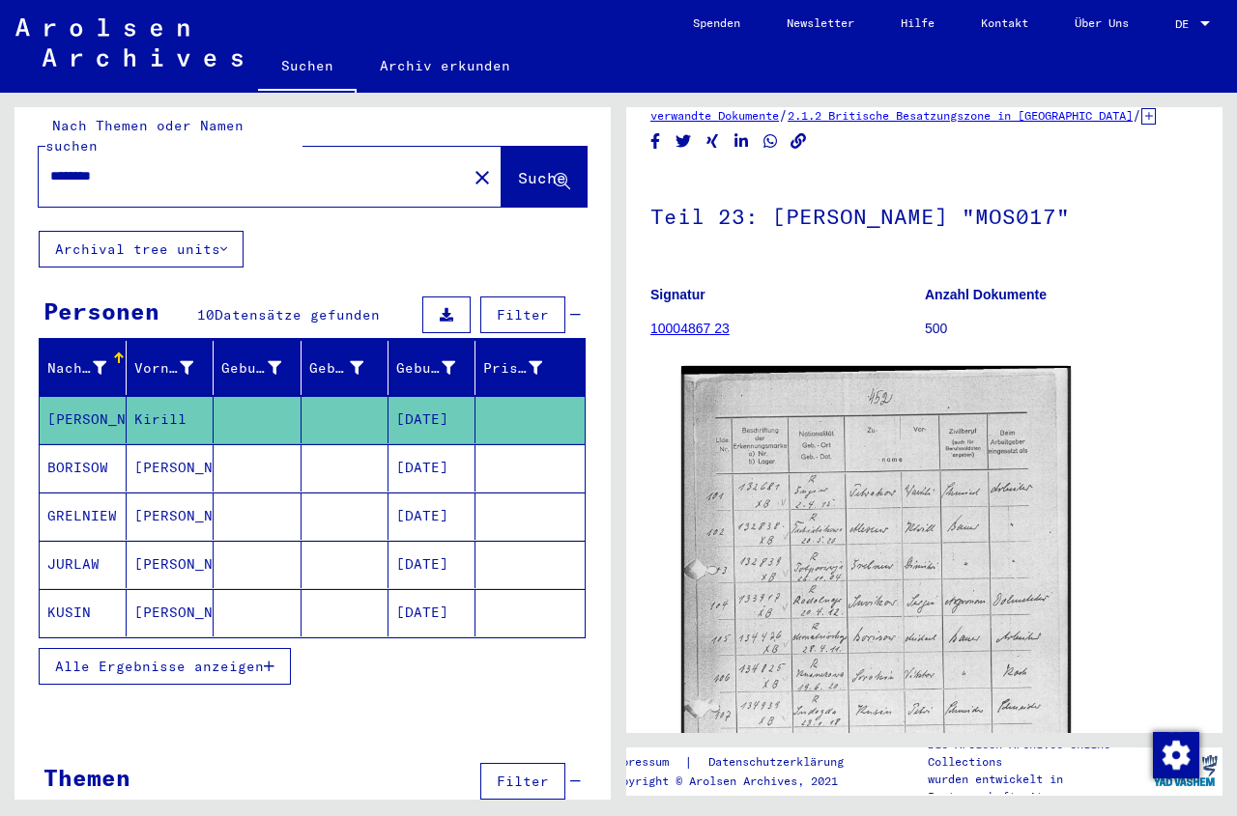
click at [933, 235] on h1 "Teil 23: [PERSON_NAME] "MOS017"" at bounding box center [924, 214] width 548 height 85
click at [870, 236] on h1 "Teil 23: [PERSON_NAME] "MOS017"" at bounding box center [924, 214] width 548 height 85
click at [855, 232] on h1 "Teil 23: [PERSON_NAME] "MOS017"" at bounding box center [924, 214] width 548 height 85
drag, startPoint x: 653, startPoint y: 236, endPoint x: 978, endPoint y: 252, distance: 325.1
click at [978, 252] on h1 "Teil 23: [PERSON_NAME] "MOS017"" at bounding box center [924, 214] width 548 height 85
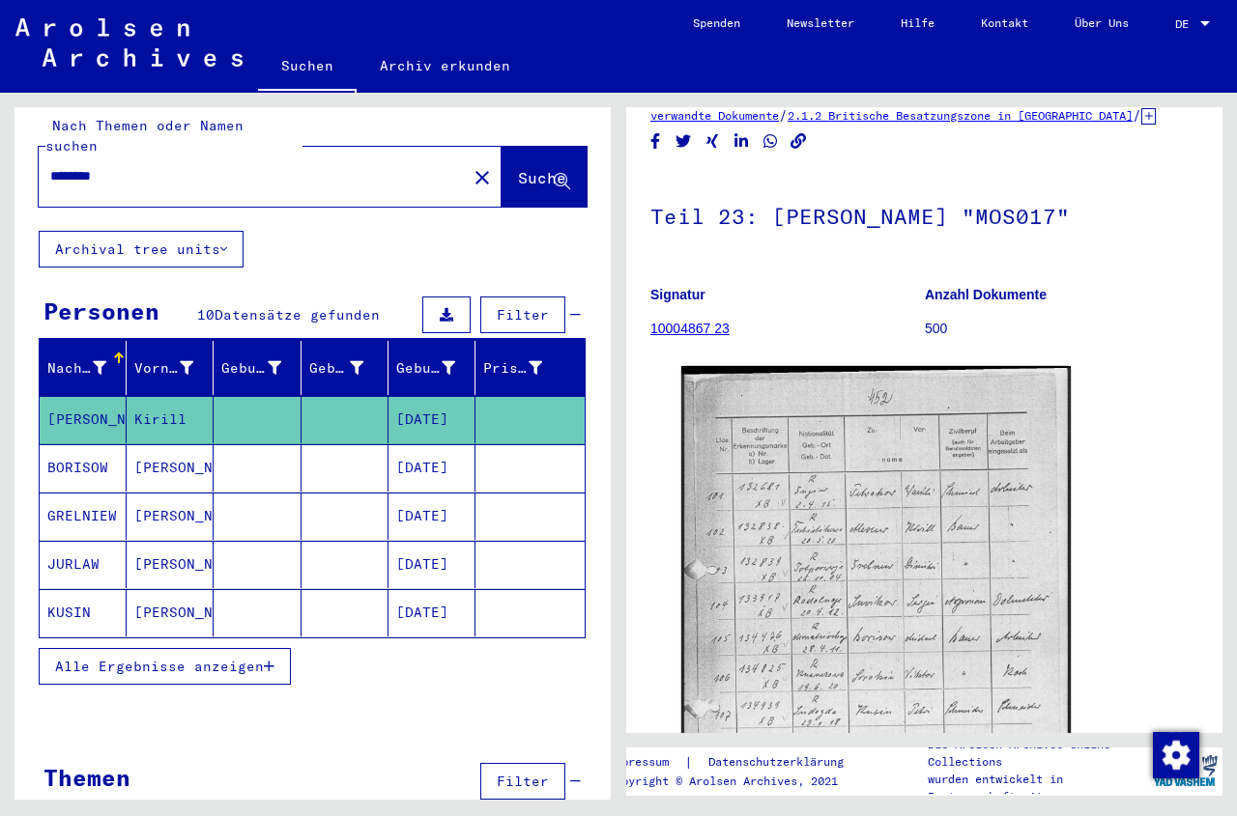
copy h1 "Teil 23: [PERSON_NAME] "MOS017""
click at [129, 166] on input "********" at bounding box center [252, 176] width 405 height 20
type input "*"
paste input "**********"
type input "**********"
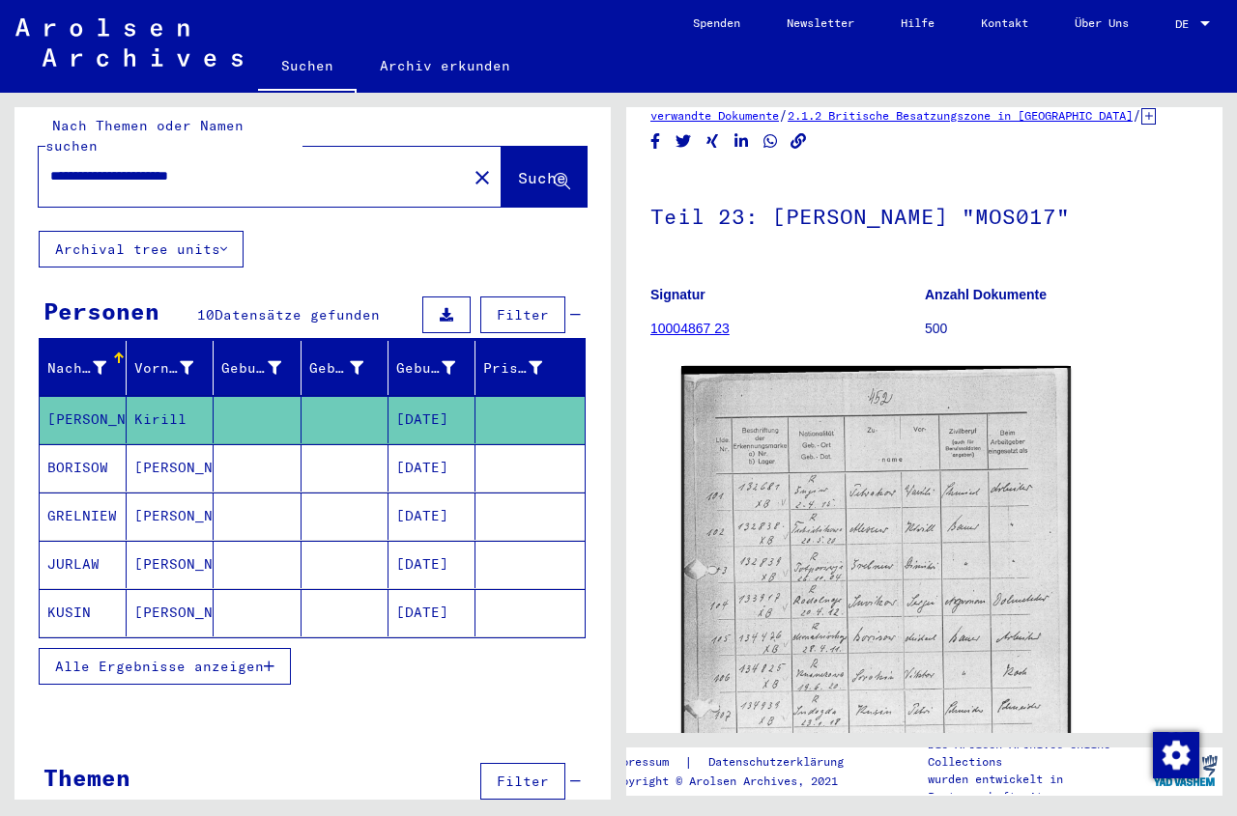
click at [518, 168] on span "Suche" at bounding box center [542, 177] width 48 height 19
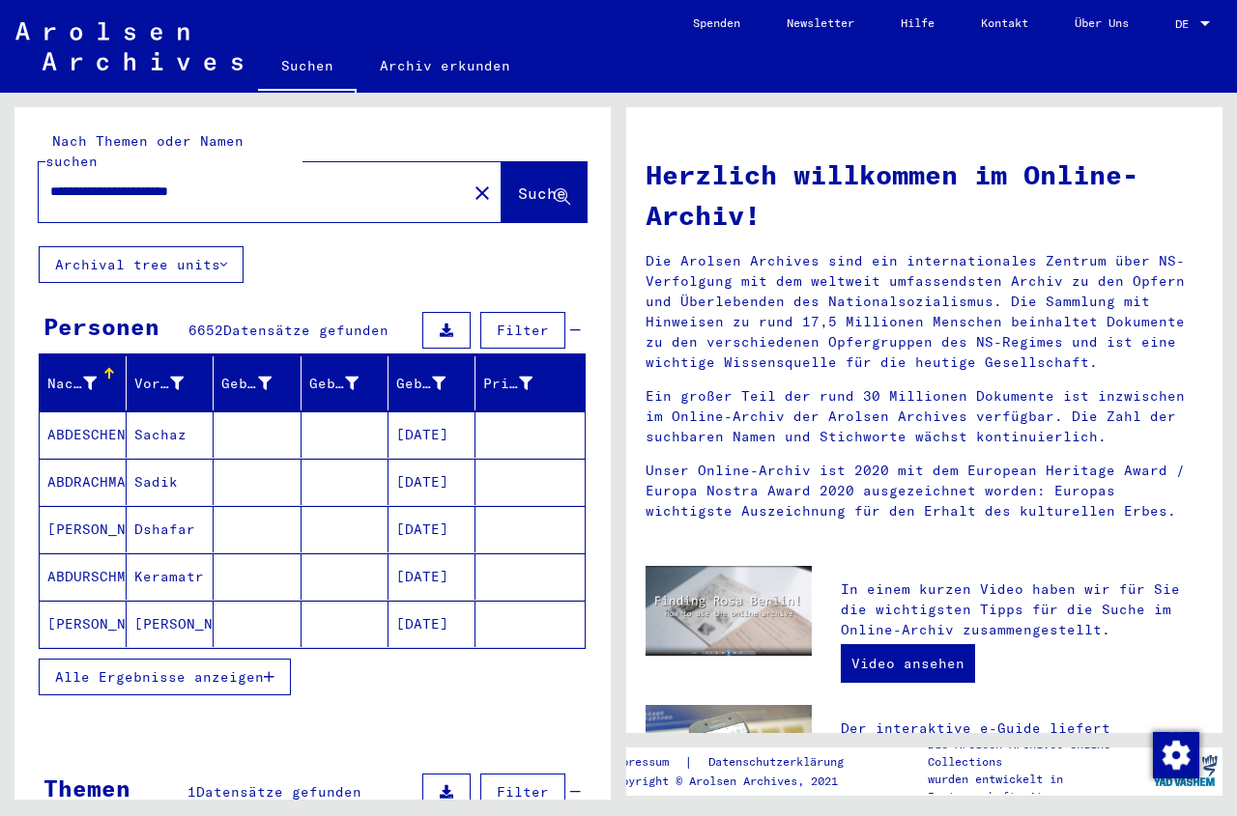
click at [318, 422] on mat-cell at bounding box center [344, 435] width 87 height 46
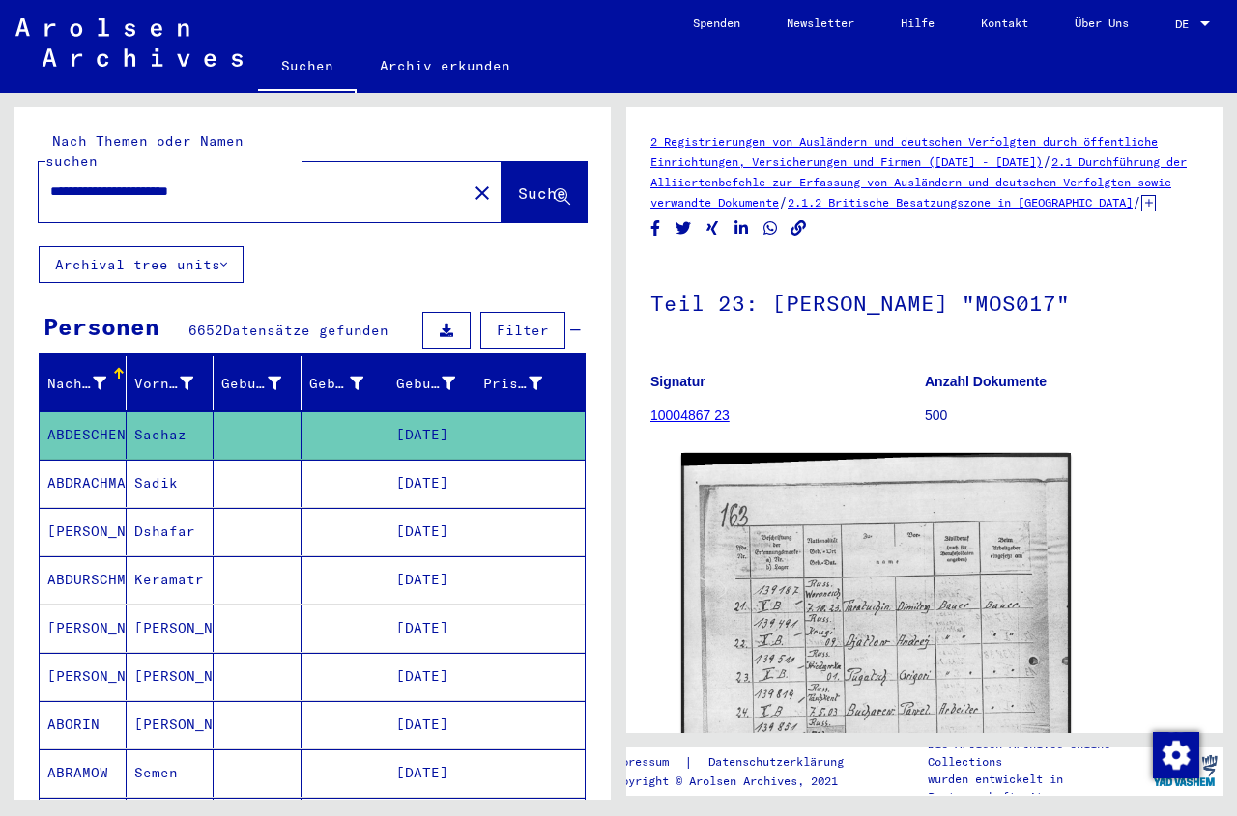
click at [315, 412] on mat-cell at bounding box center [344, 435] width 87 height 47
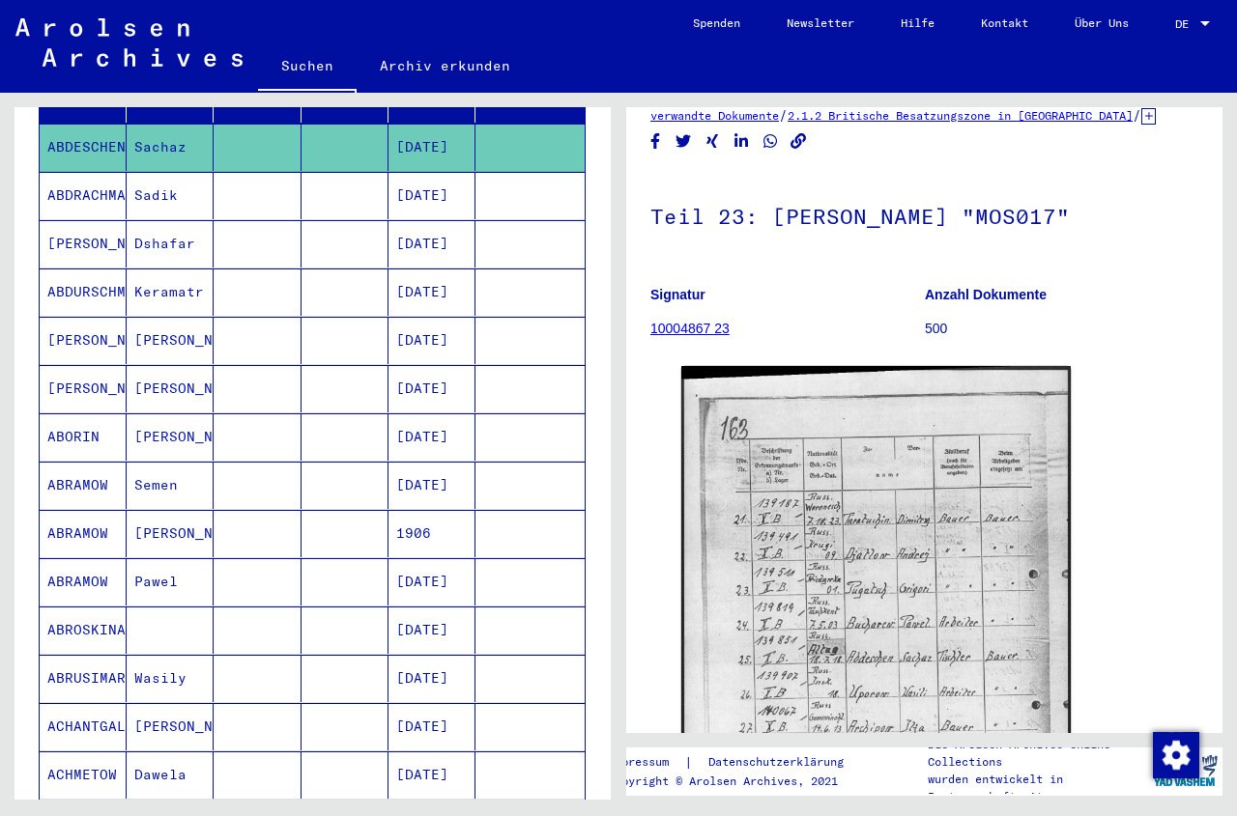
scroll to position [209, 0]
